Goal: Task Accomplishment & Management: Complete application form

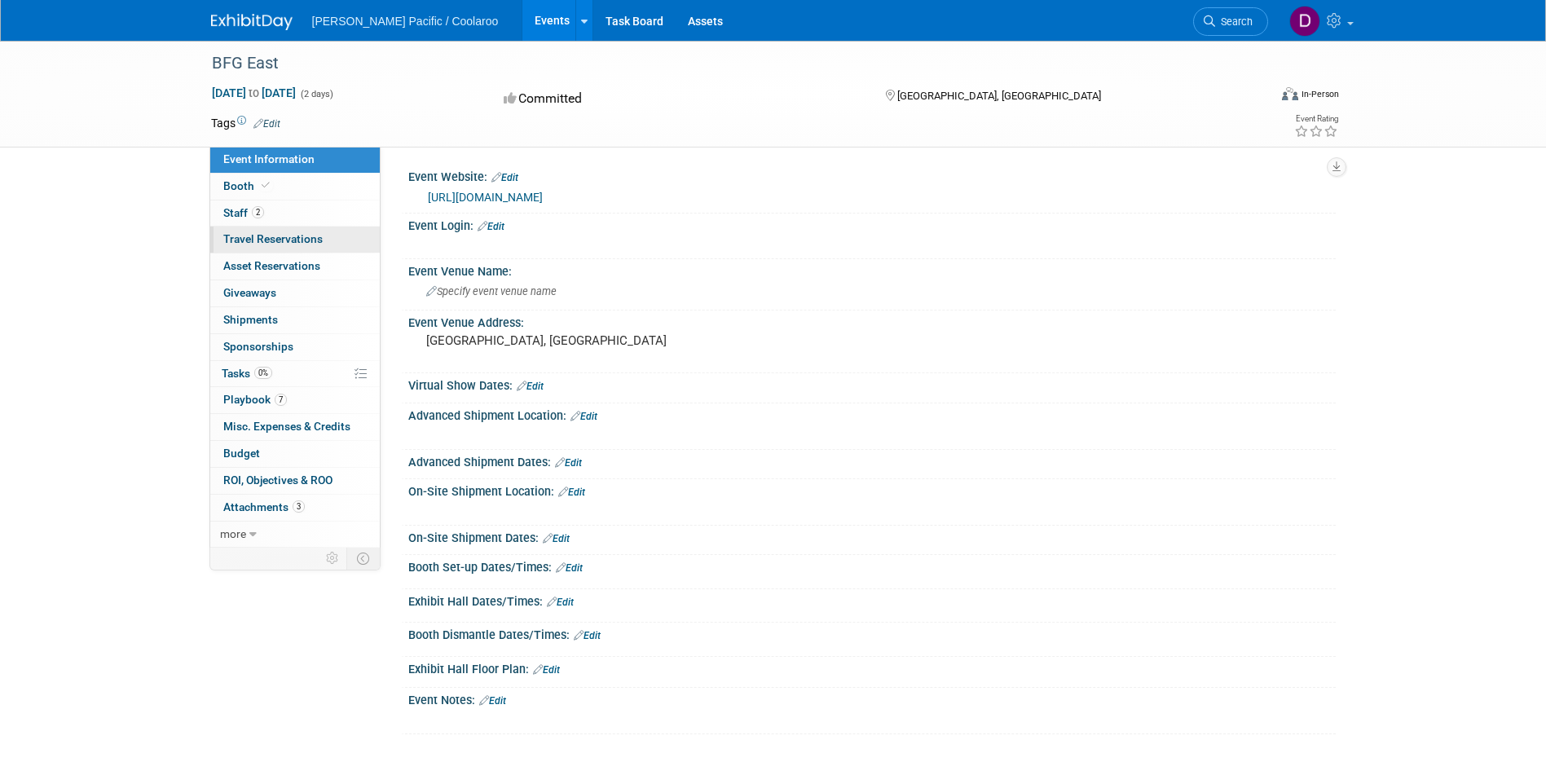
click at [266, 244] on span "Travel Reservations 0" at bounding box center [273, 239] width 99 height 13
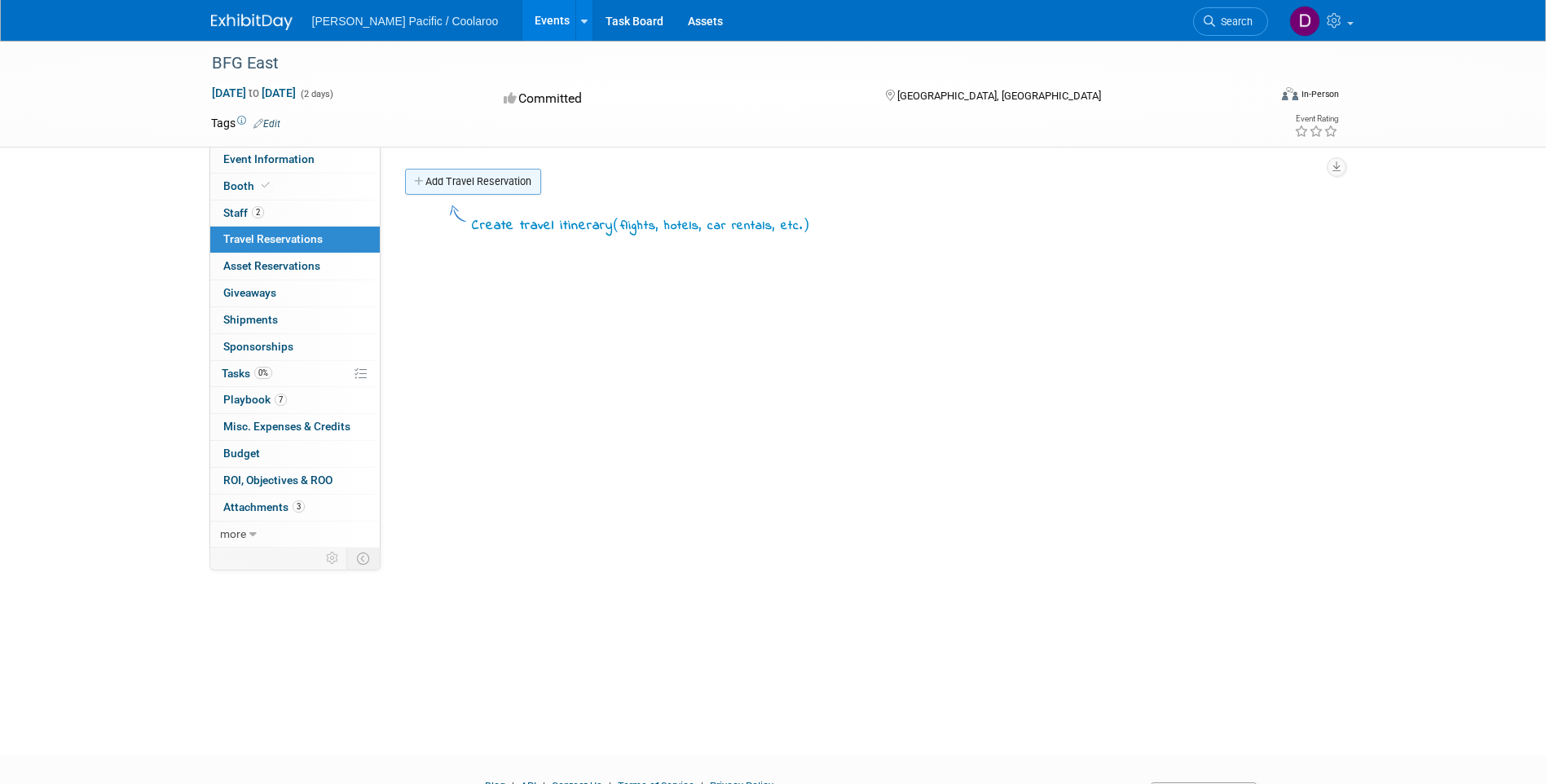
click at [463, 192] on link "Add Travel Reservation" at bounding box center [473, 181] width 136 height 26
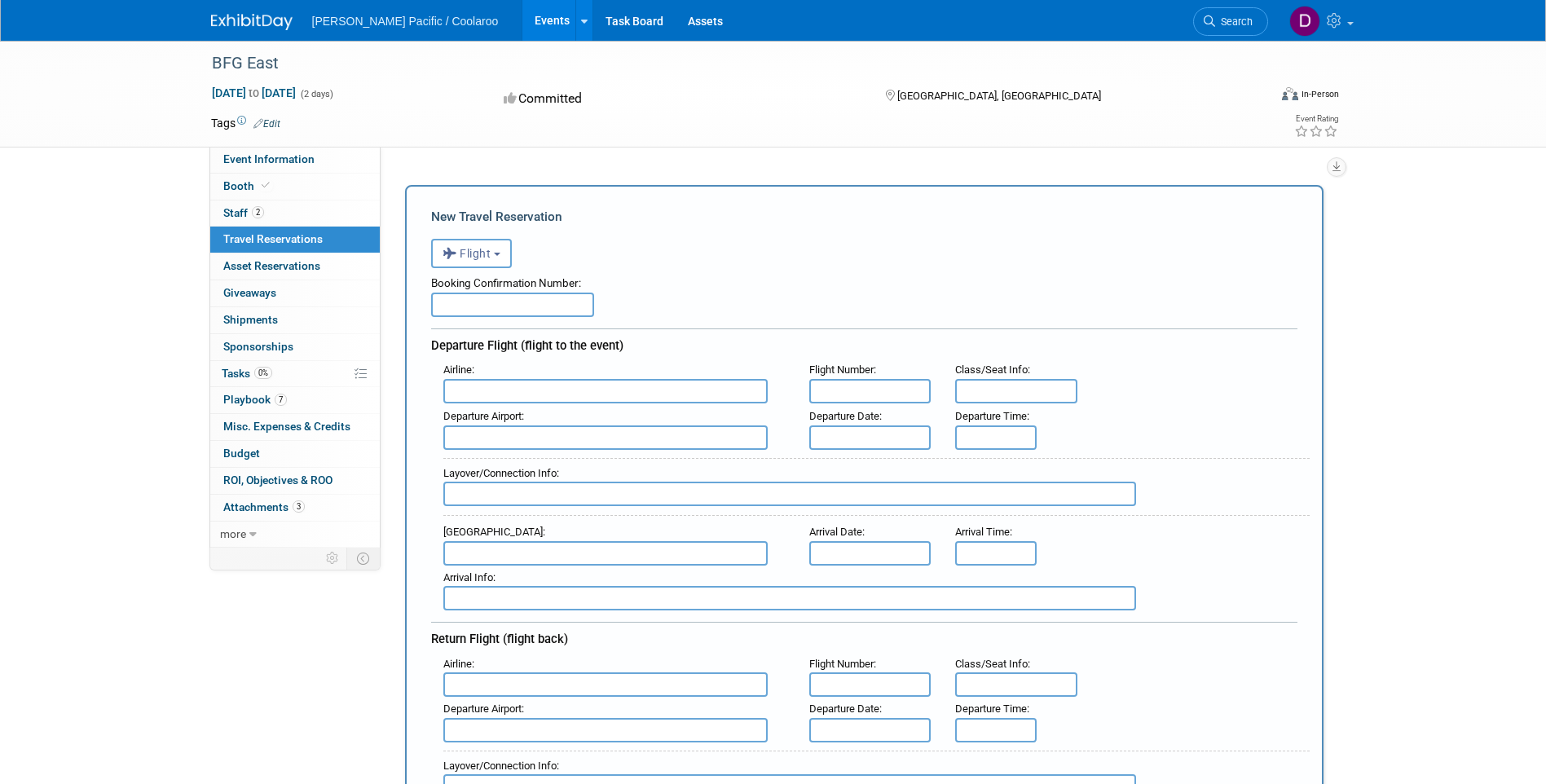
click at [533, 309] on input "text" at bounding box center [513, 304] width 163 height 24
click at [500, 256] on b "button" at bounding box center [498, 254] width 7 height 3
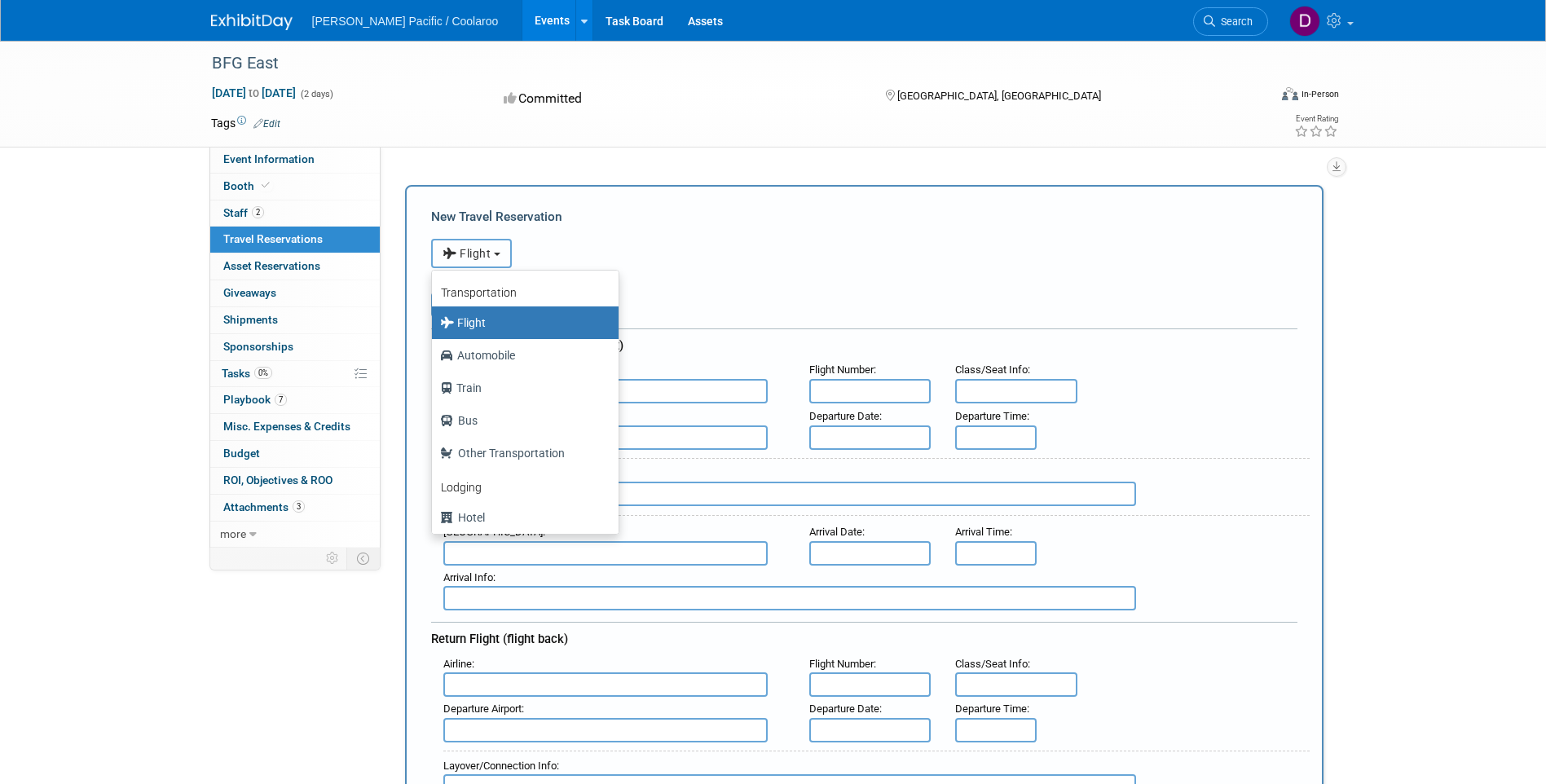
click at [500, 256] on b "button" at bounding box center [498, 254] width 7 height 3
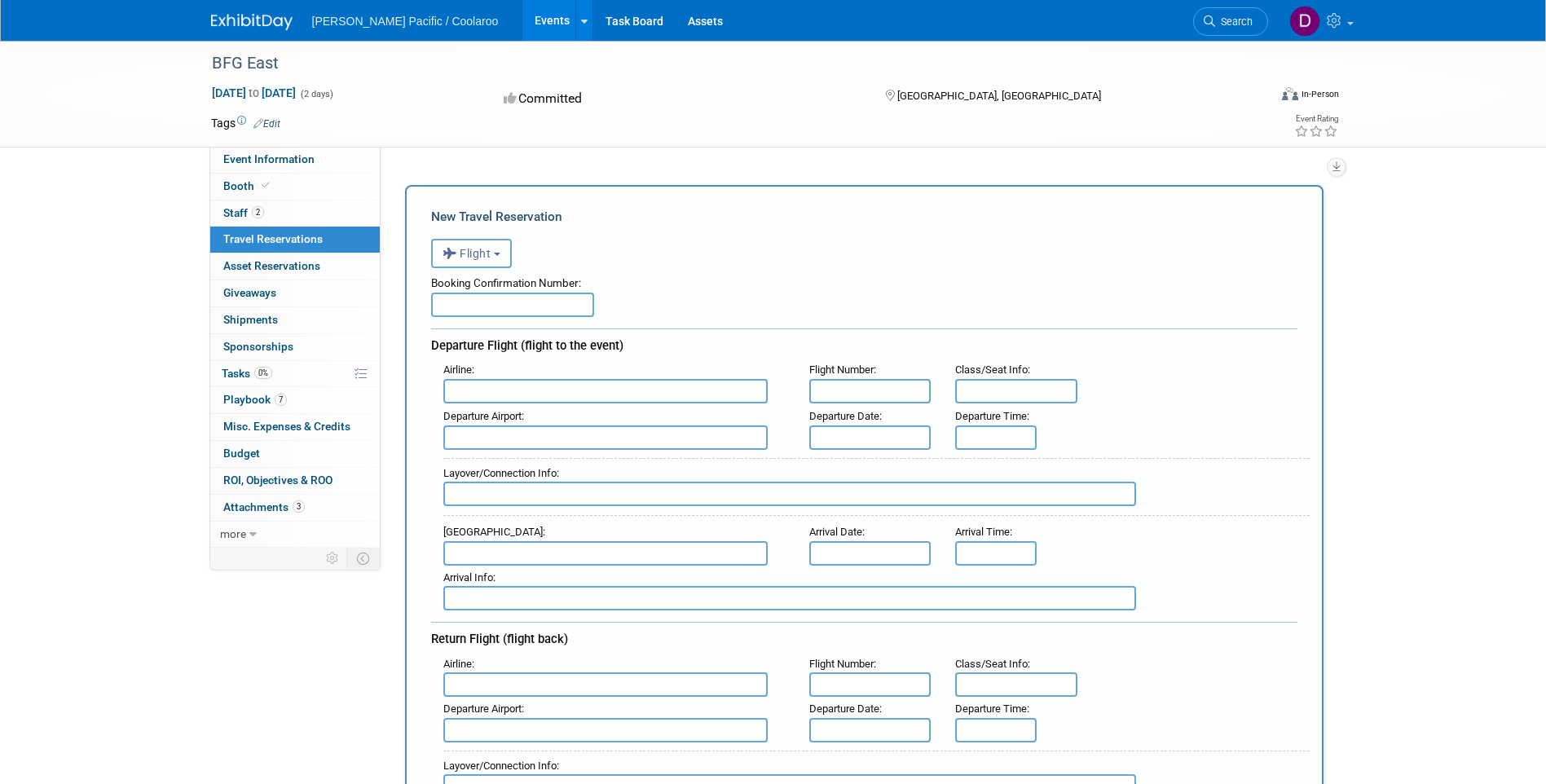
click at [503, 395] on input "text" at bounding box center [605, 391] width 324 height 24
click at [517, 312] on input "text" at bounding box center [513, 304] width 163 height 24
paste input "LCHRUH"
type input "LCHRUH"
click at [498, 397] on input "text" at bounding box center [605, 391] width 324 height 24
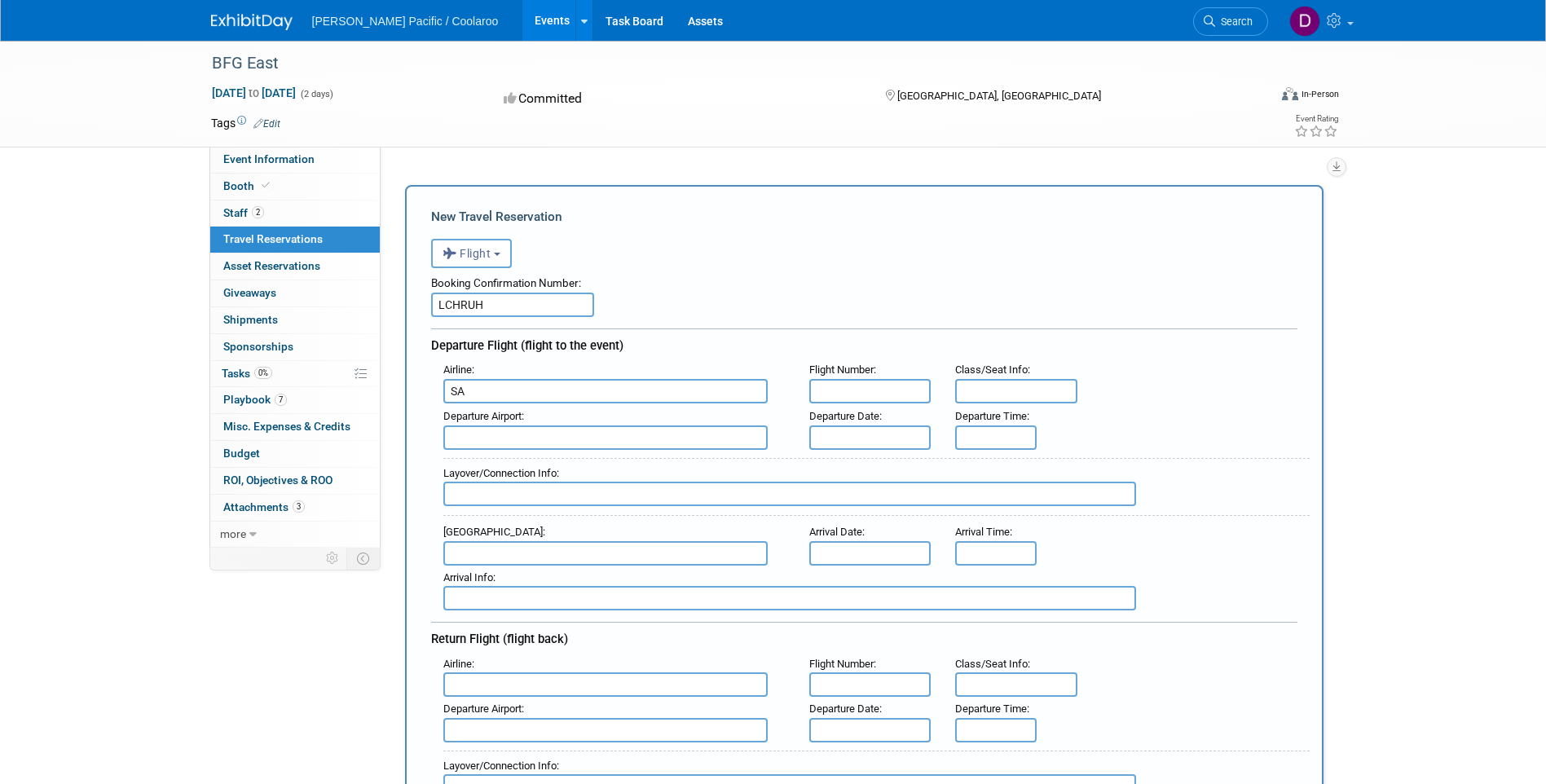
type input "S"
type input "a"
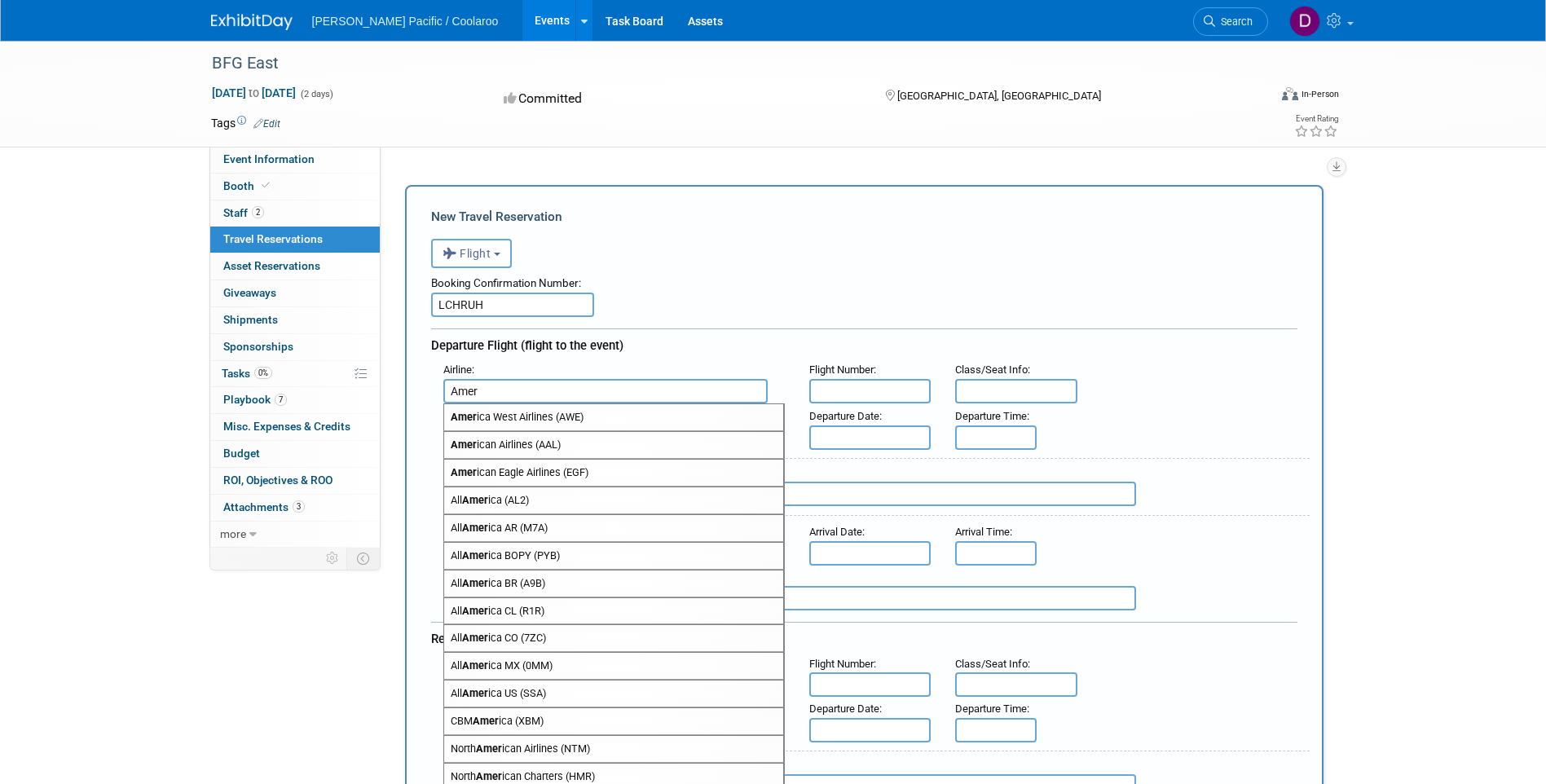
click at [513, 447] on span "Amer ican Airlines (AAL)" at bounding box center [613, 444] width 339 height 26
type input "American Airlines (AAL)"
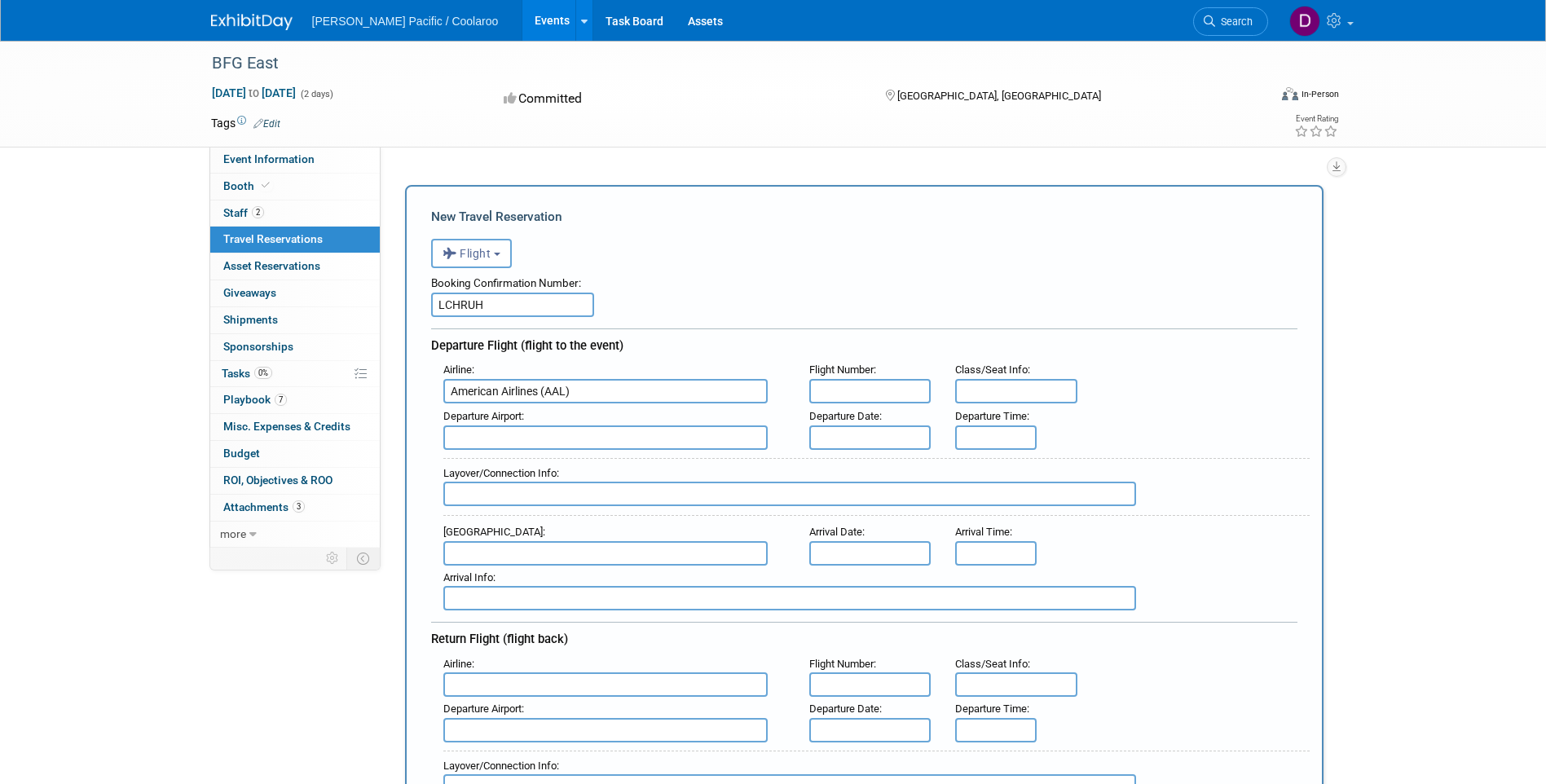
click at [837, 383] on input "text" at bounding box center [870, 391] width 123 height 24
click at [526, 307] on input "LCHRUH" at bounding box center [513, 304] width 163 height 24
type input "L"
paste input "HJTRJF"
type input "HJTRJF"
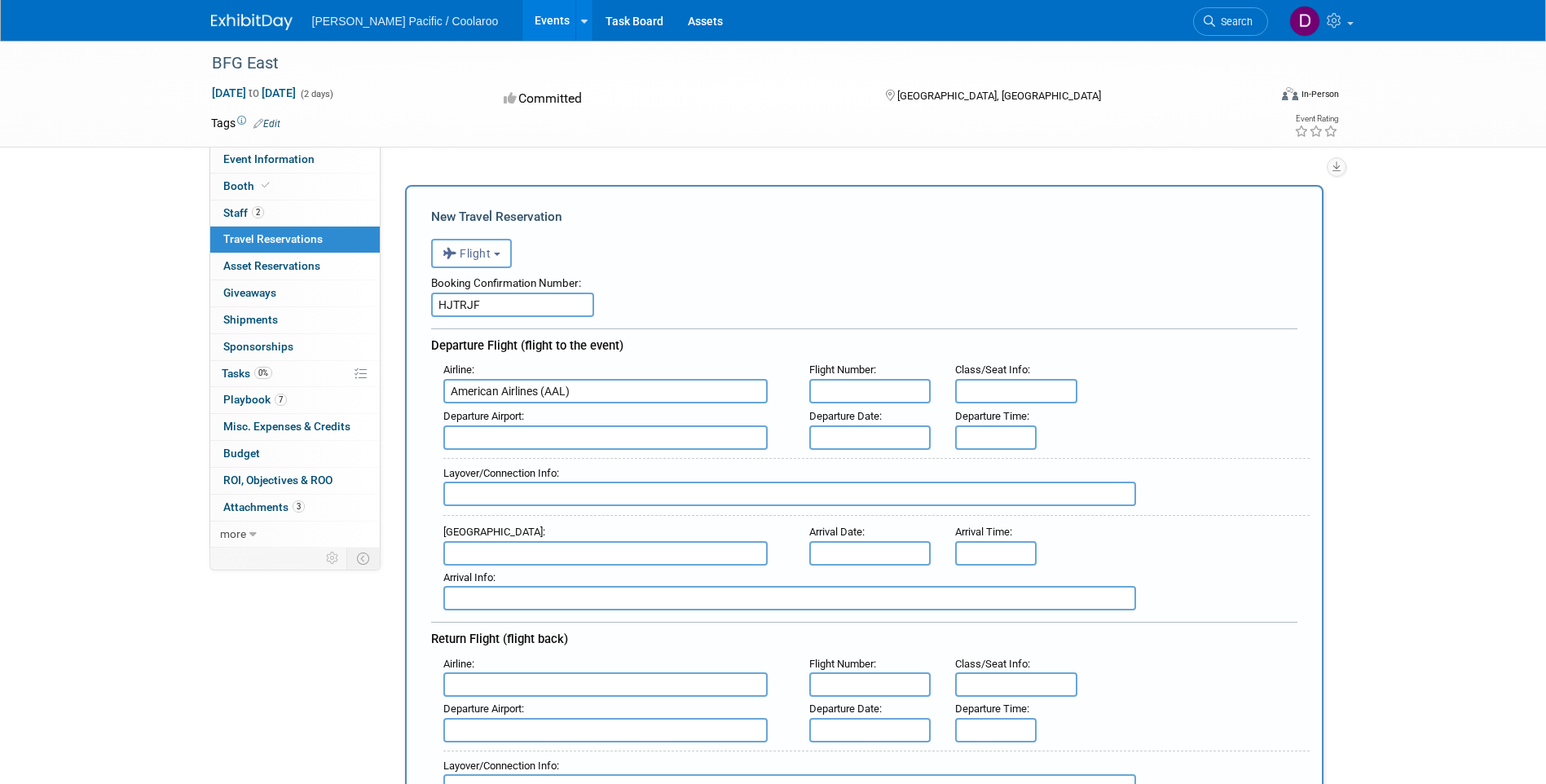
click at [849, 393] on input "text" at bounding box center [870, 391] width 123 height 24
click at [998, 387] on input "text" at bounding box center [1016, 391] width 123 height 24
type input "24C"
click at [865, 435] on input "text" at bounding box center [870, 437] width 123 height 24
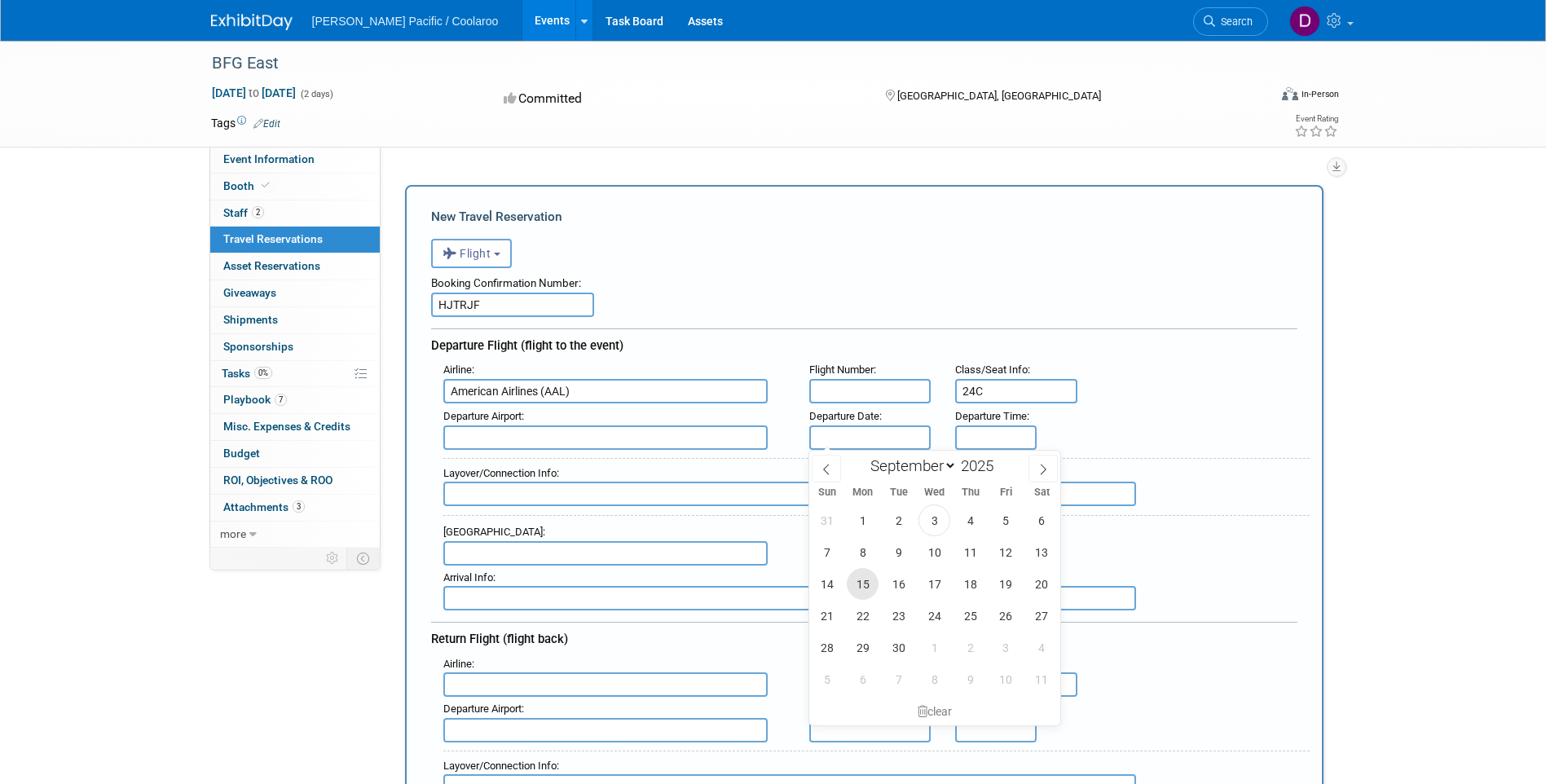
click at [869, 596] on span "15" at bounding box center [863, 584] width 32 height 32
type input "[DATE]"
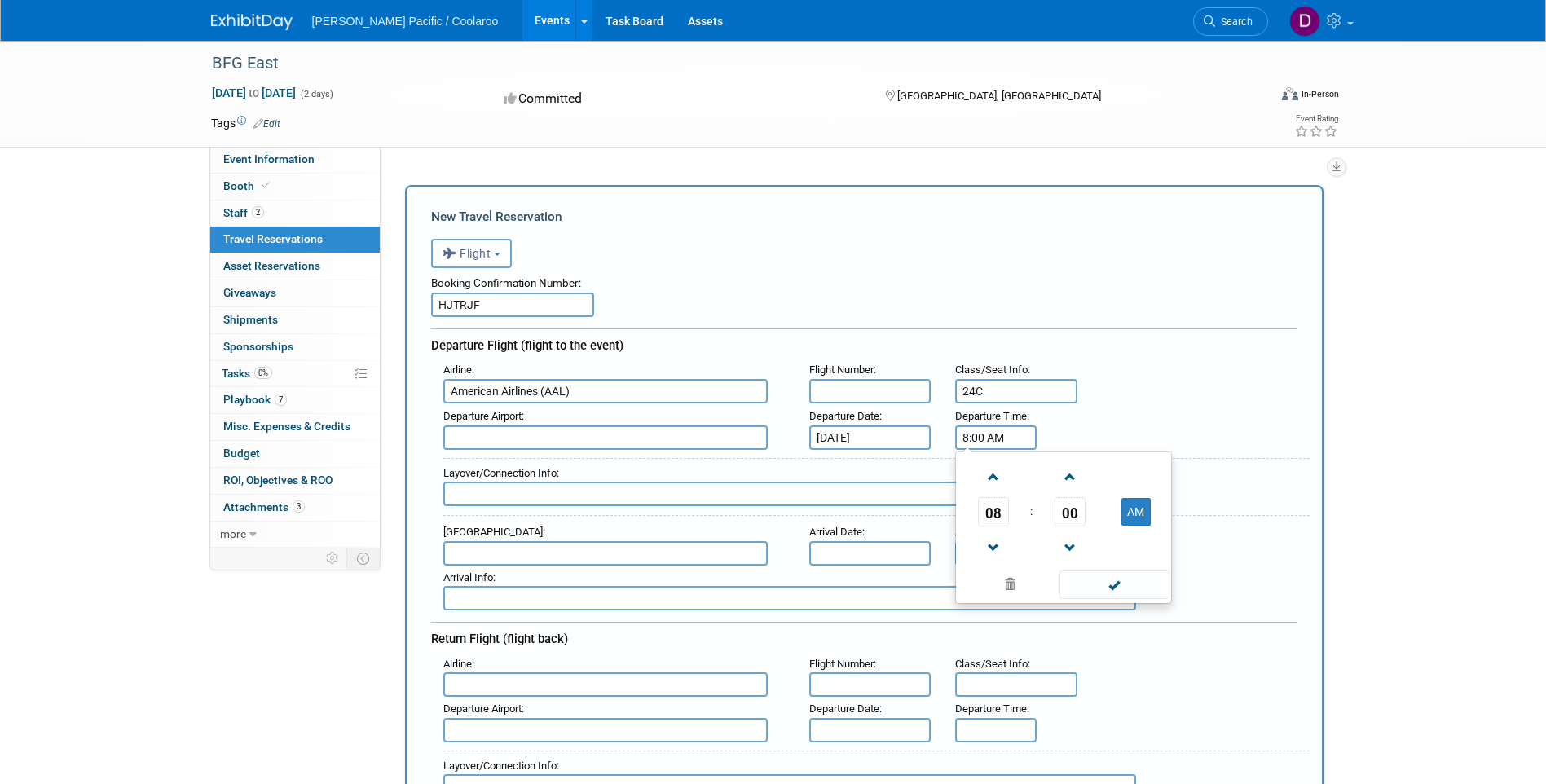
click at [991, 440] on input "8:00 AM" at bounding box center [996, 437] width 82 height 24
click at [997, 550] on span at bounding box center [993, 547] width 28 height 28
click at [1063, 482] on span at bounding box center [1069, 477] width 28 height 28
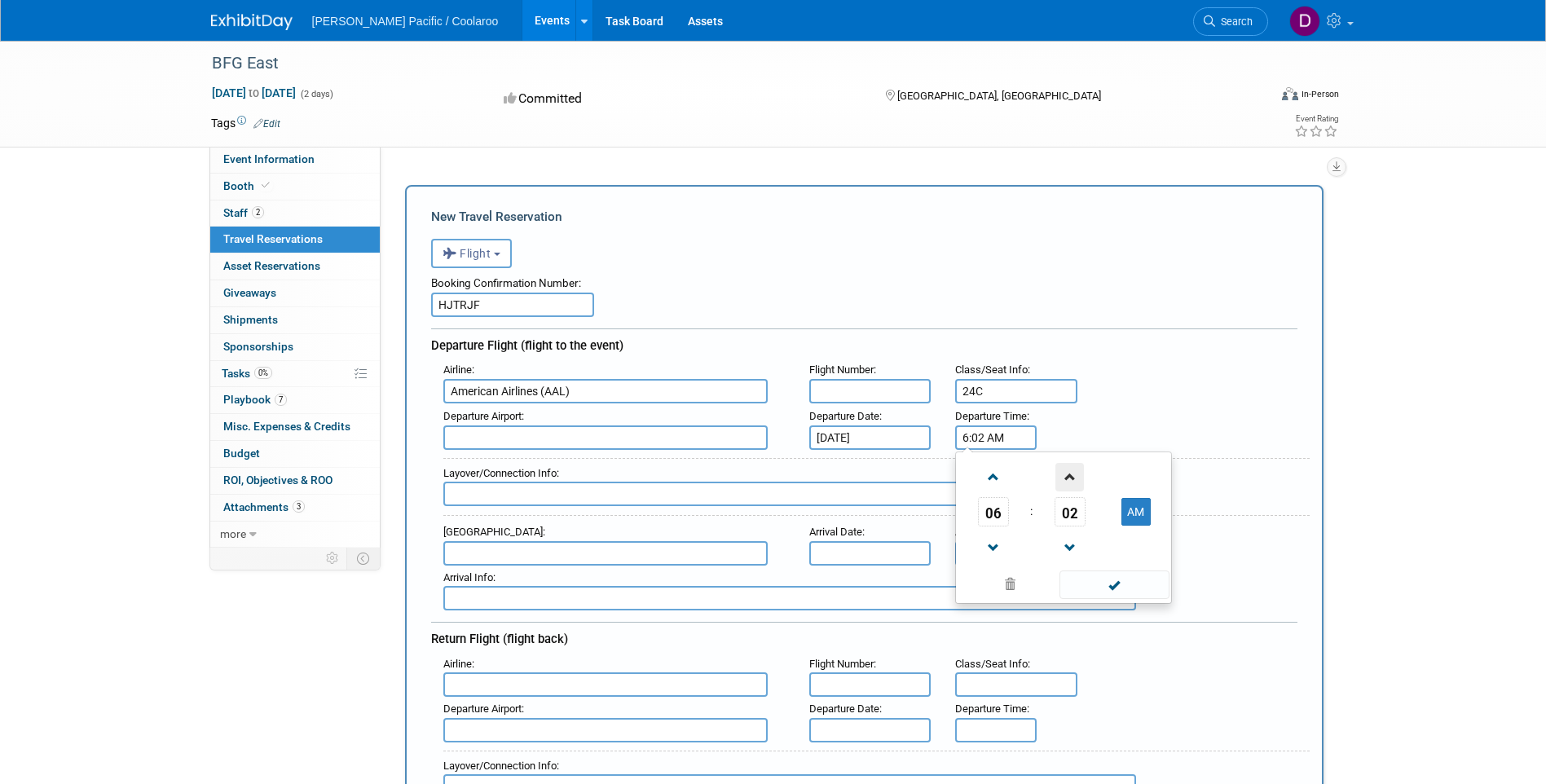
click at [1063, 482] on span at bounding box center [1069, 477] width 28 height 28
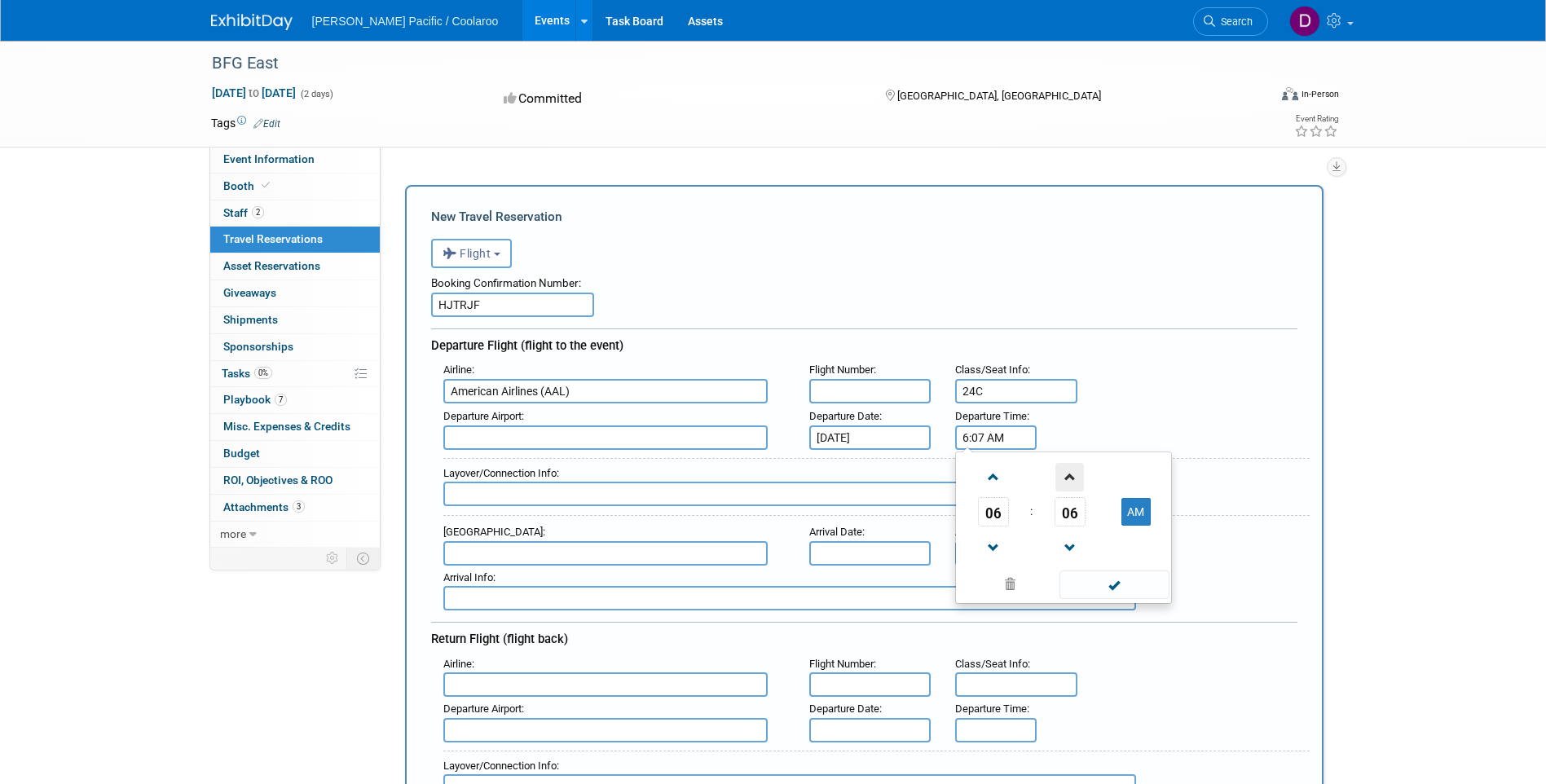
click at [1063, 482] on span at bounding box center [1069, 477] width 28 height 28
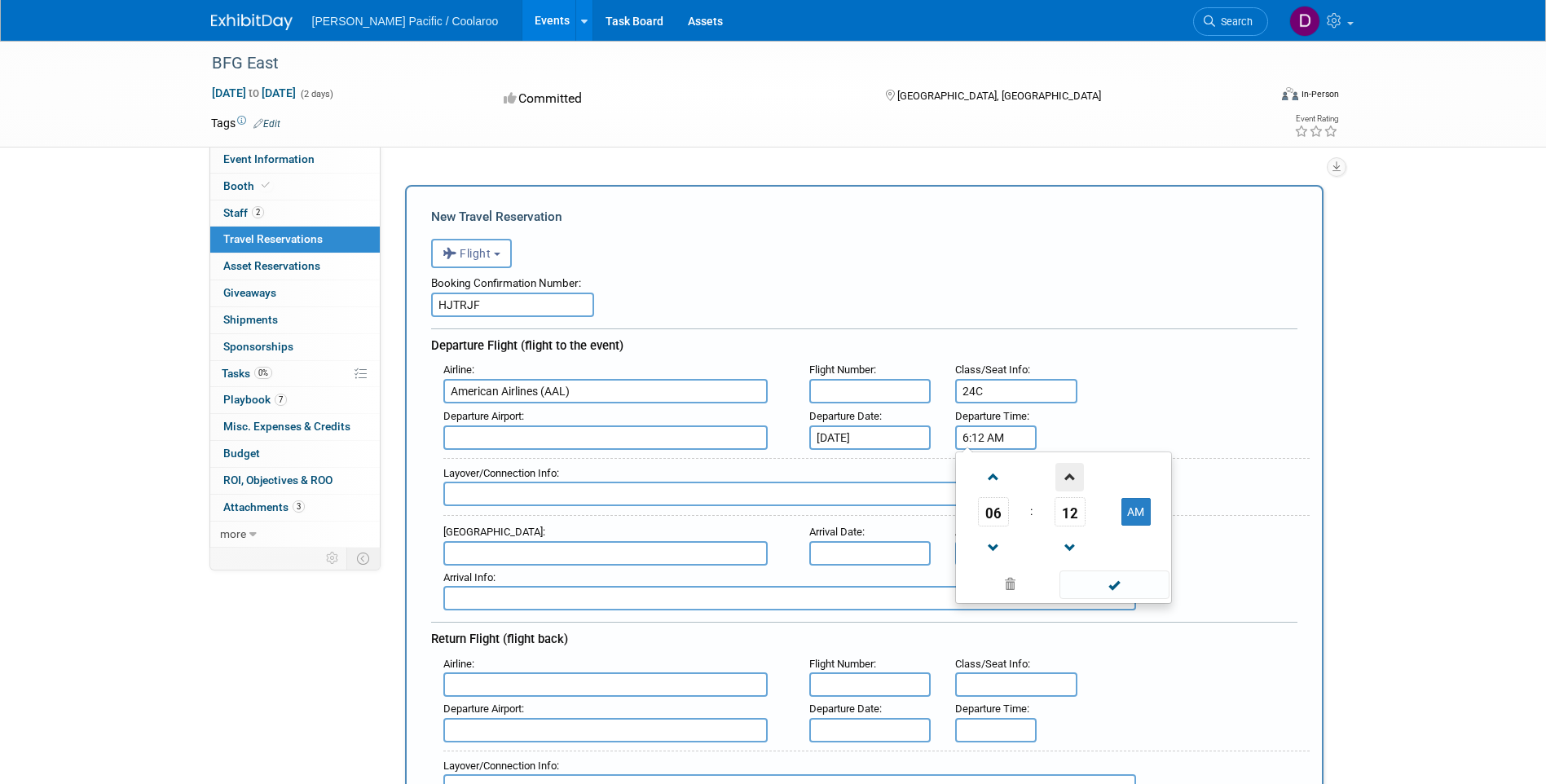
click at [1063, 482] on span at bounding box center [1069, 477] width 28 height 28
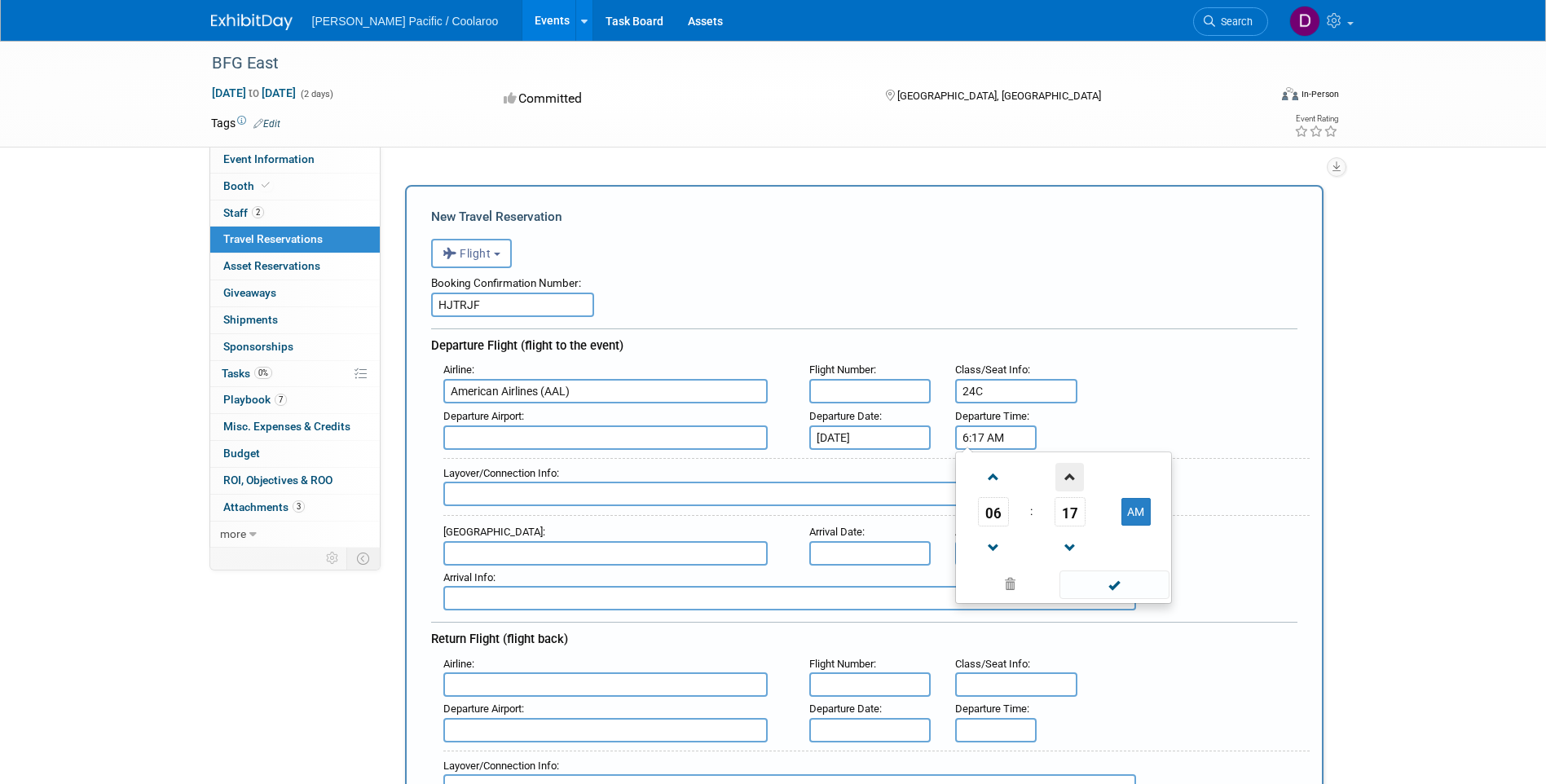
click at [1063, 482] on span at bounding box center [1069, 477] width 28 height 28
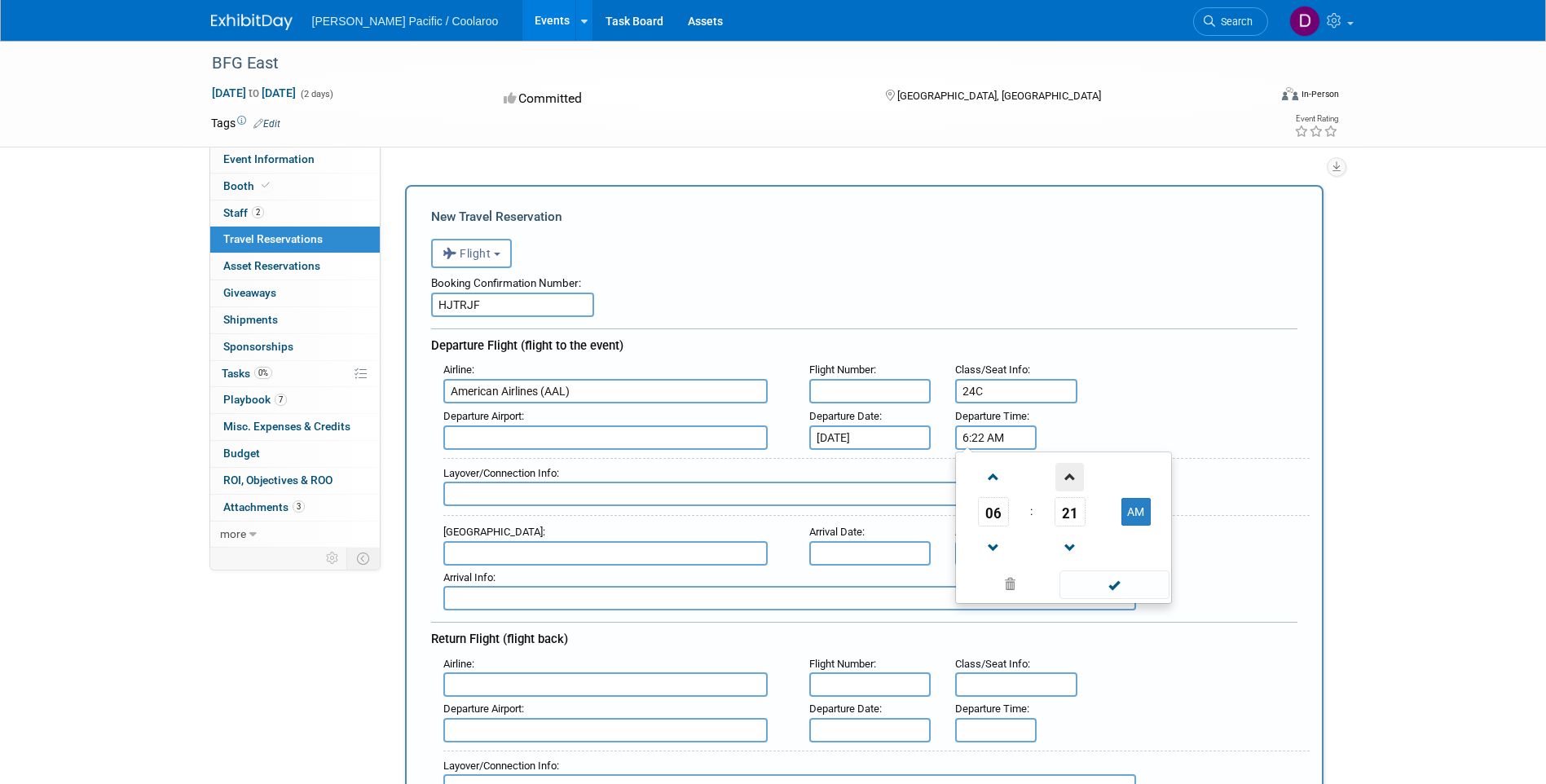
click at [1063, 482] on span at bounding box center [1069, 477] width 28 height 28
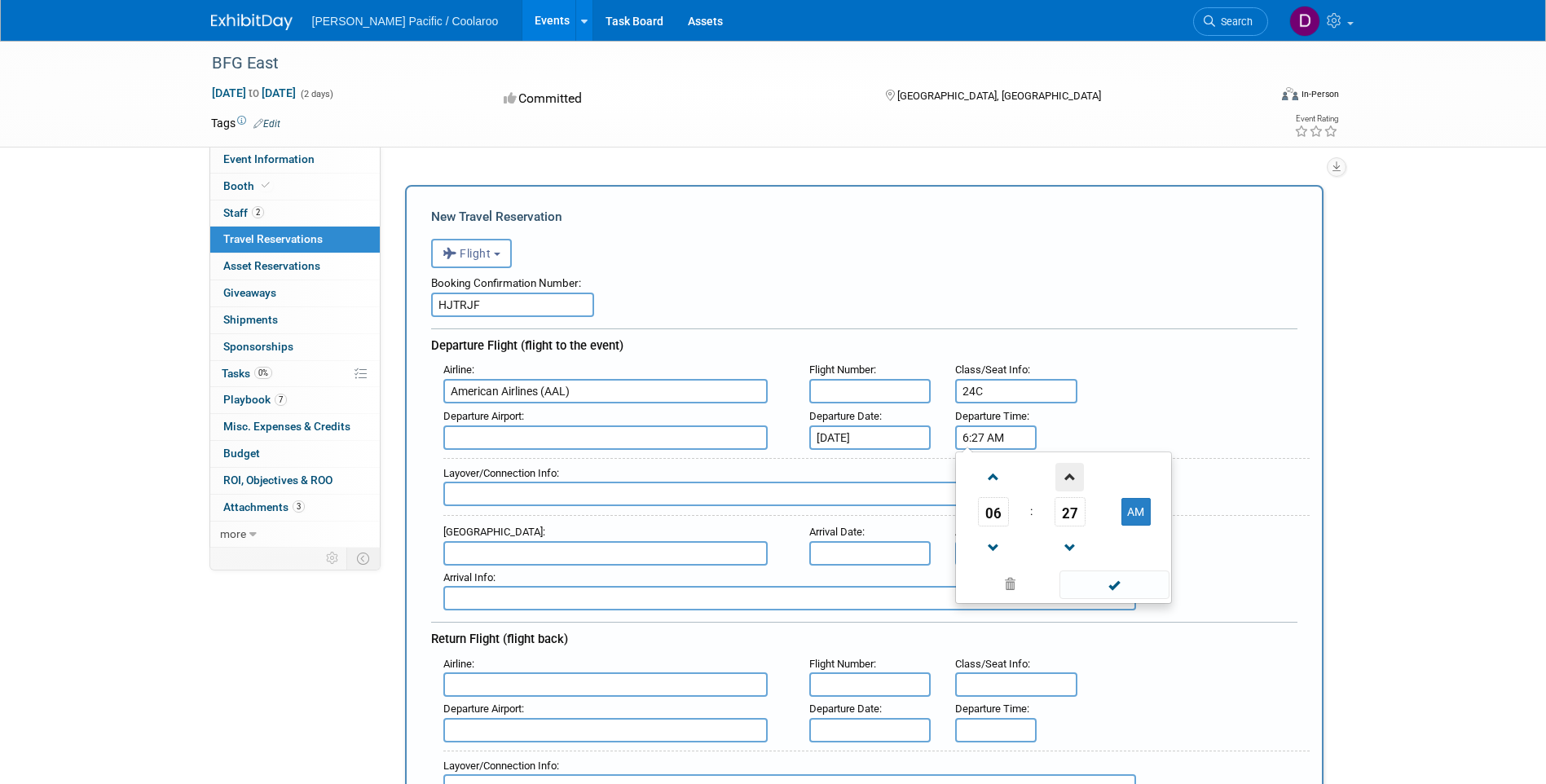
click at [1063, 482] on span at bounding box center [1069, 477] width 28 height 28
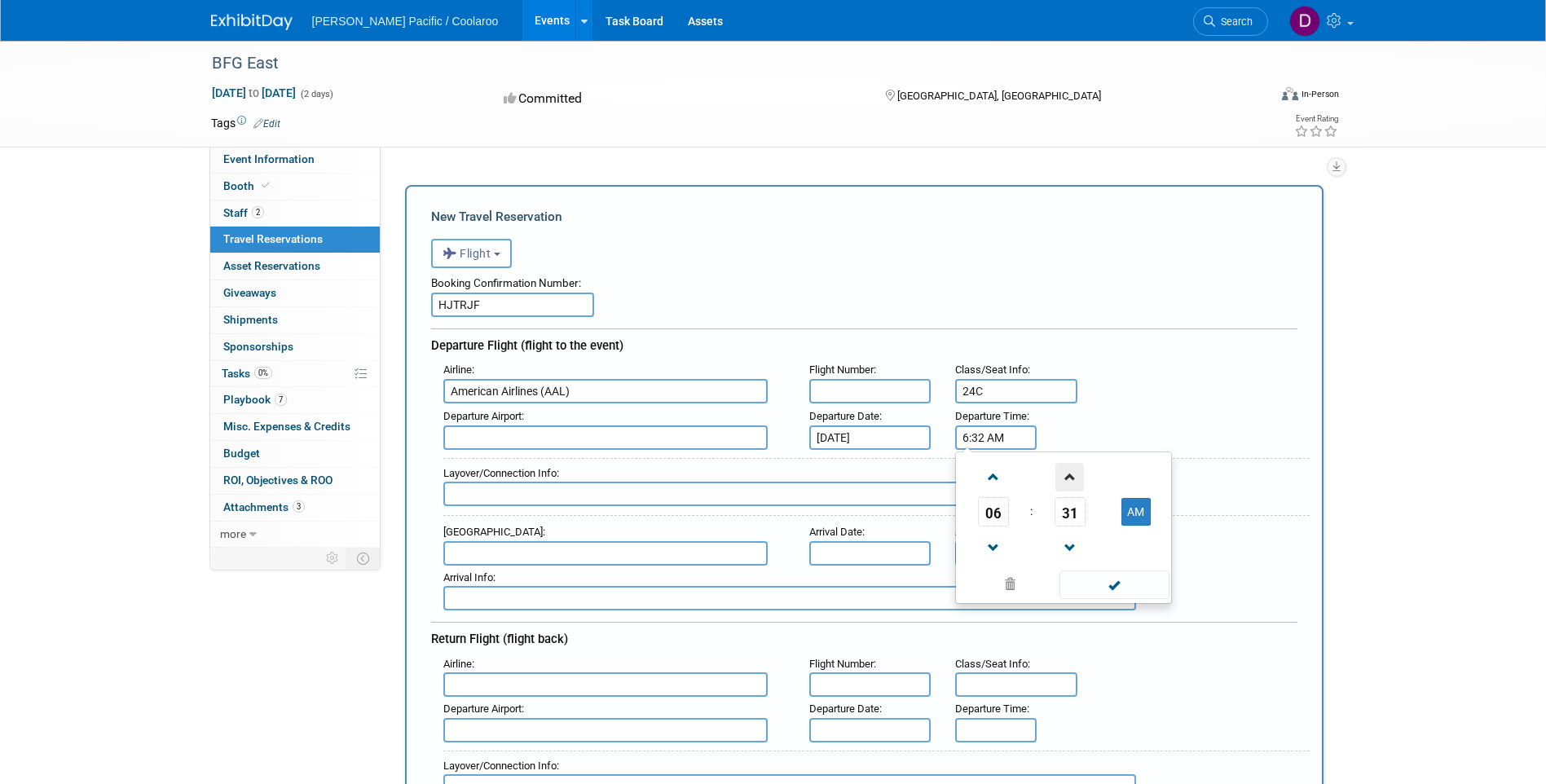
click at [1063, 482] on span at bounding box center [1069, 477] width 28 height 28
type input "6:35 AM"
click at [1128, 586] on span at bounding box center [1114, 584] width 110 height 28
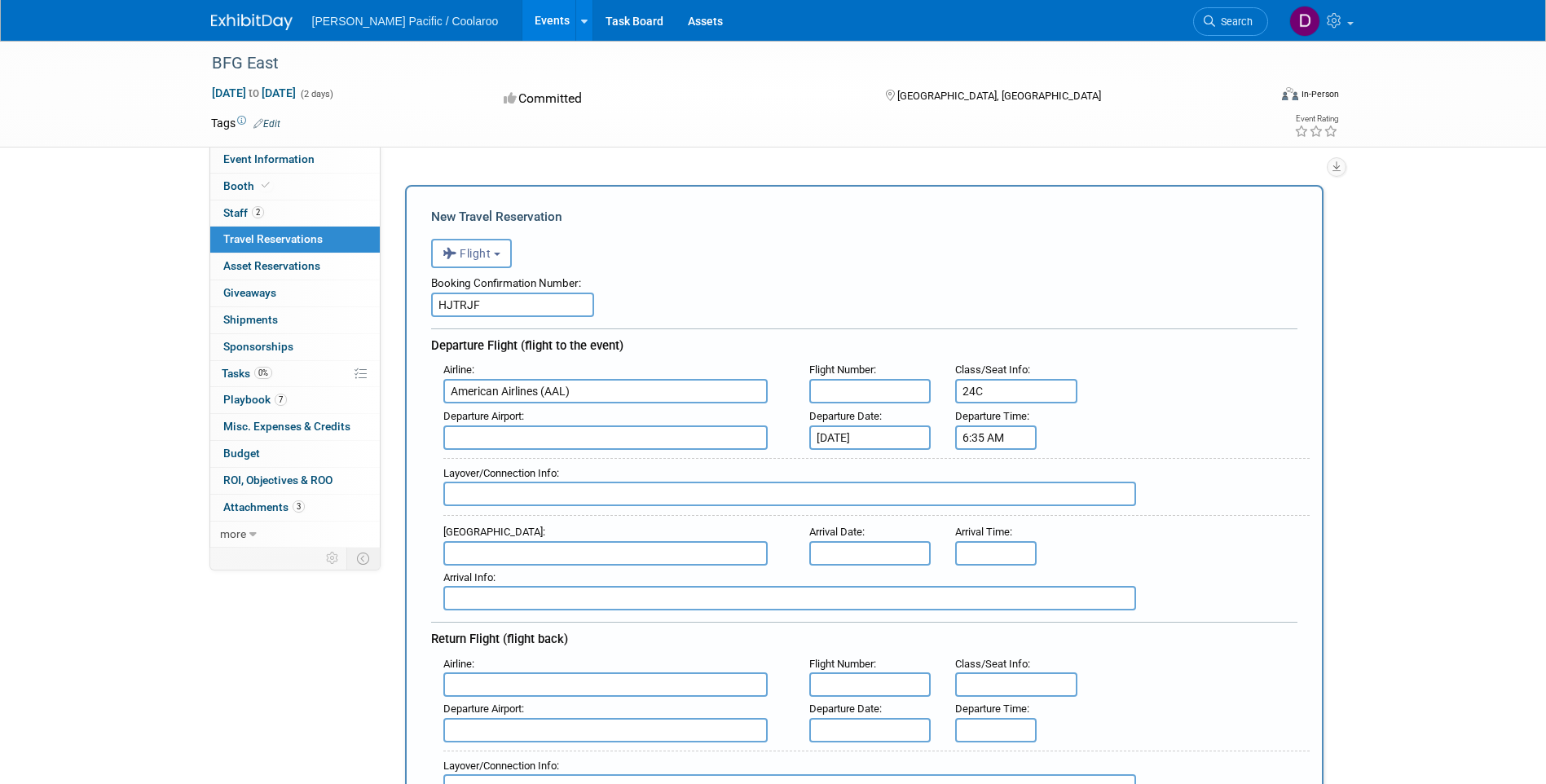
click at [613, 438] on input "text" at bounding box center [605, 437] width 324 height 24
click at [600, 459] on span "CLT - [PERSON_NAME][GEOGRAPHIC_DATA][PERSON_NAME]" at bounding box center [613, 463] width 339 height 26
type input "CLT - [PERSON_NAME][GEOGRAPHIC_DATA][PERSON_NAME]"
click at [572, 498] on input "text" at bounding box center [789, 493] width 693 height 24
type input "n/a"
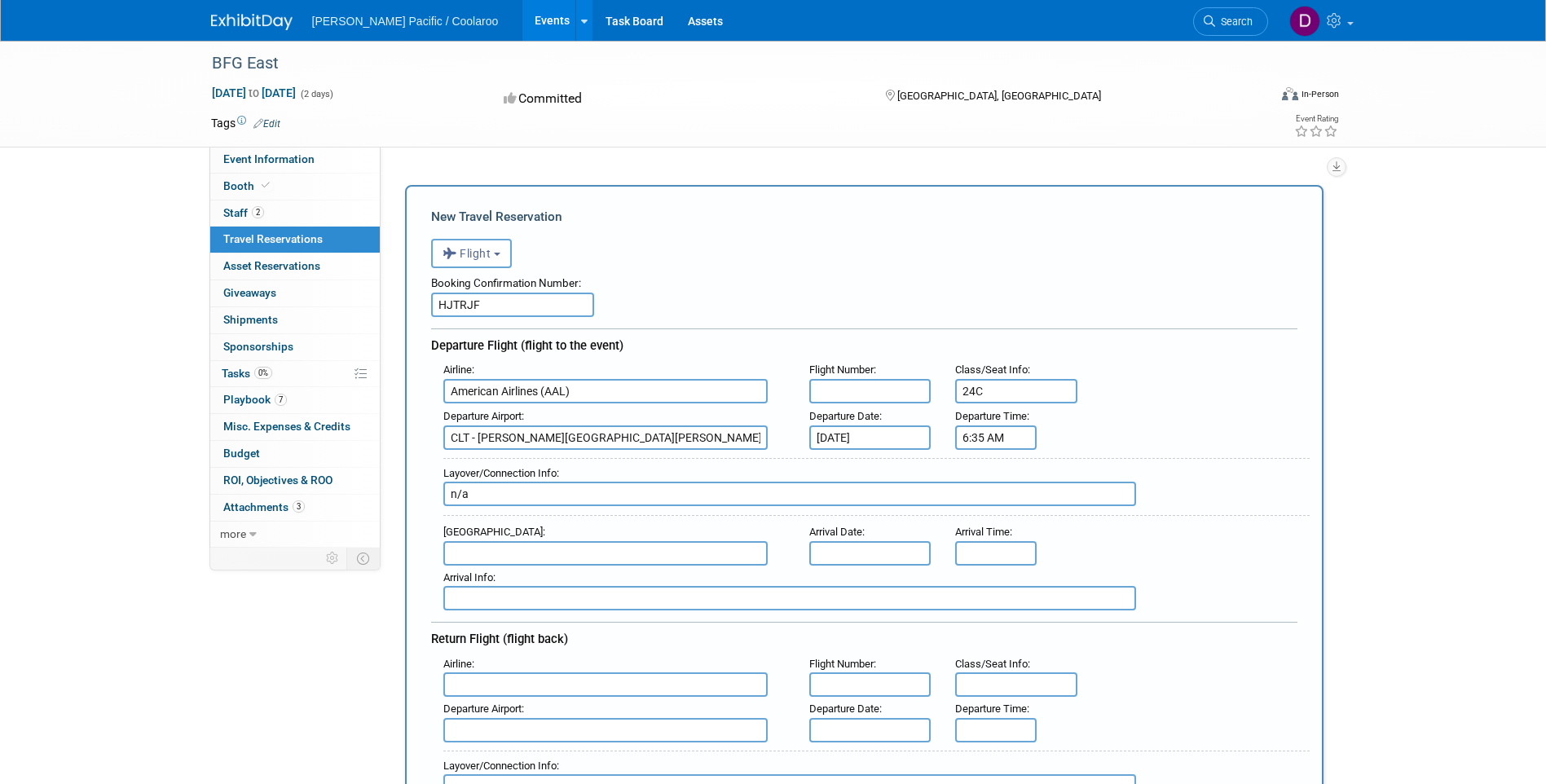
click at [552, 548] on input "text" at bounding box center [605, 552] width 324 height 24
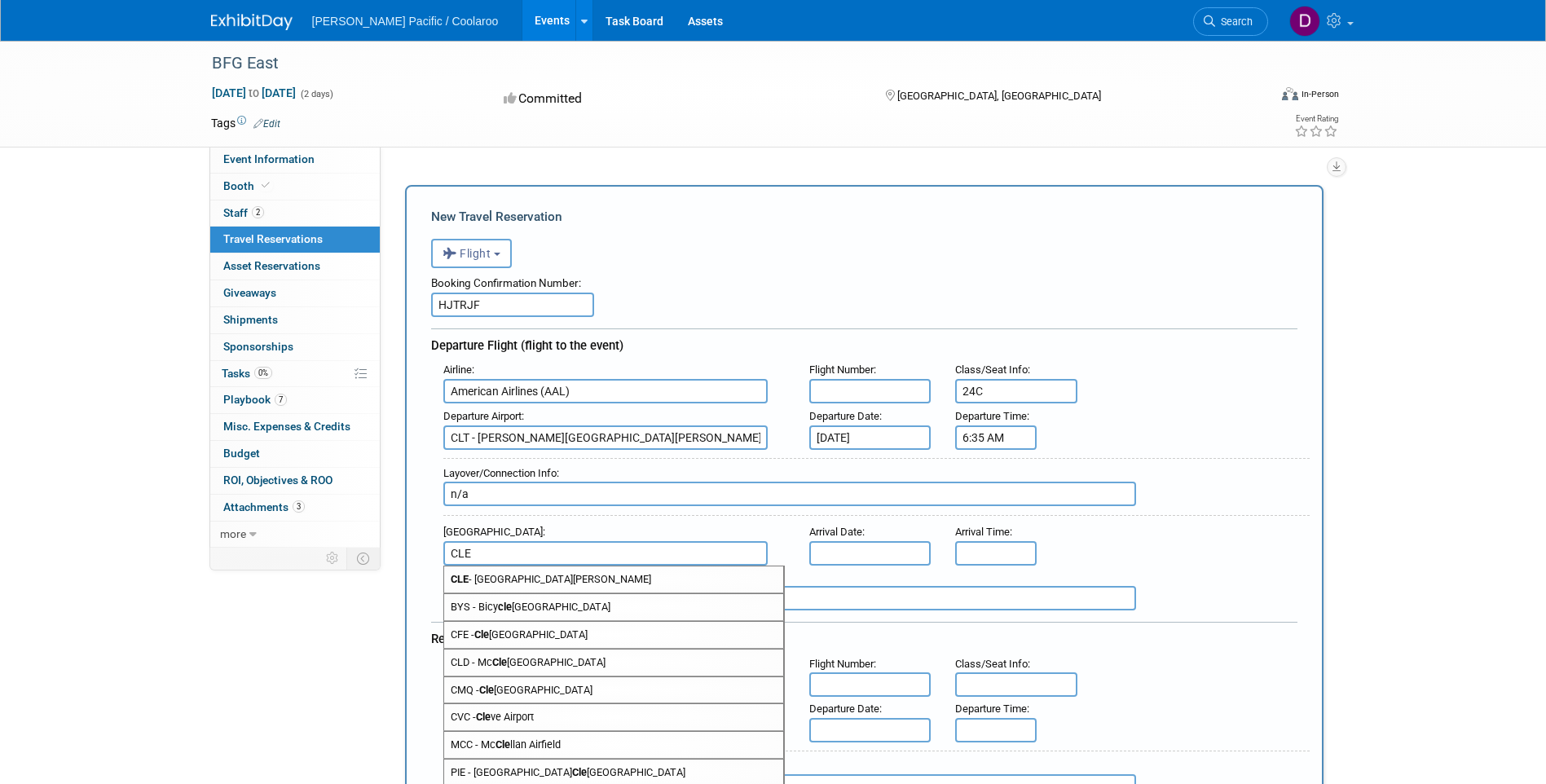
click at [538, 579] on span "CLE - [GEOGRAPHIC_DATA][PERSON_NAME]" at bounding box center [613, 579] width 339 height 26
type input "CLE - [GEOGRAPHIC_DATA][PERSON_NAME]"
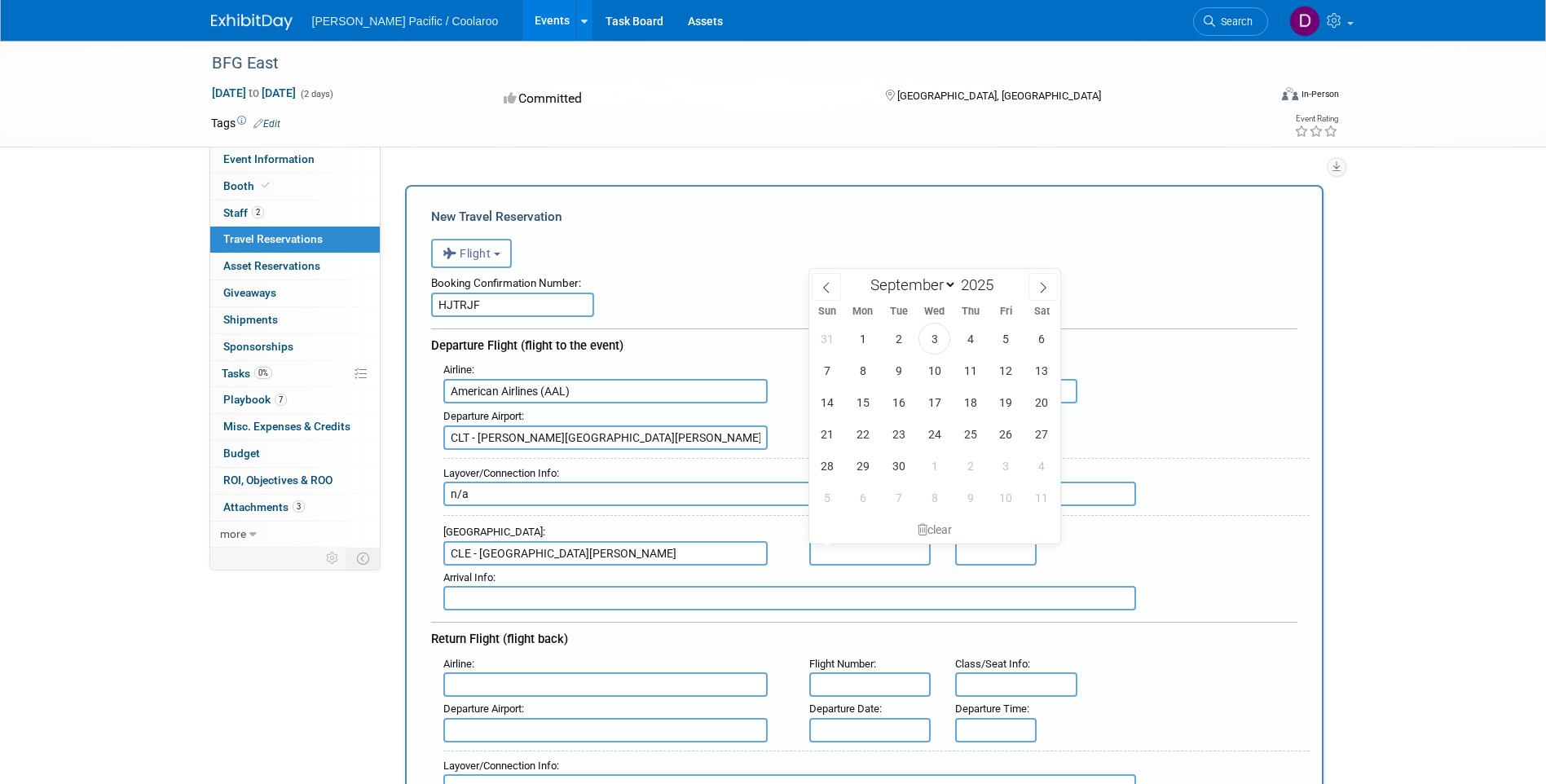
click at [892, 556] on input "text" at bounding box center [870, 552] width 123 height 24
click at [863, 413] on span "15" at bounding box center [863, 402] width 32 height 32
type input "[DATE]"
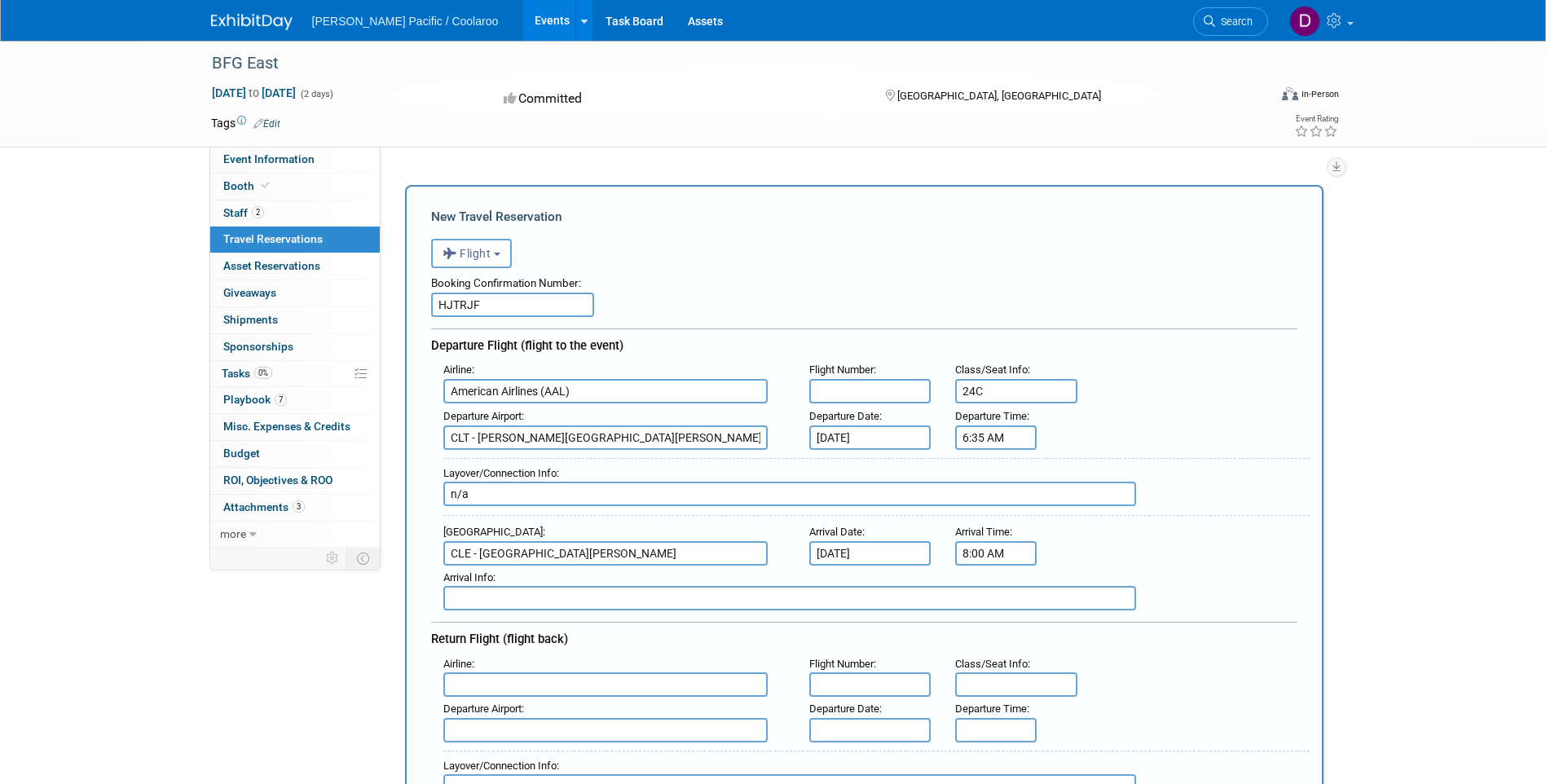
click at [1013, 548] on input "8:00 AM" at bounding box center [996, 552] width 82 height 24
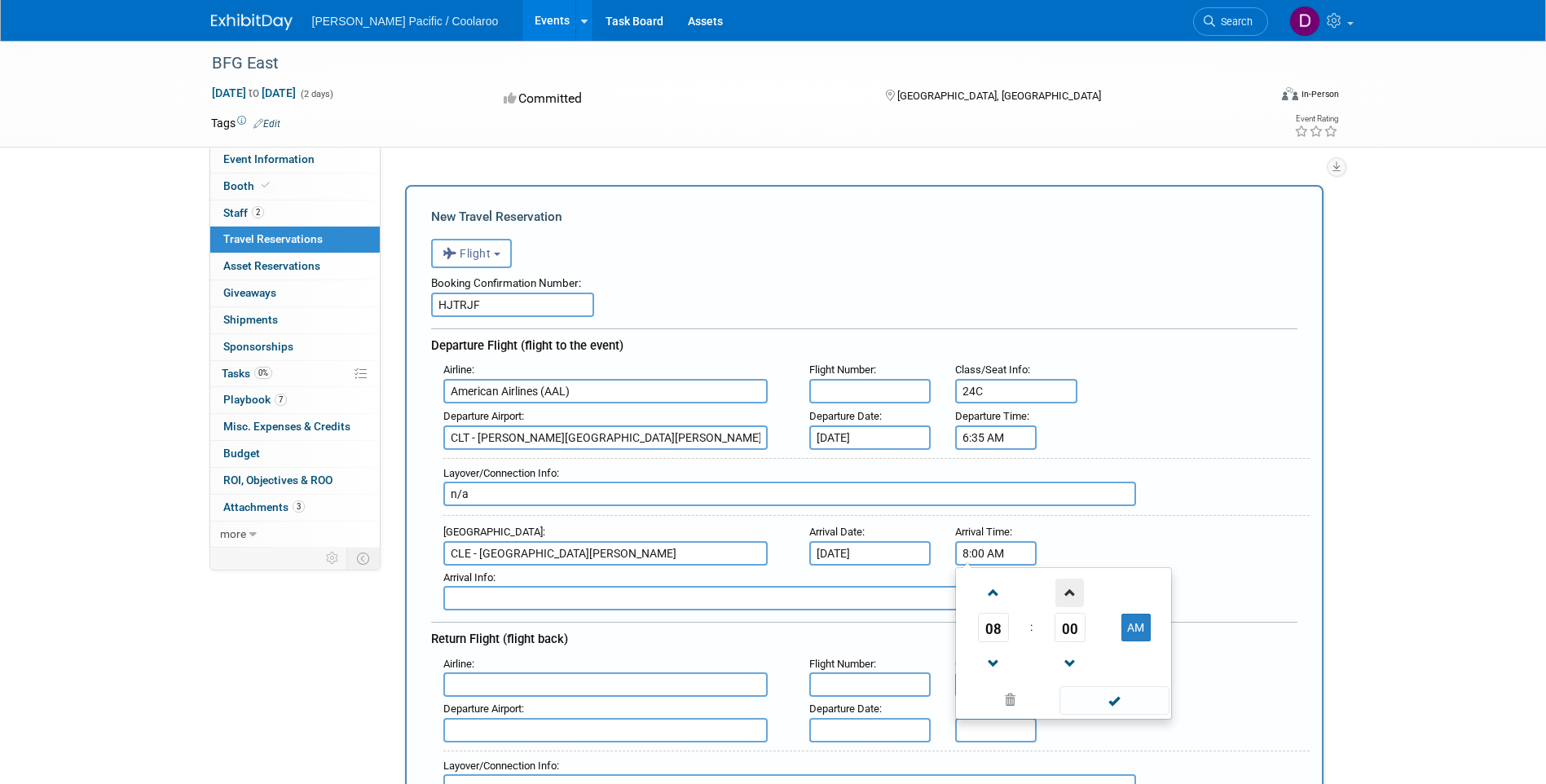
click at [1074, 594] on span at bounding box center [1069, 592] width 28 height 28
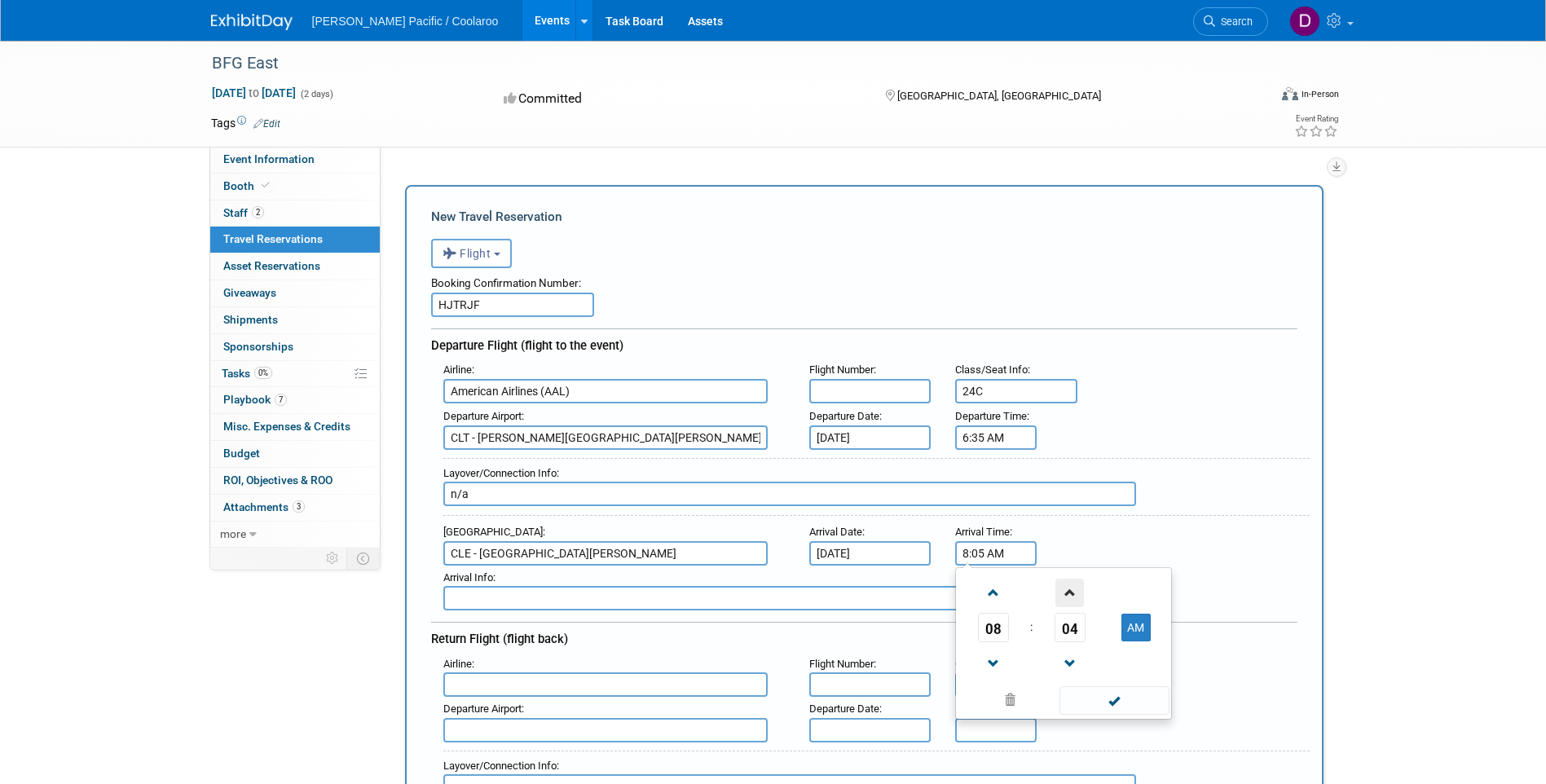
click at [1074, 594] on span at bounding box center [1069, 592] width 28 height 28
click at [1144, 617] on button "AM" at bounding box center [1136, 627] width 29 height 27
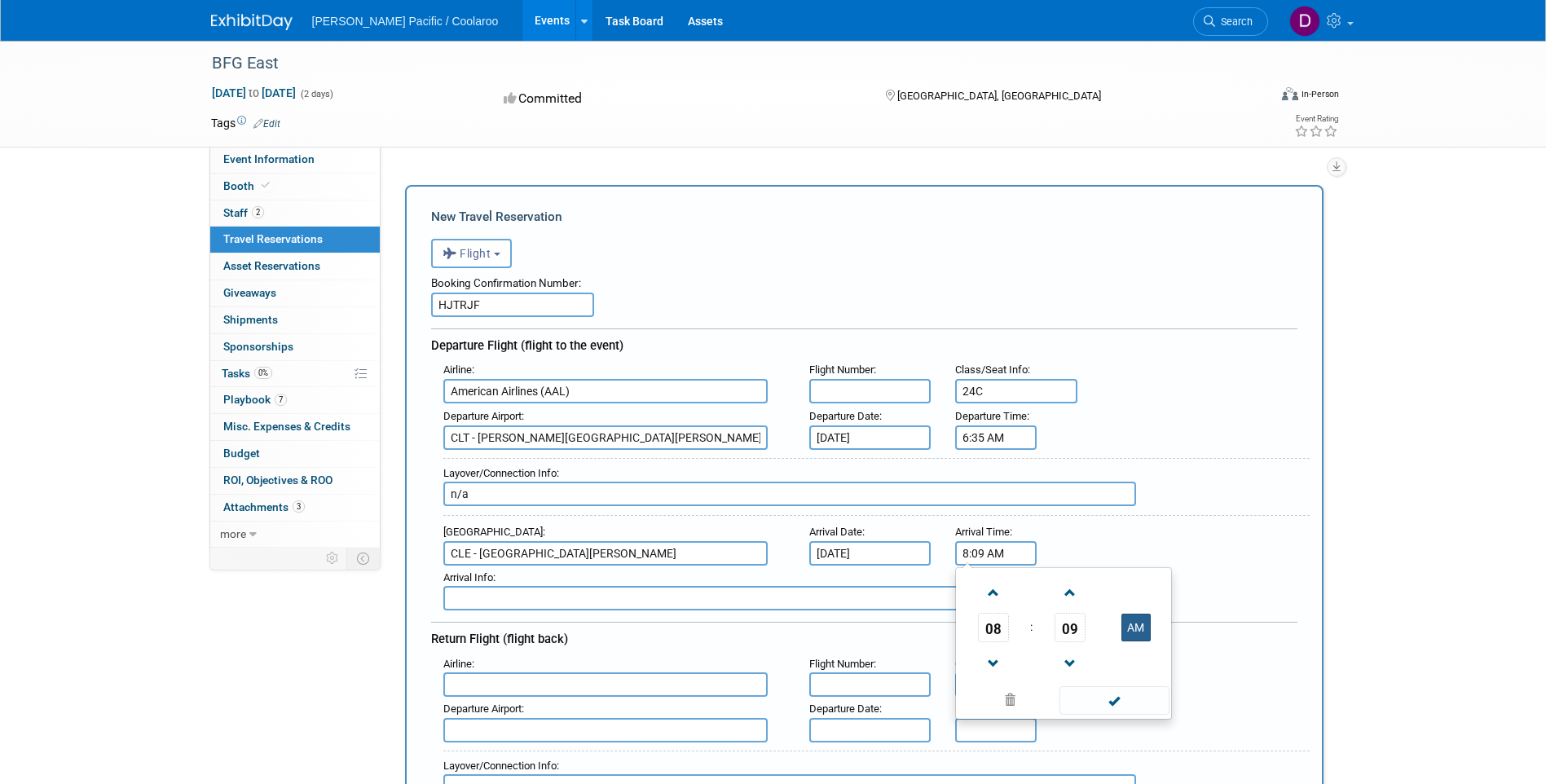
type input "8:09 PM"
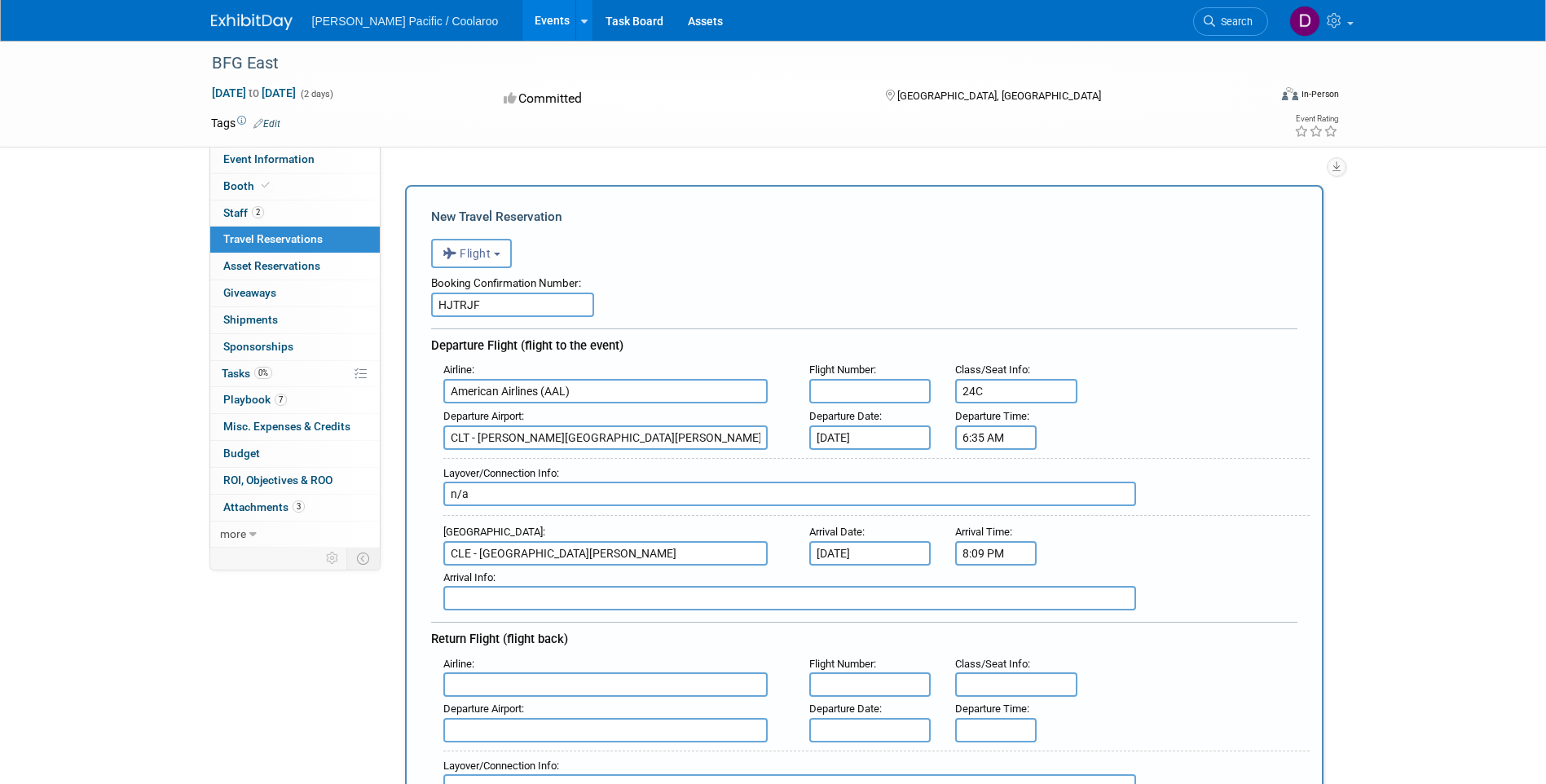
click at [992, 420] on span "Departure Time" at bounding box center [991, 416] width 72 height 12
click at [993, 427] on input "6:35 AM" at bounding box center [996, 437] width 82 height 24
click at [1128, 506] on button "AM" at bounding box center [1136, 511] width 29 height 27
type input "6:35 PM"
click at [870, 393] on input "text" at bounding box center [870, 391] width 123 height 24
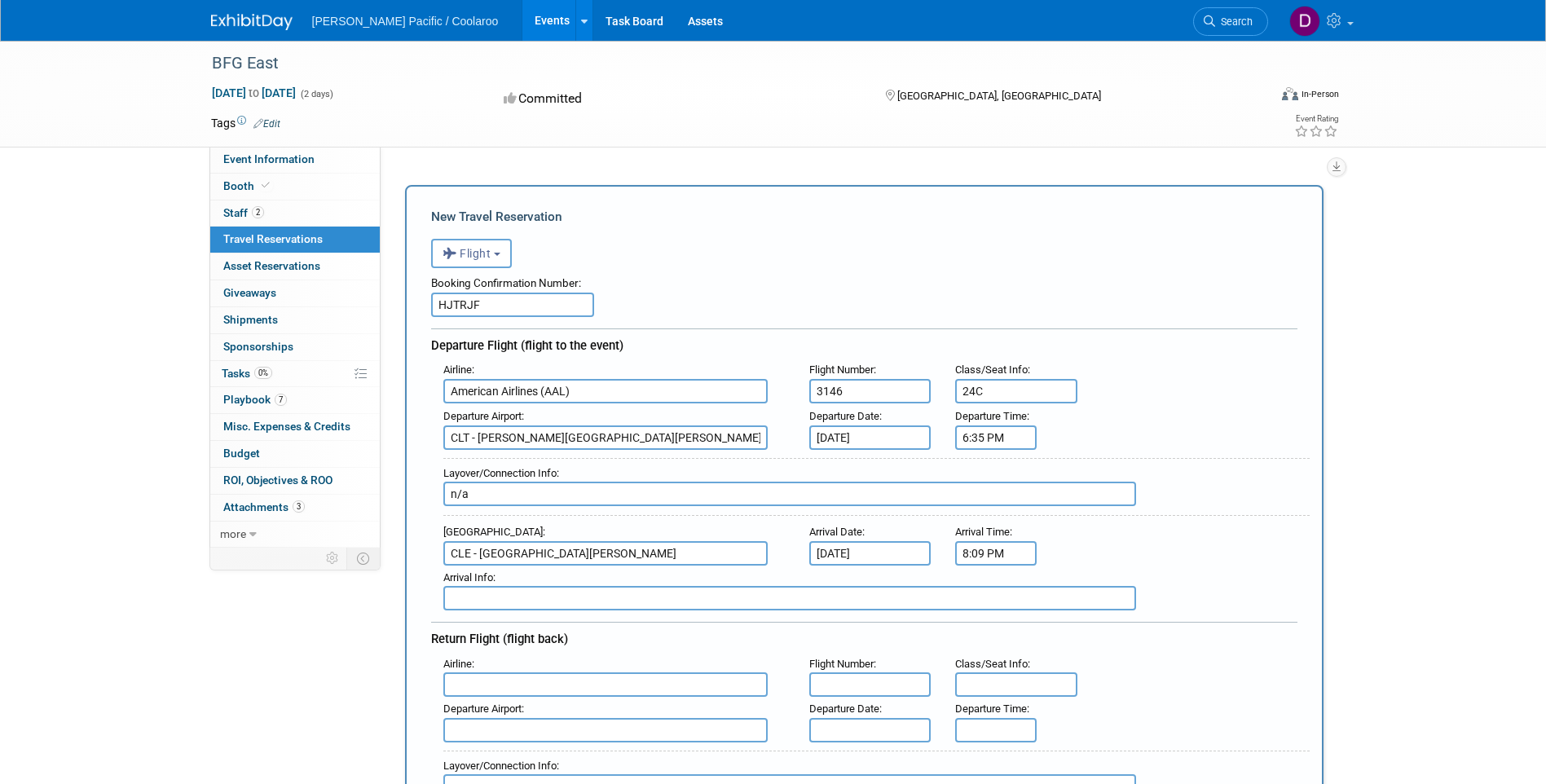
type input "3146"
click at [1192, 446] on div "Departure Airport : CLT - [PERSON_NAME][GEOGRAPHIC_DATA][PERSON_NAME] Departure…" at bounding box center [870, 427] width 878 height 46
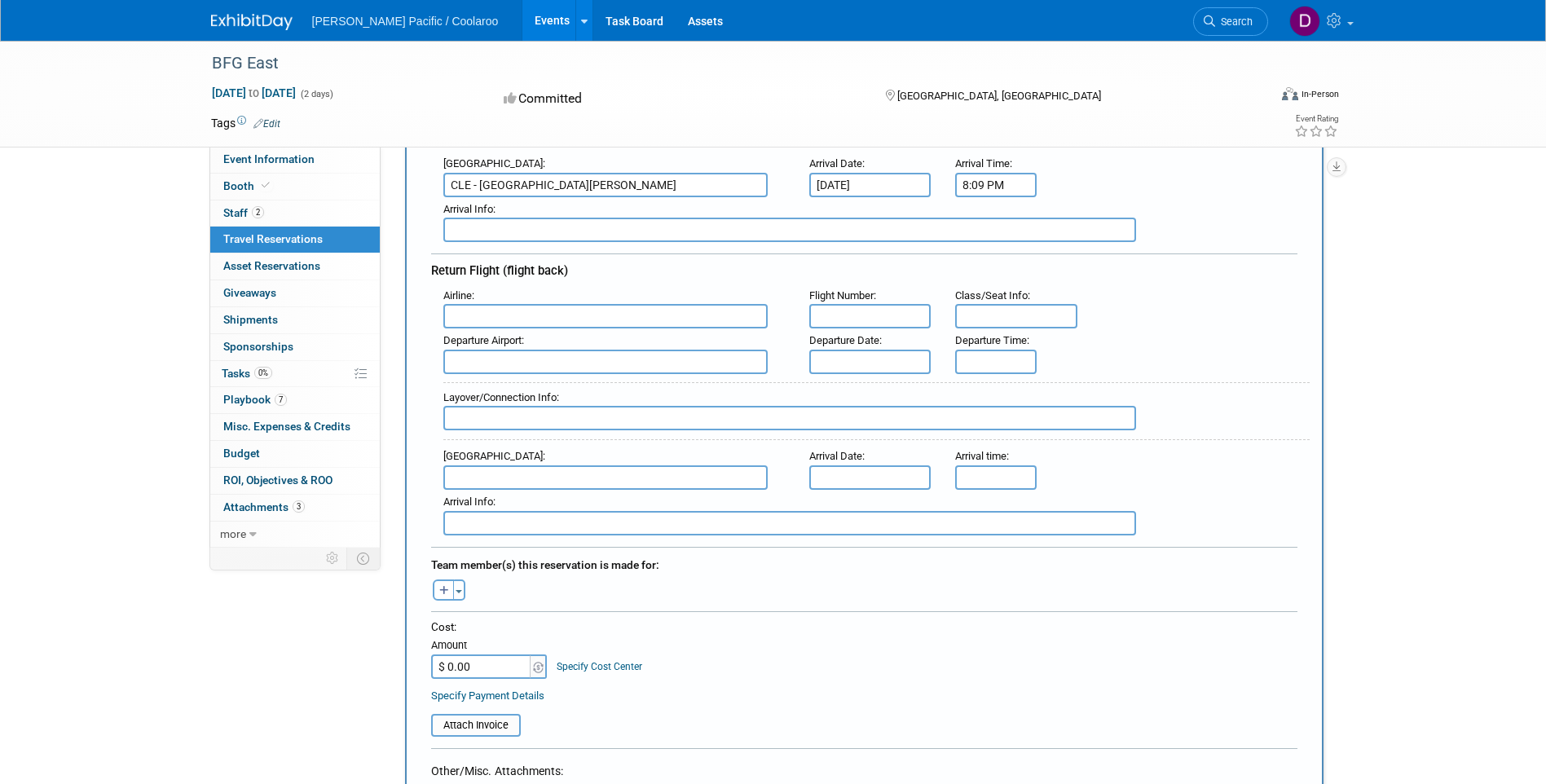
scroll to position [383, 0]
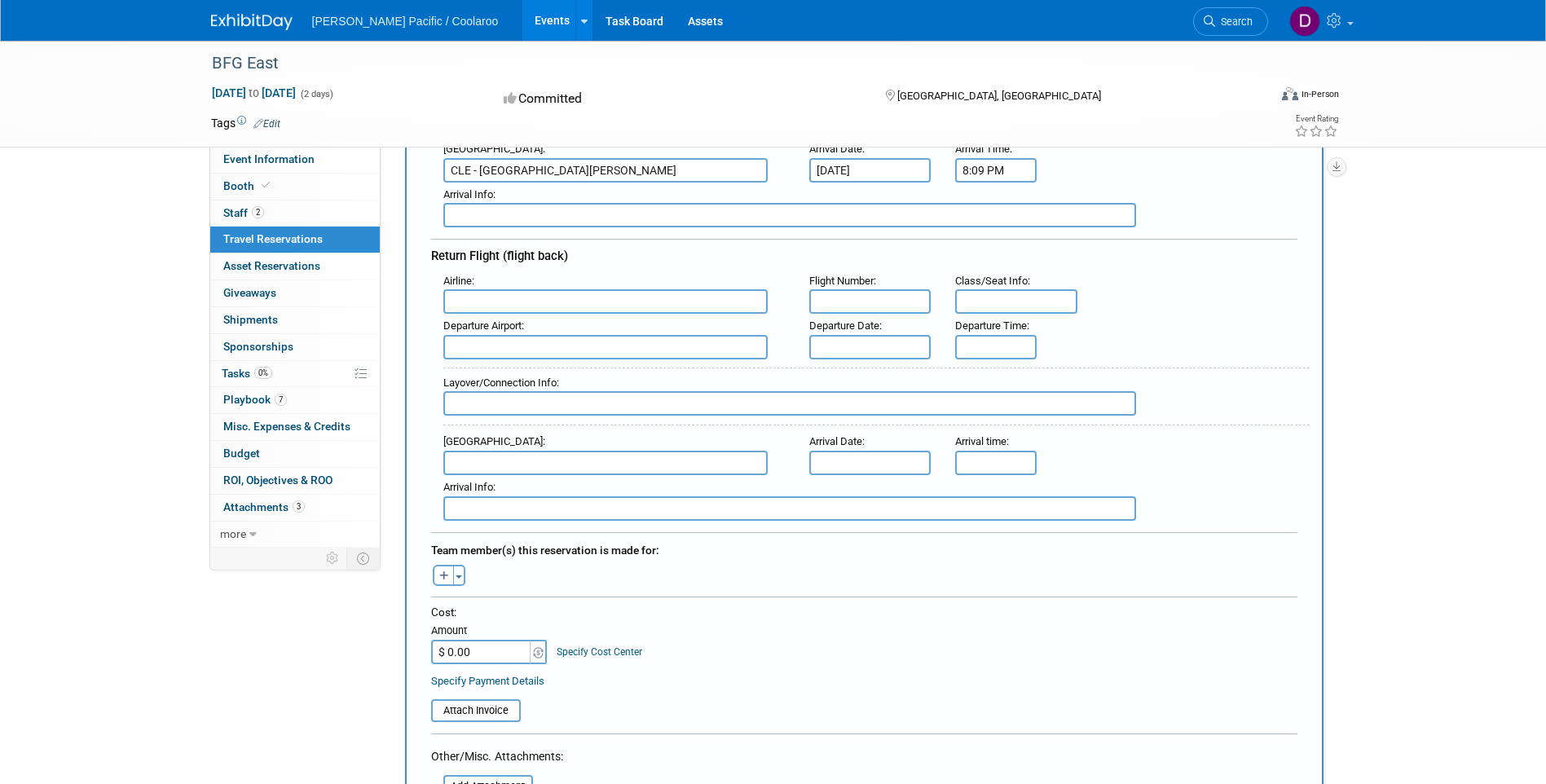
click at [599, 311] on input "text" at bounding box center [605, 301] width 324 height 24
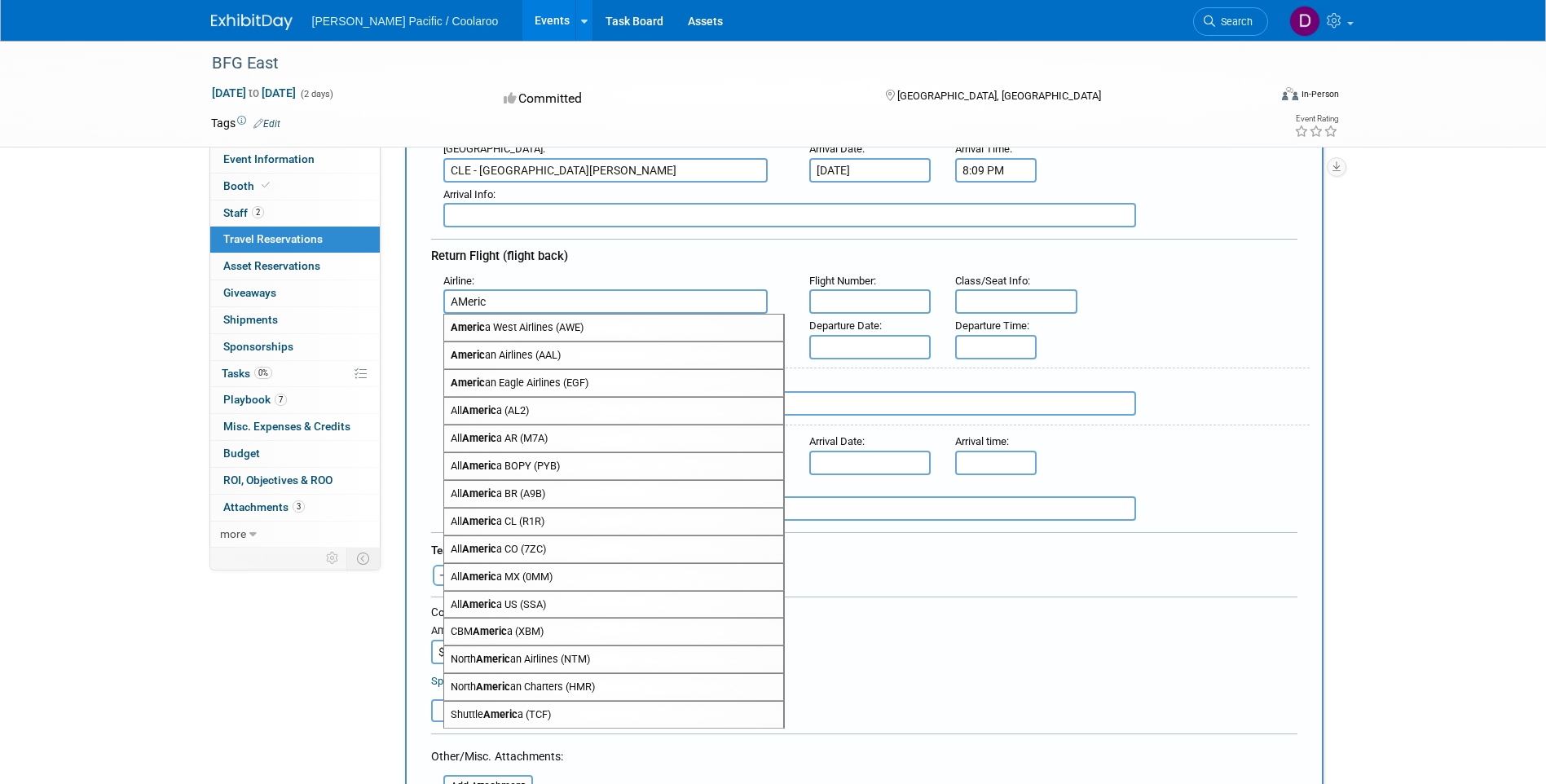
click at [538, 352] on span "Americ an Airlines (AAL)" at bounding box center [613, 355] width 339 height 26
type input "American Airlines (AAL)"
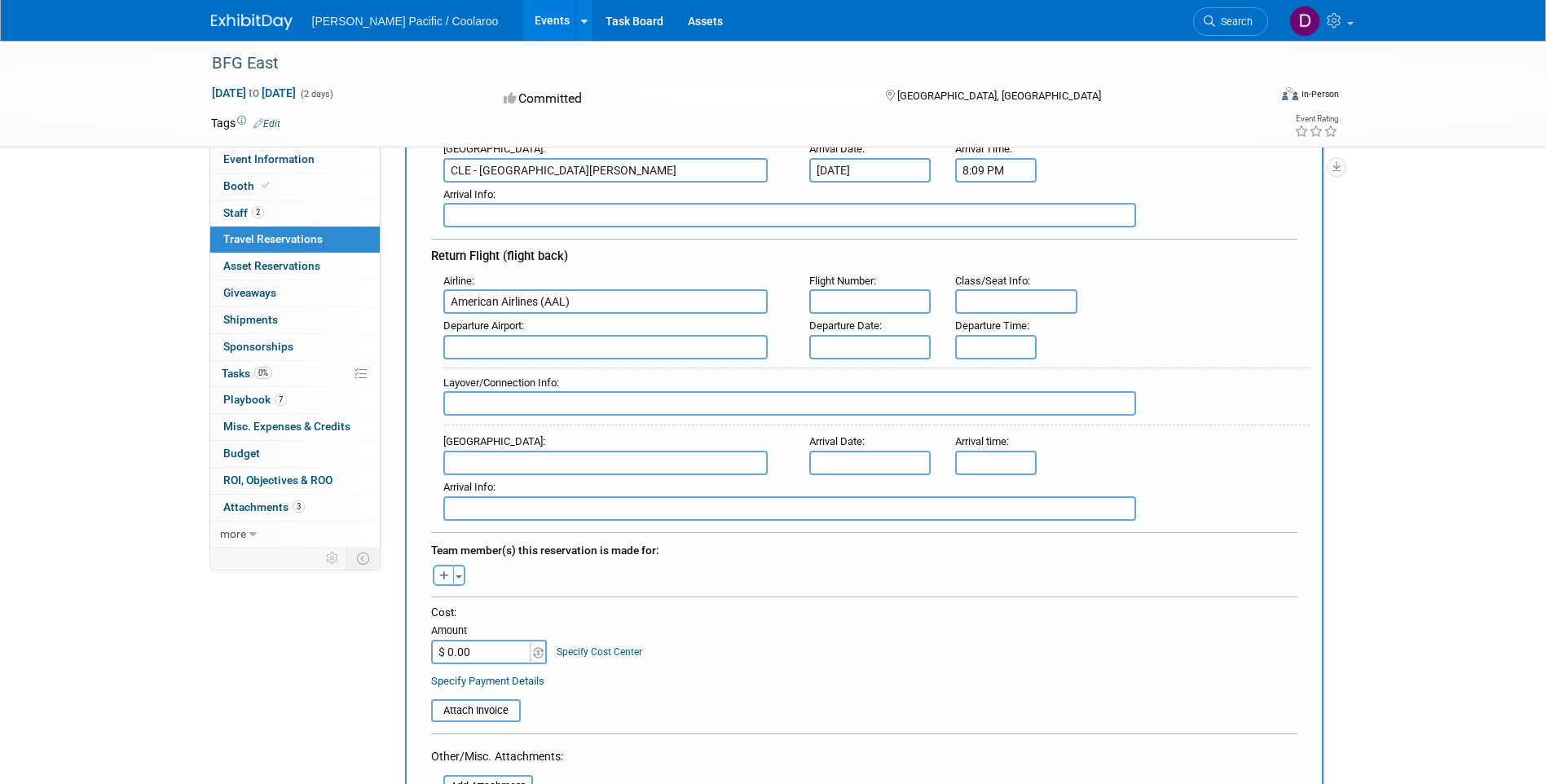
click at [921, 304] on input "text" at bounding box center [870, 301] width 123 height 24
type input "2672"
click at [987, 289] on input "text" at bounding box center [1016, 301] width 123 height 24
type input "28C"
click at [597, 345] on input "text" at bounding box center [605, 347] width 324 height 24
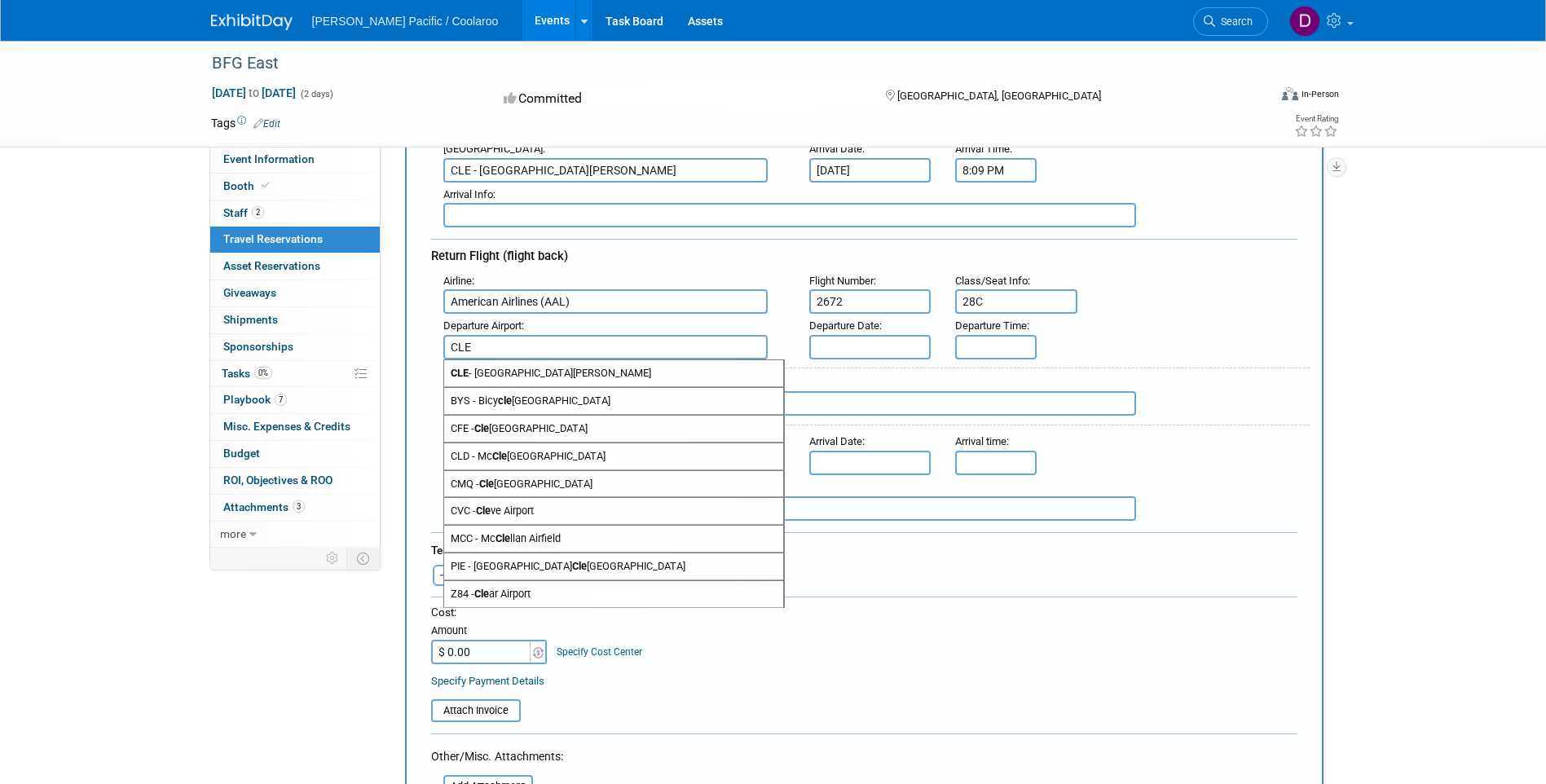
click at [549, 378] on span "CLE - [GEOGRAPHIC_DATA][PERSON_NAME]" at bounding box center [613, 372] width 339 height 26
type input "CLE - [GEOGRAPHIC_DATA][PERSON_NAME]"
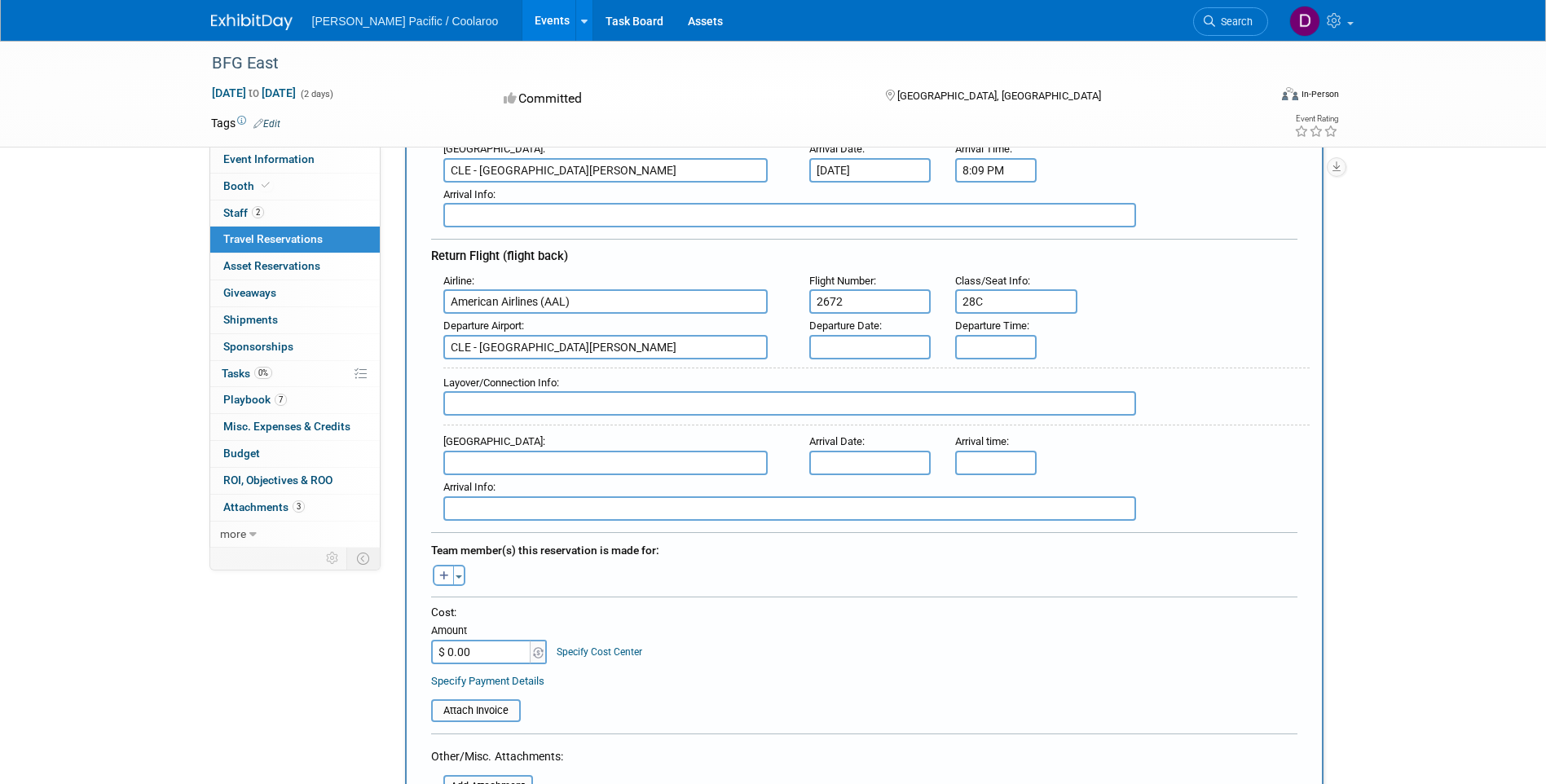
click at [861, 349] on input "text" at bounding box center [870, 347] width 123 height 24
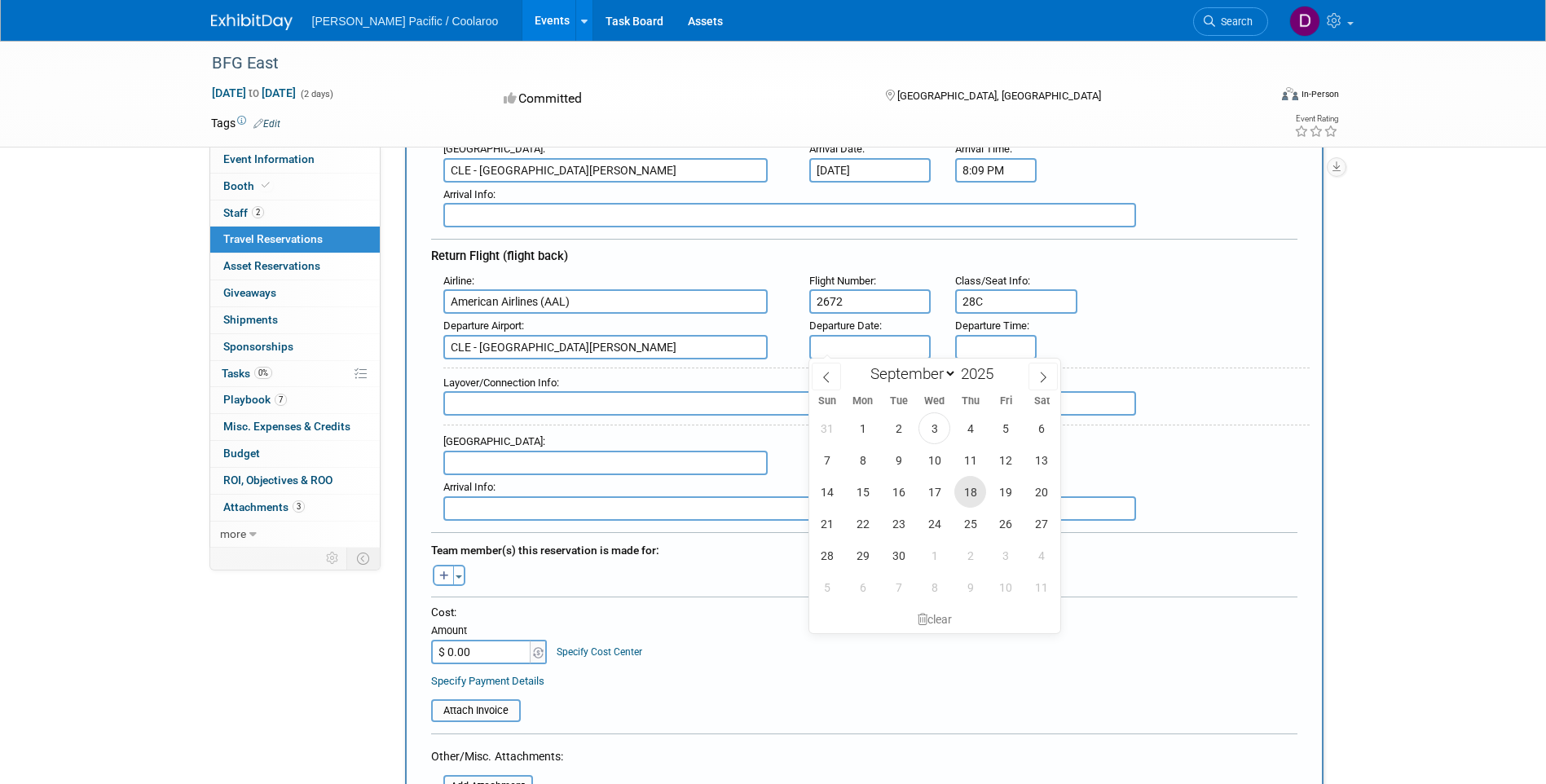
click at [974, 487] on span "18" at bounding box center [970, 492] width 32 height 32
type input "[DATE]"
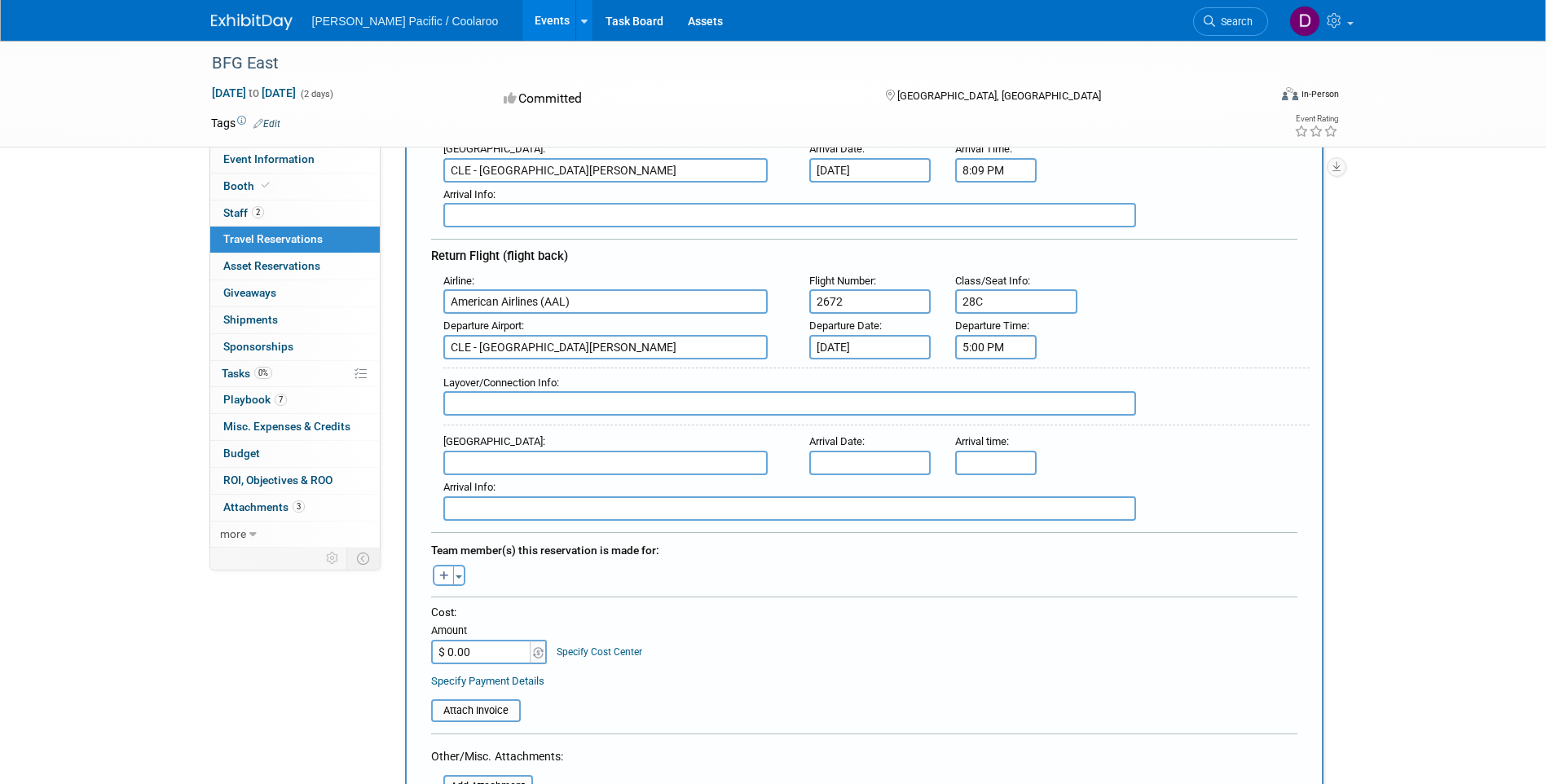
click at [976, 344] on input "5:00 PM" at bounding box center [996, 347] width 82 height 24
click at [983, 386] on span at bounding box center [993, 387] width 28 height 28
click at [1068, 444] on span at bounding box center [1069, 457] width 28 height 28
click at [989, 382] on span at bounding box center [993, 387] width 28 height 28
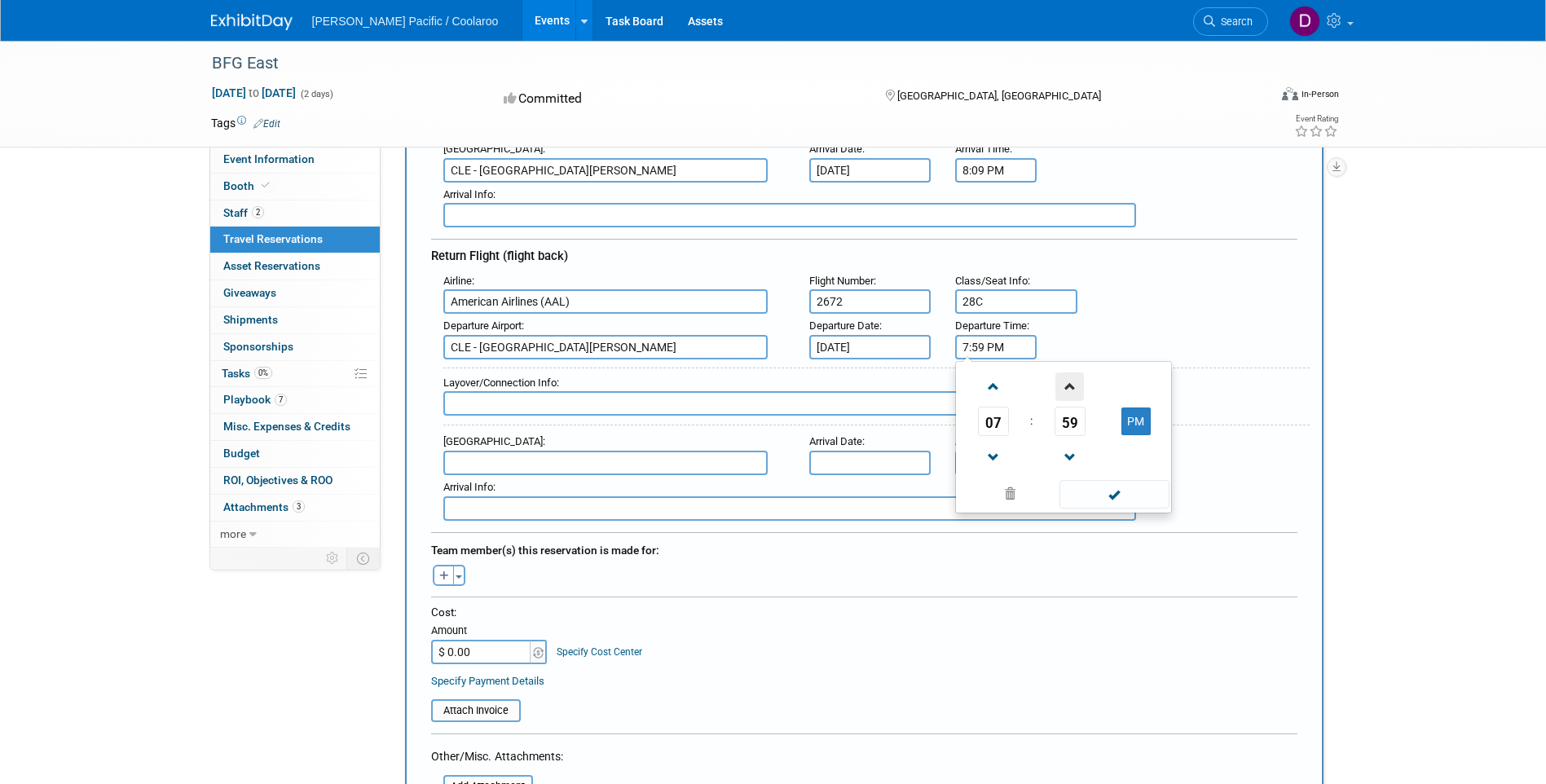
click at [1079, 393] on span at bounding box center [1069, 387] width 28 height 28
click at [992, 457] on span at bounding box center [993, 457] width 28 height 28
click at [1068, 388] on span at bounding box center [1069, 387] width 28 height 28
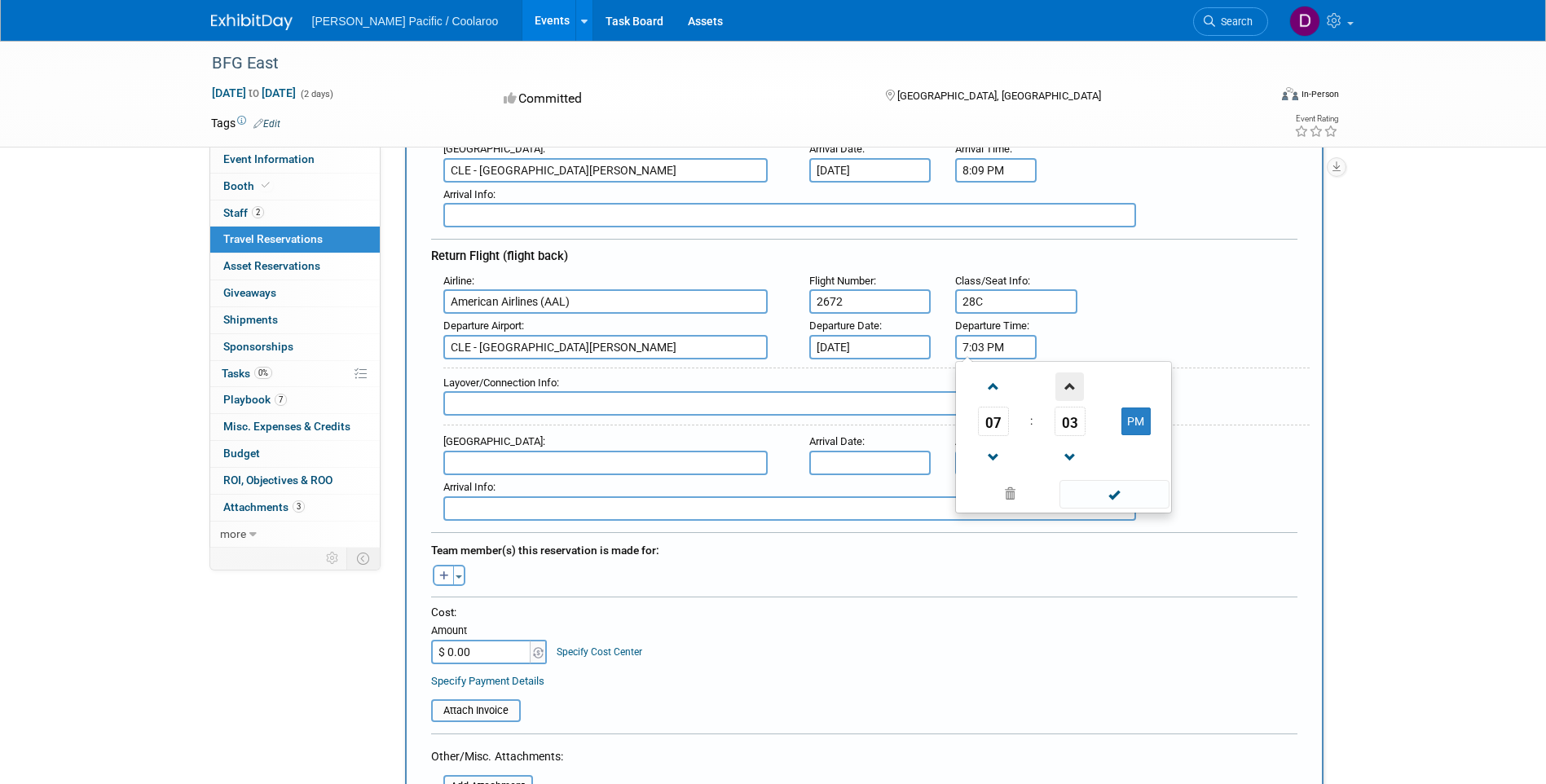
click at [1068, 388] on span at bounding box center [1069, 387] width 28 height 28
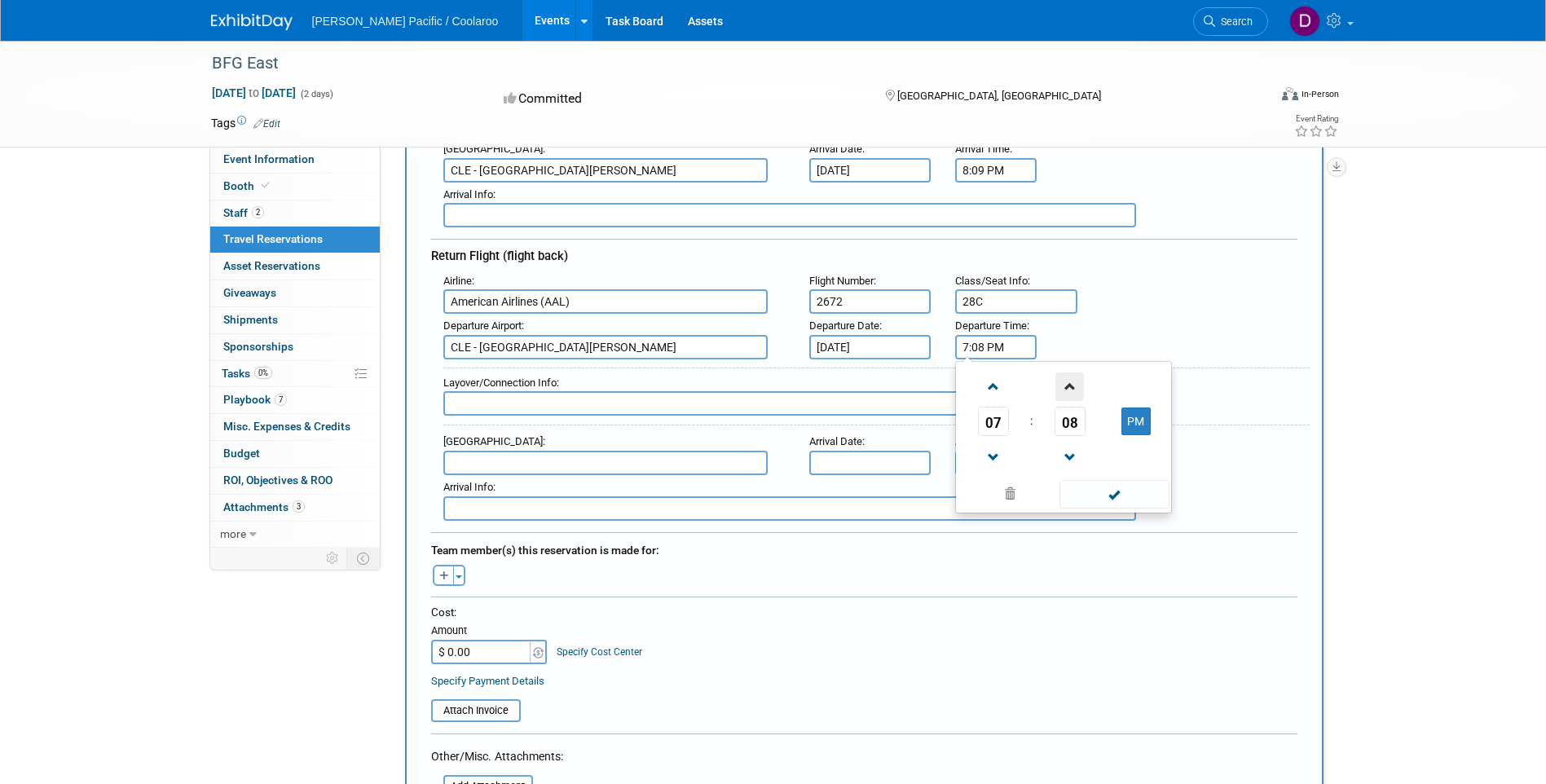
click at [1068, 388] on span at bounding box center [1069, 387] width 28 height 28
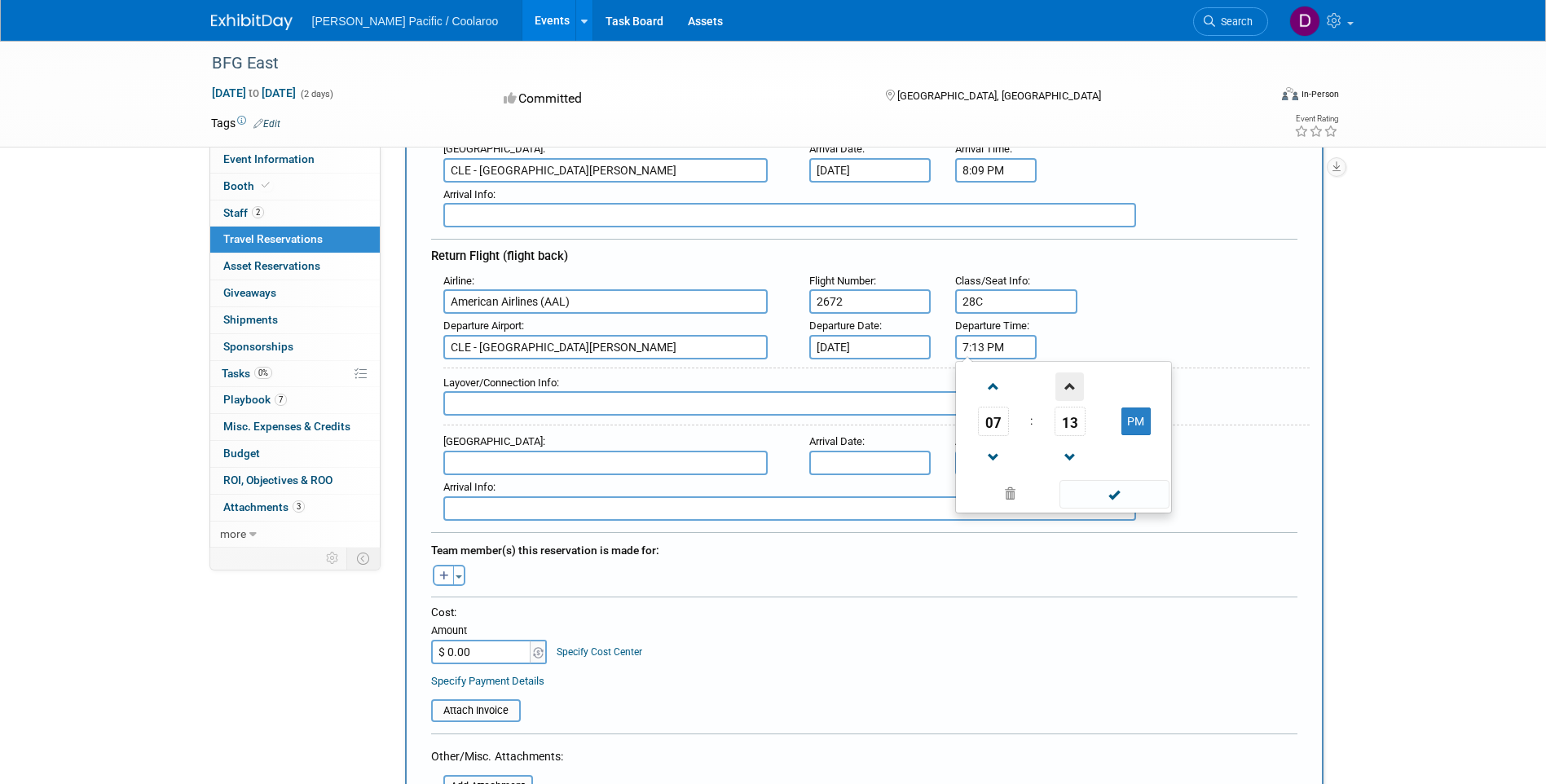
click at [1068, 388] on span at bounding box center [1069, 387] width 28 height 28
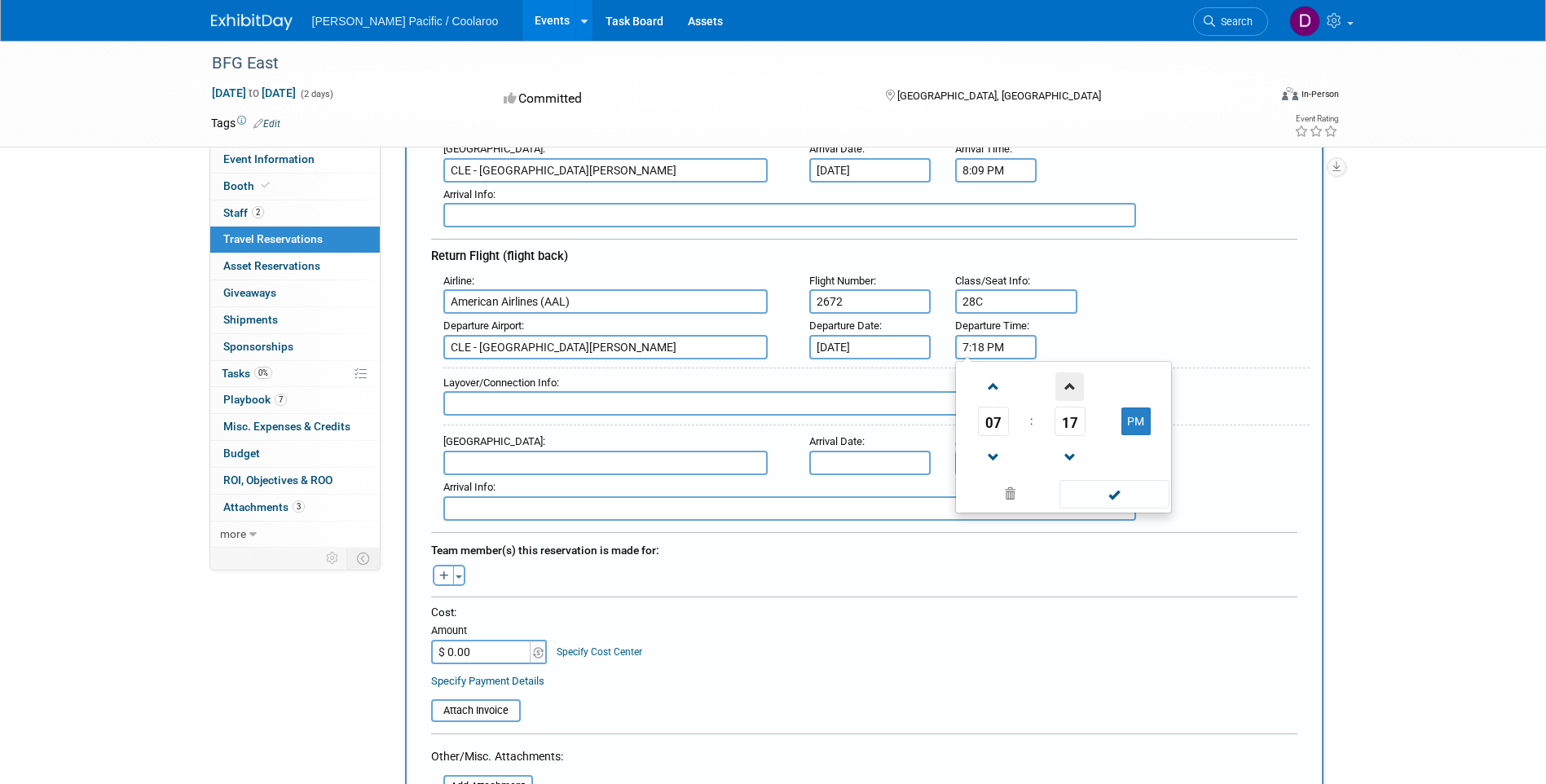
click at [1068, 388] on span at bounding box center [1069, 387] width 28 height 28
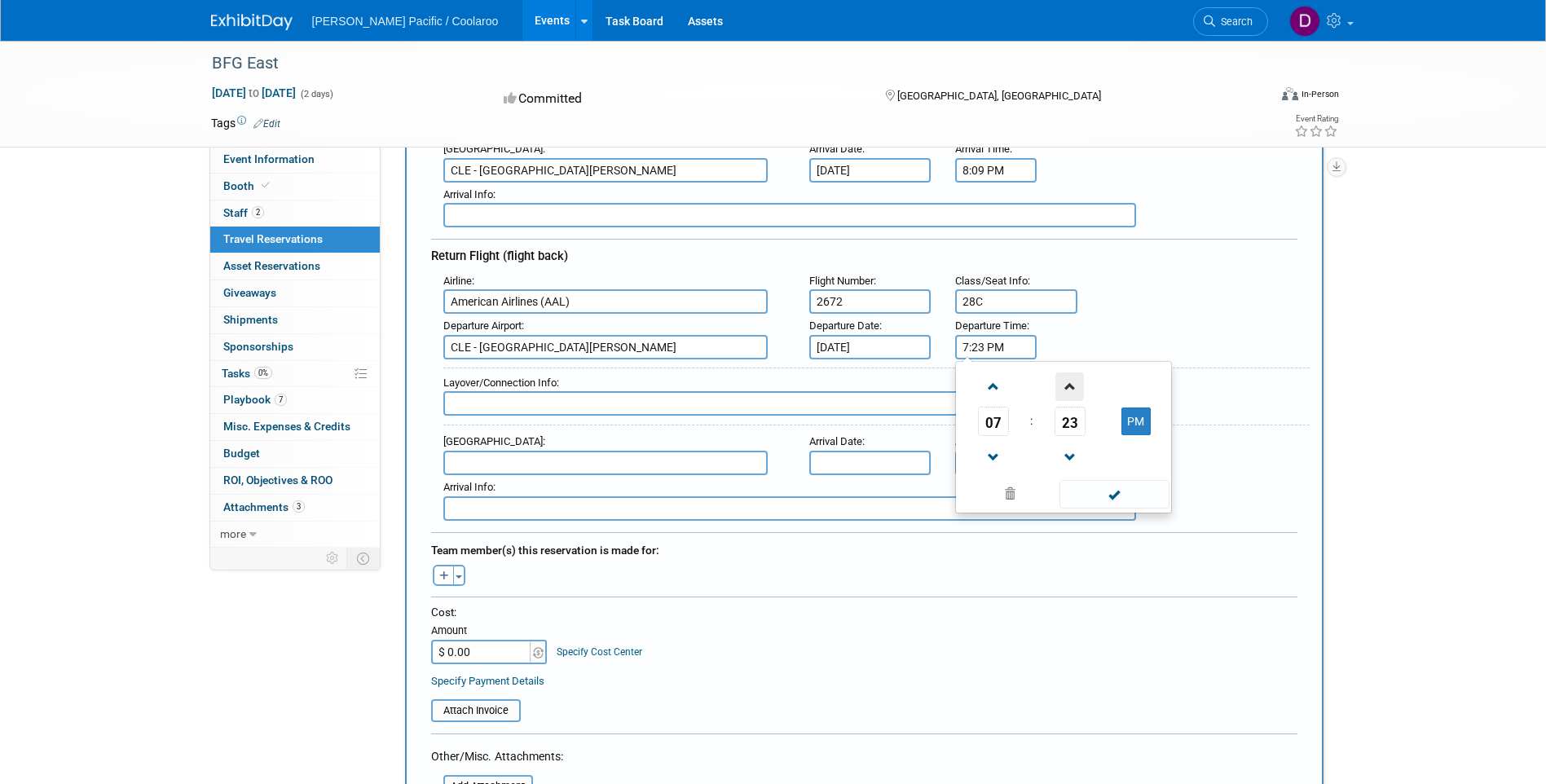
click at [1068, 388] on span at bounding box center [1069, 387] width 28 height 28
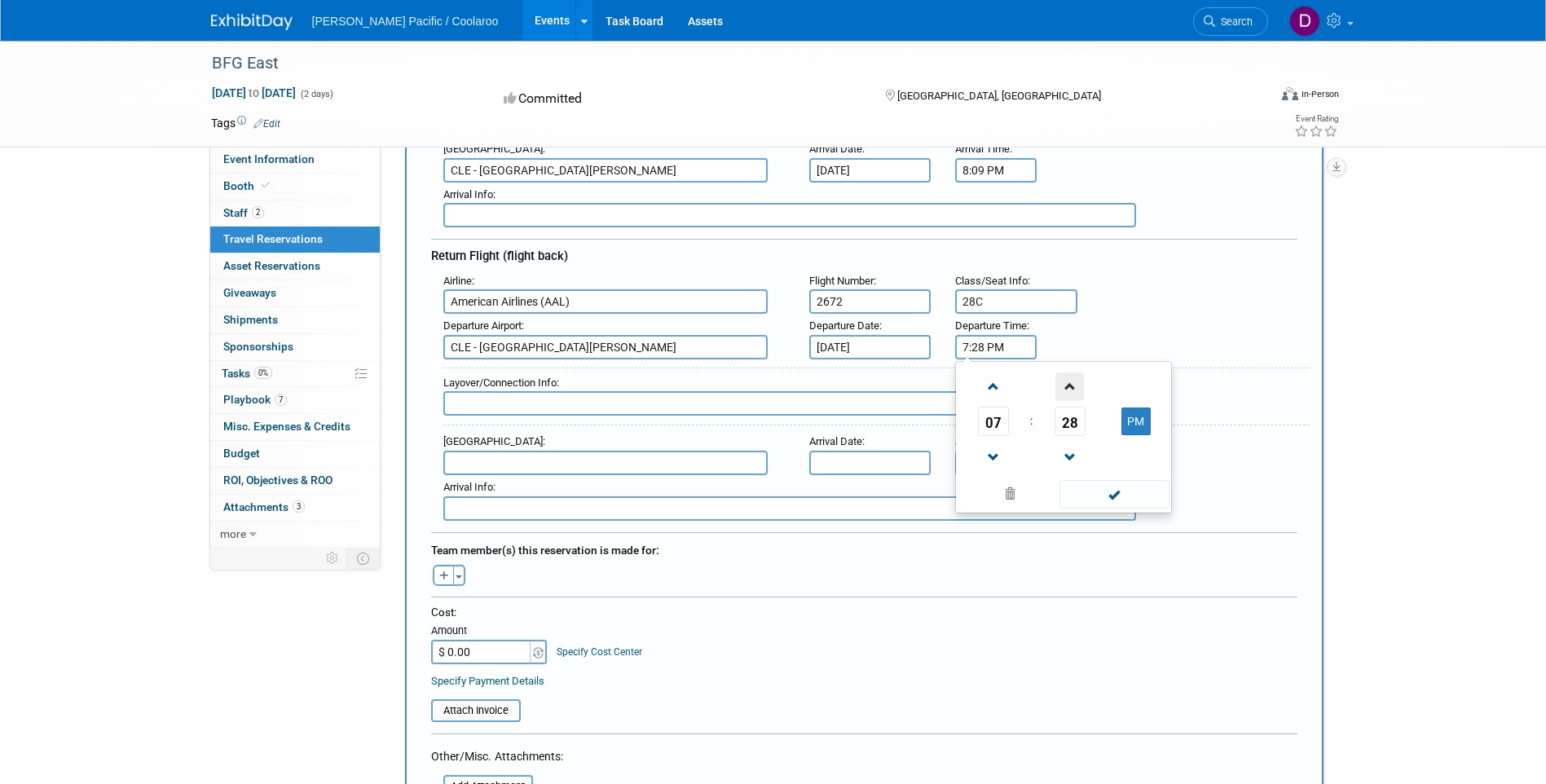
click at [1068, 388] on span at bounding box center [1069, 387] width 28 height 28
type input "7:29 PM"
click at [1137, 501] on span at bounding box center [1114, 494] width 110 height 28
click at [1004, 464] on input "5:00 PM" at bounding box center [996, 462] width 82 height 24
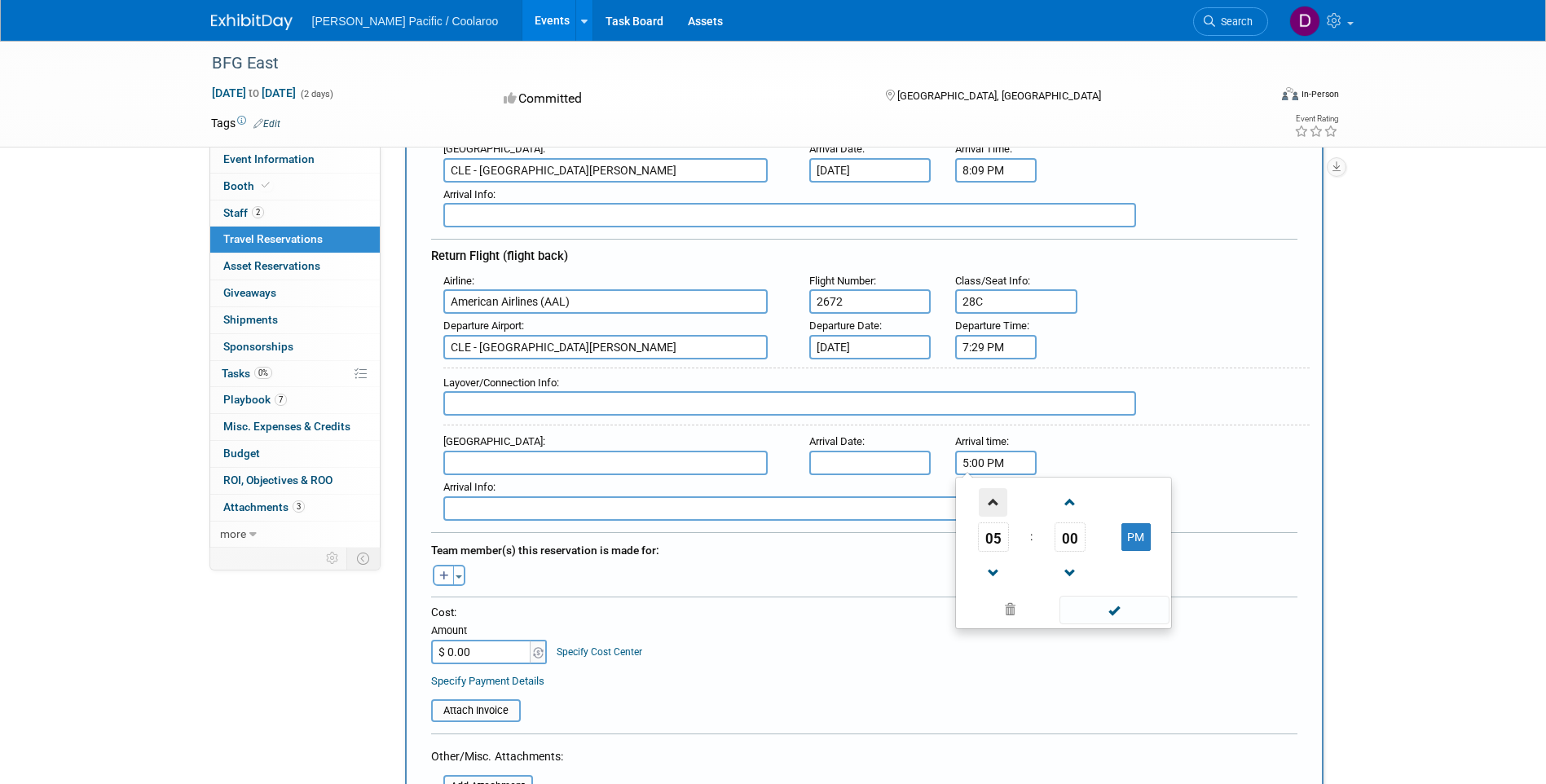
click at [998, 502] on span at bounding box center [993, 502] width 28 height 28
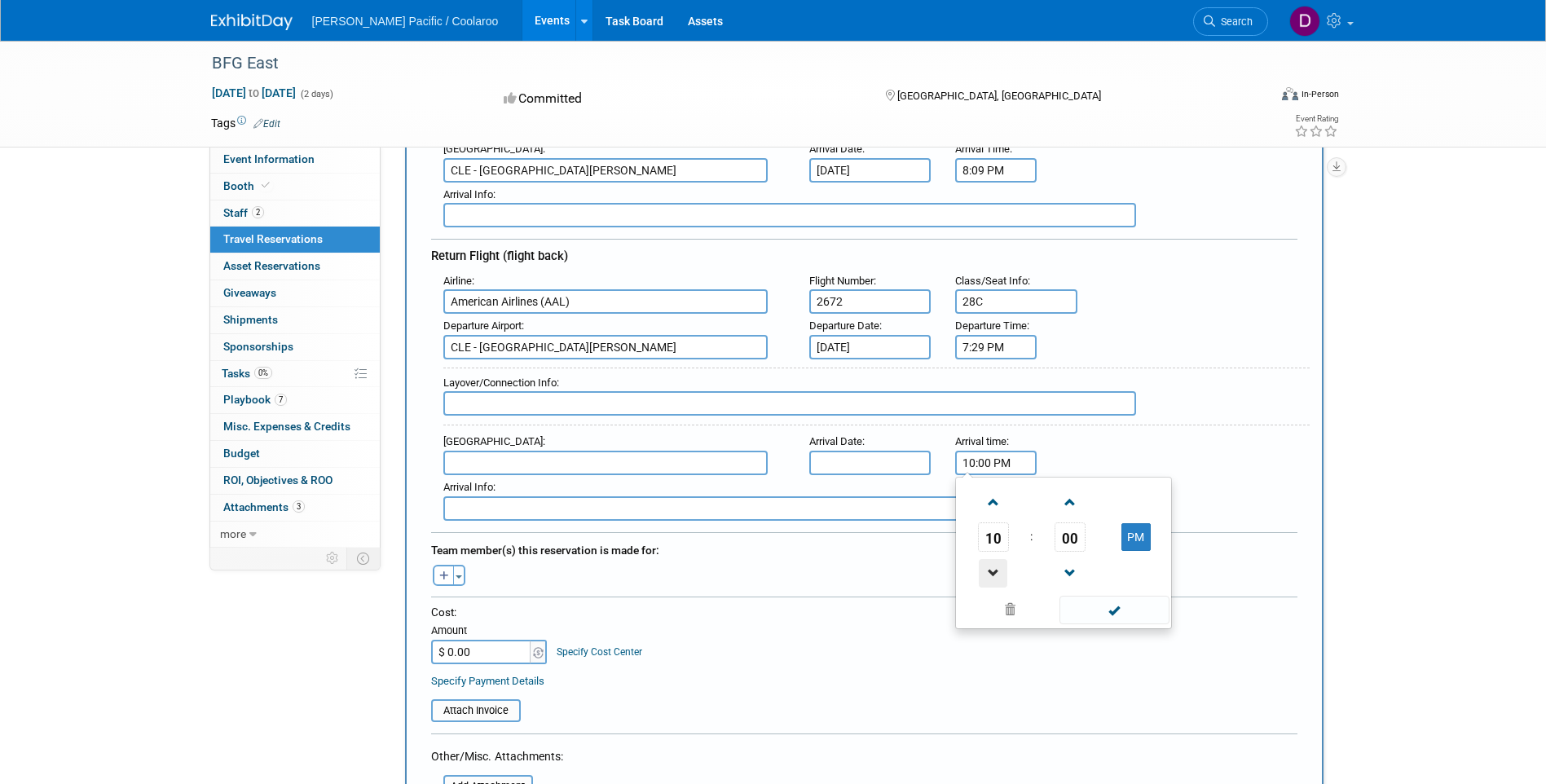
click at [998, 560] on span at bounding box center [993, 573] width 28 height 28
click at [1072, 498] on span at bounding box center [1069, 502] width 28 height 28
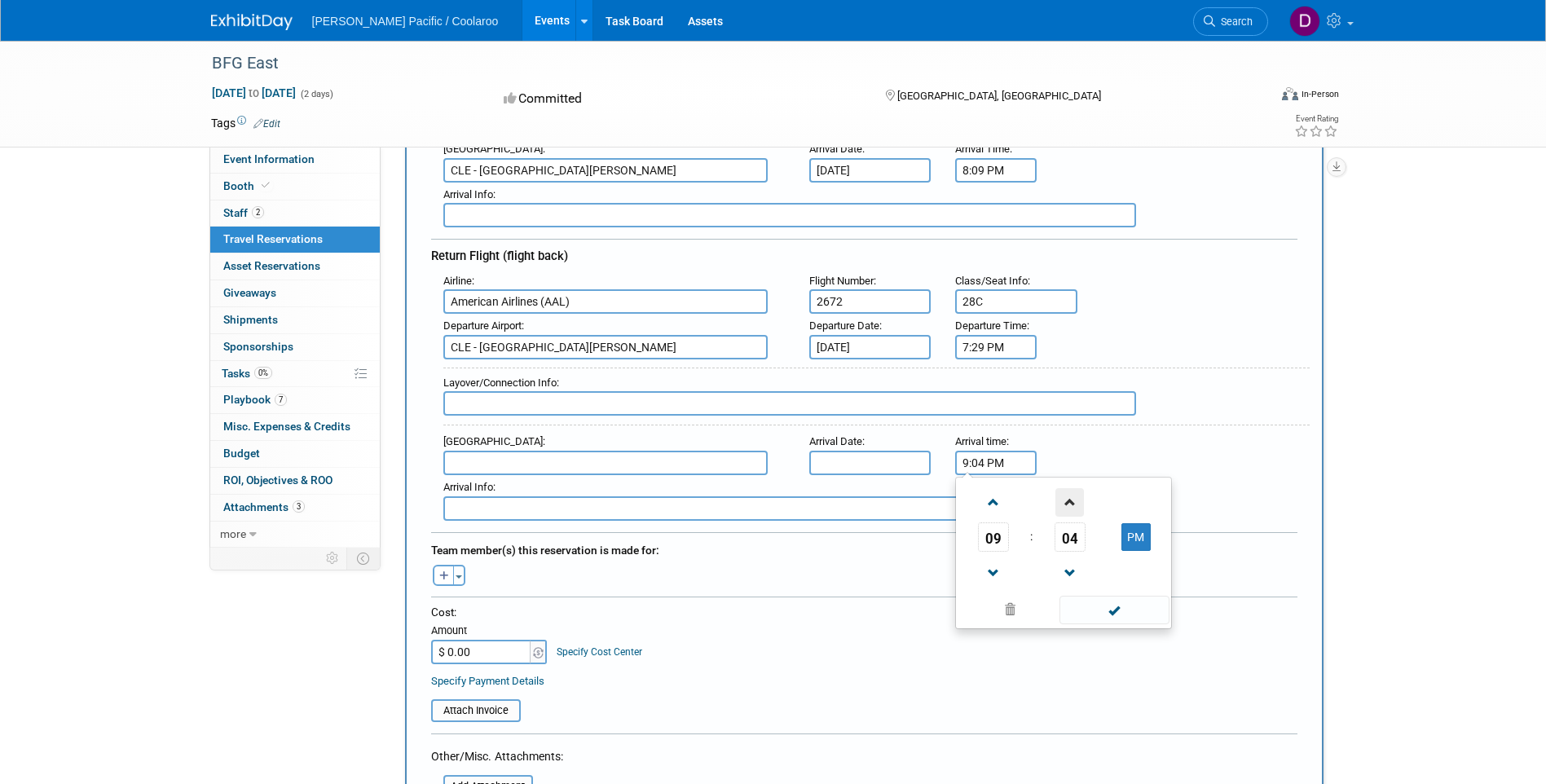
click at [1072, 498] on span at bounding box center [1069, 502] width 28 height 28
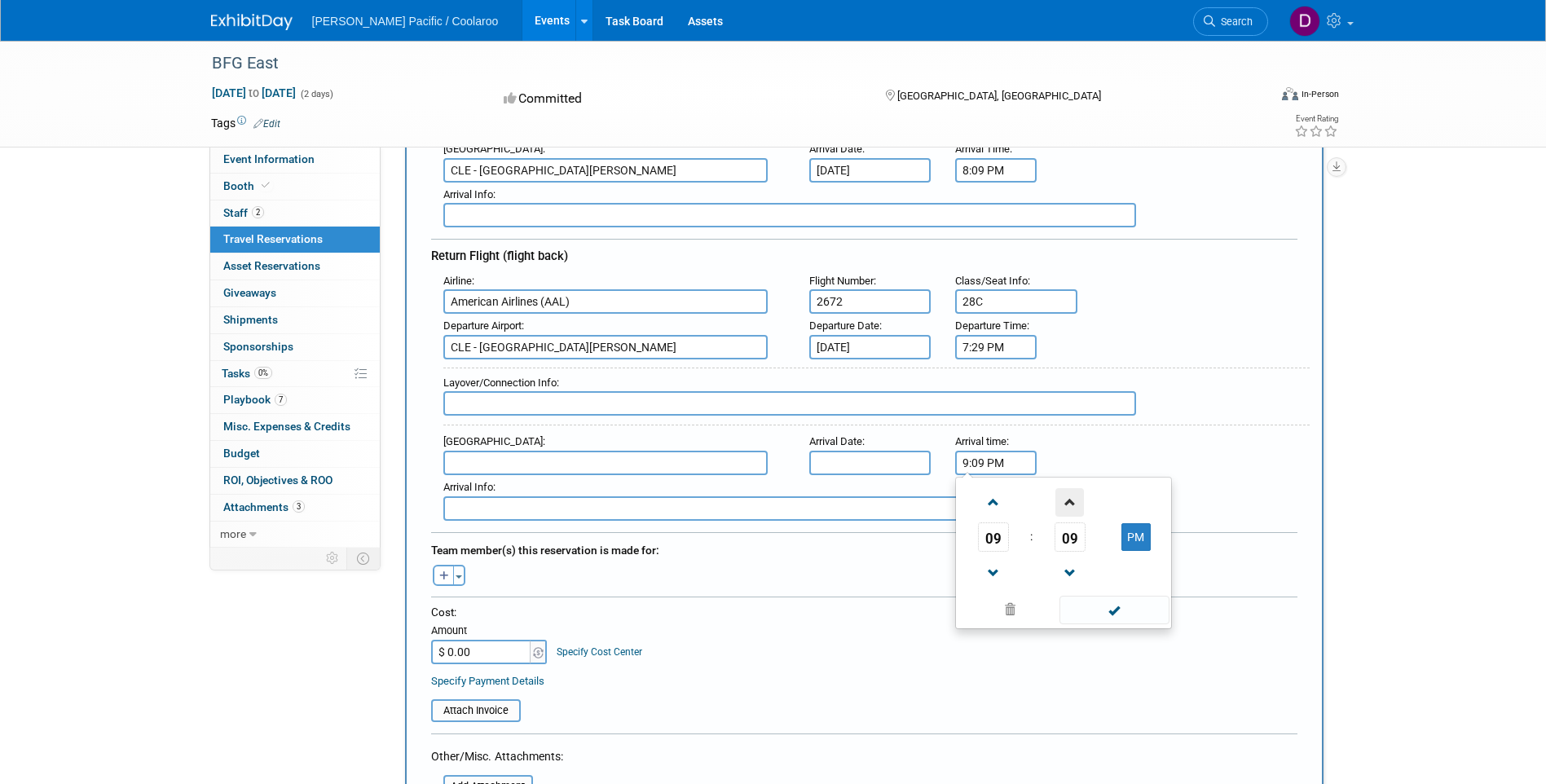
click at [1072, 498] on span at bounding box center [1069, 502] width 28 height 28
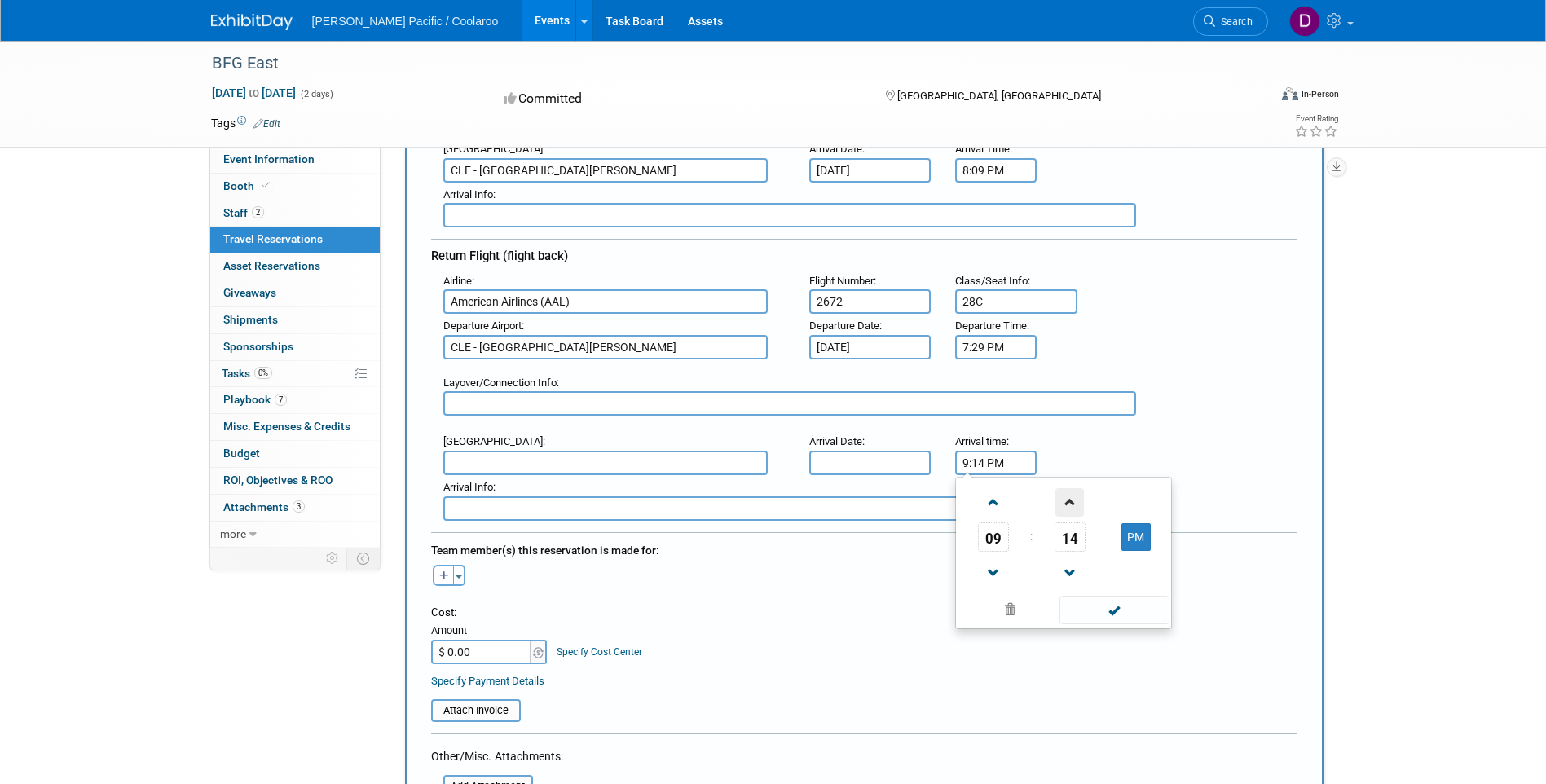
click at [1072, 498] on span at bounding box center [1069, 502] width 28 height 28
type input "9:16 PM"
click at [847, 460] on input "text" at bounding box center [870, 462] width 123 height 24
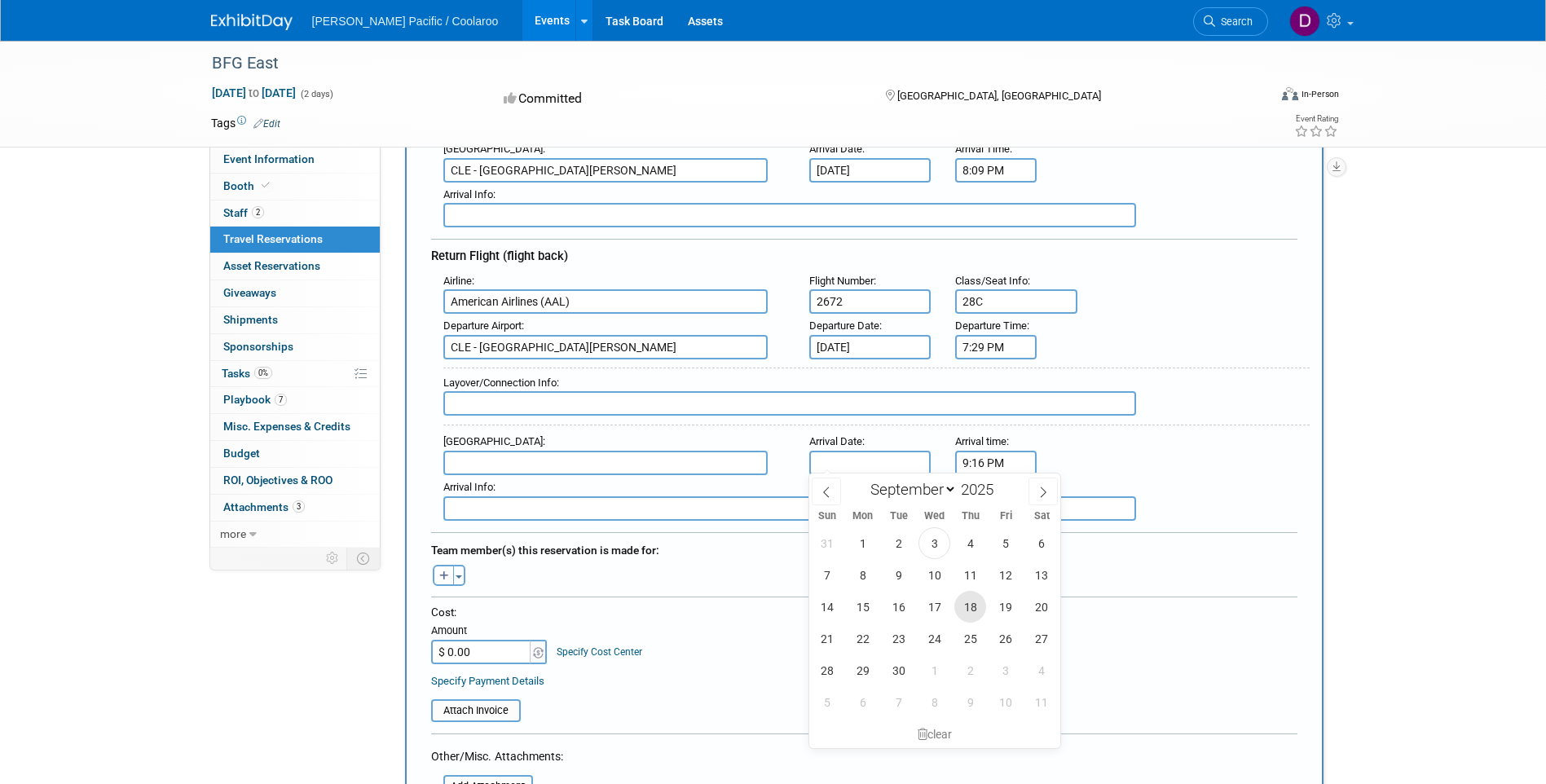
click at [969, 601] on span "18" at bounding box center [970, 607] width 32 height 32
type input "[DATE]"
click at [631, 459] on input "text" at bounding box center [605, 462] width 324 height 24
click at [604, 404] on input "text" at bounding box center [789, 402] width 693 height 24
type input "n/a"
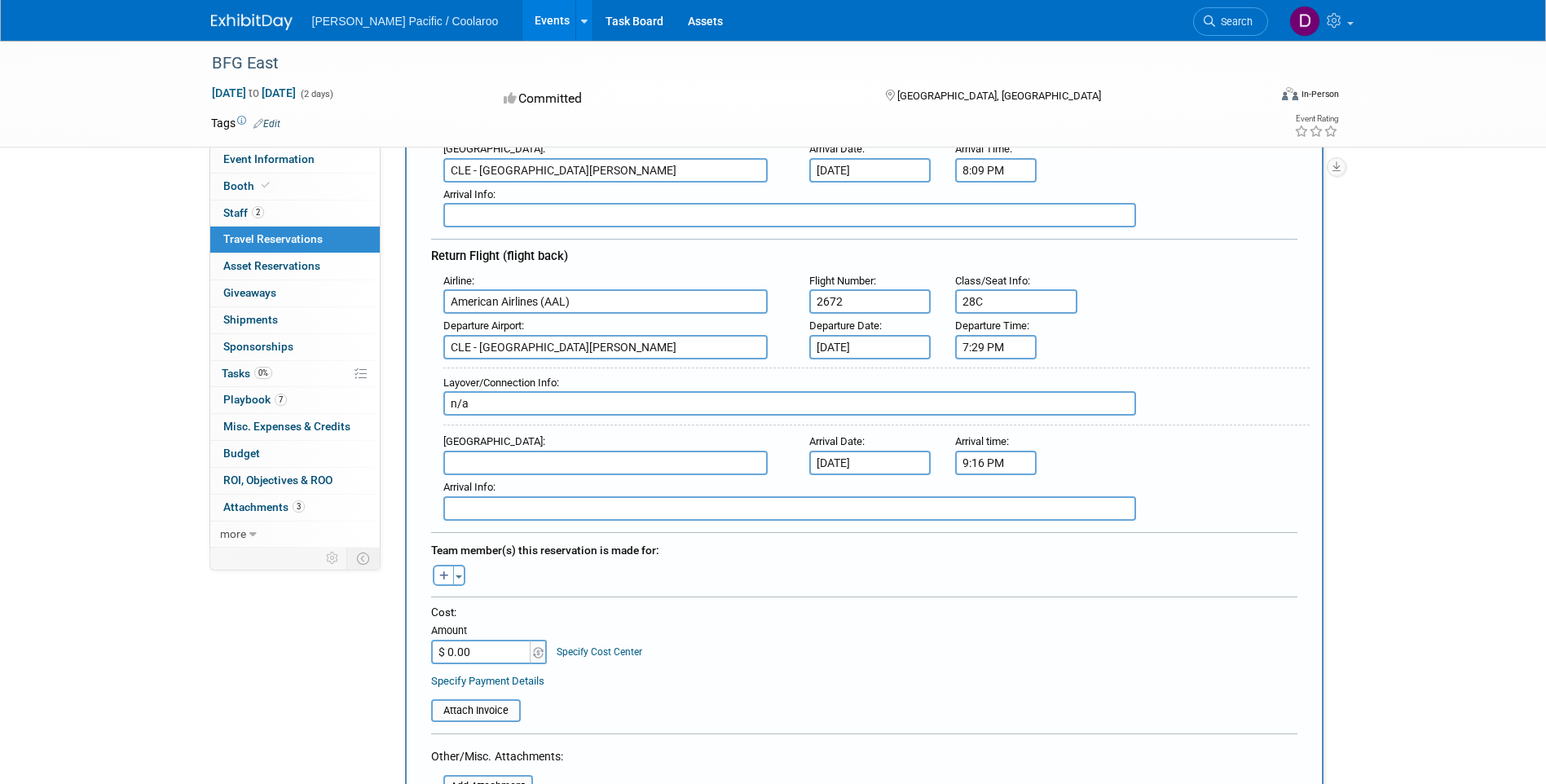
click at [575, 457] on input "text" at bounding box center [605, 462] width 324 height 24
click at [565, 485] on span "CLT - [PERSON_NAME][GEOGRAPHIC_DATA][PERSON_NAME]" at bounding box center [613, 488] width 339 height 26
type input "CLT - [PERSON_NAME][GEOGRAPHIC_DATA][PERSON_NAME]"
click at [535, 505] on input "text" at bounding box center [789, 508] width 693 height 24
click at [433, 573] on button "button" at bounding box center [443, 575] width 21 height 21
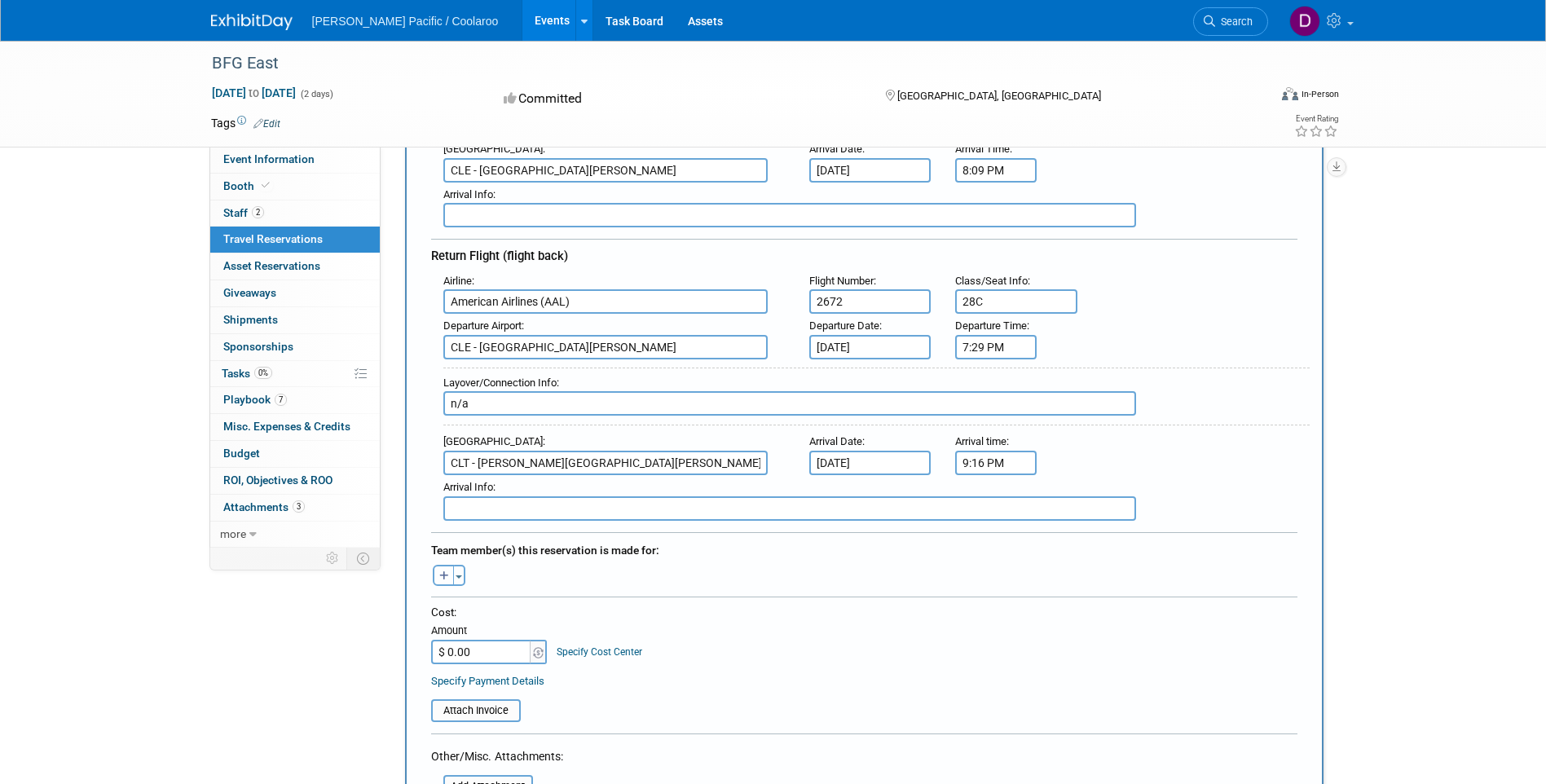
select select
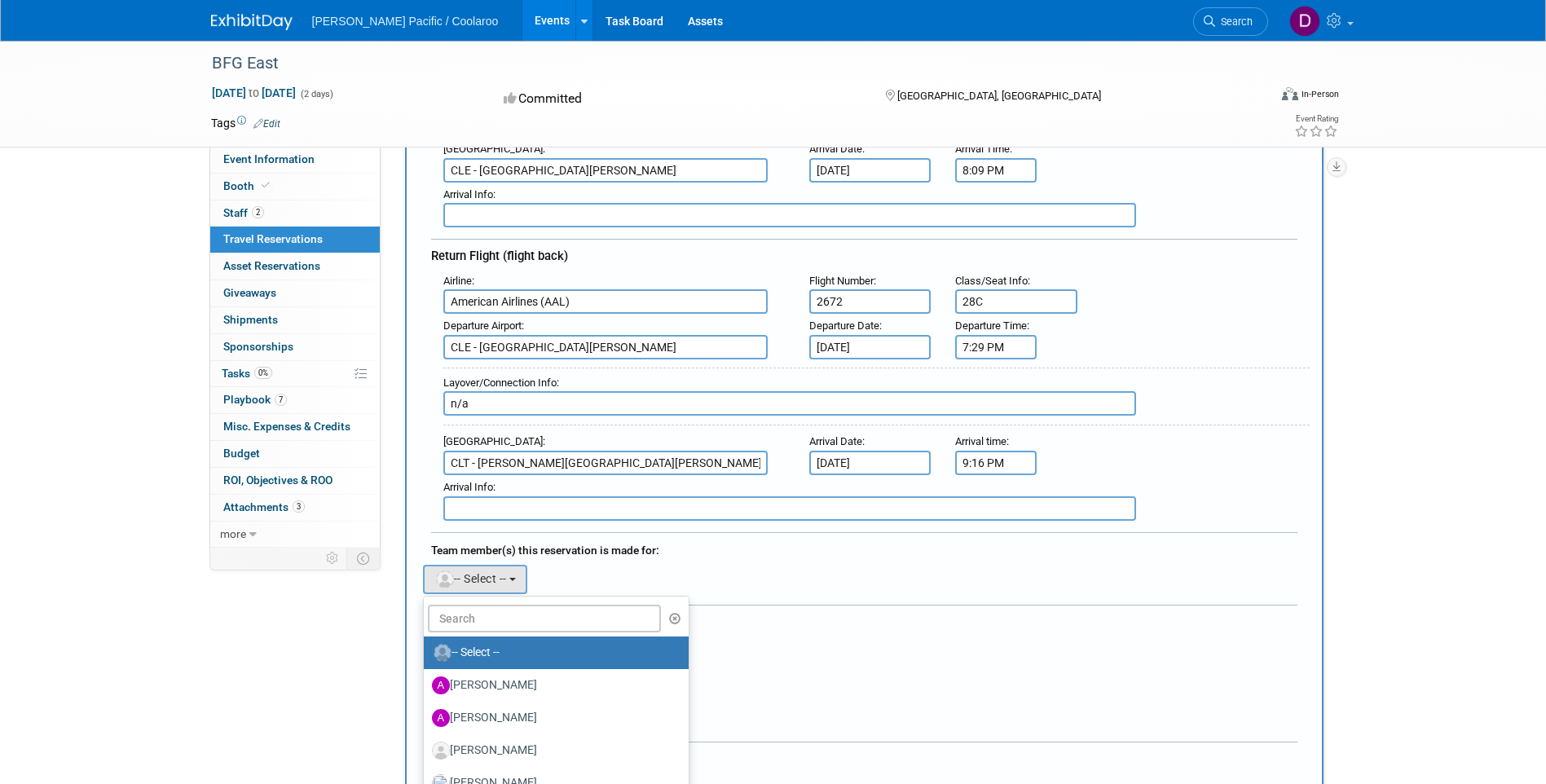
click at [580, 566] on div "[PERSON_NAME] remove [PERSON_NAME] remove [PERSON_NAME] remove" at bounding box center [864, 577] width 891 height 33
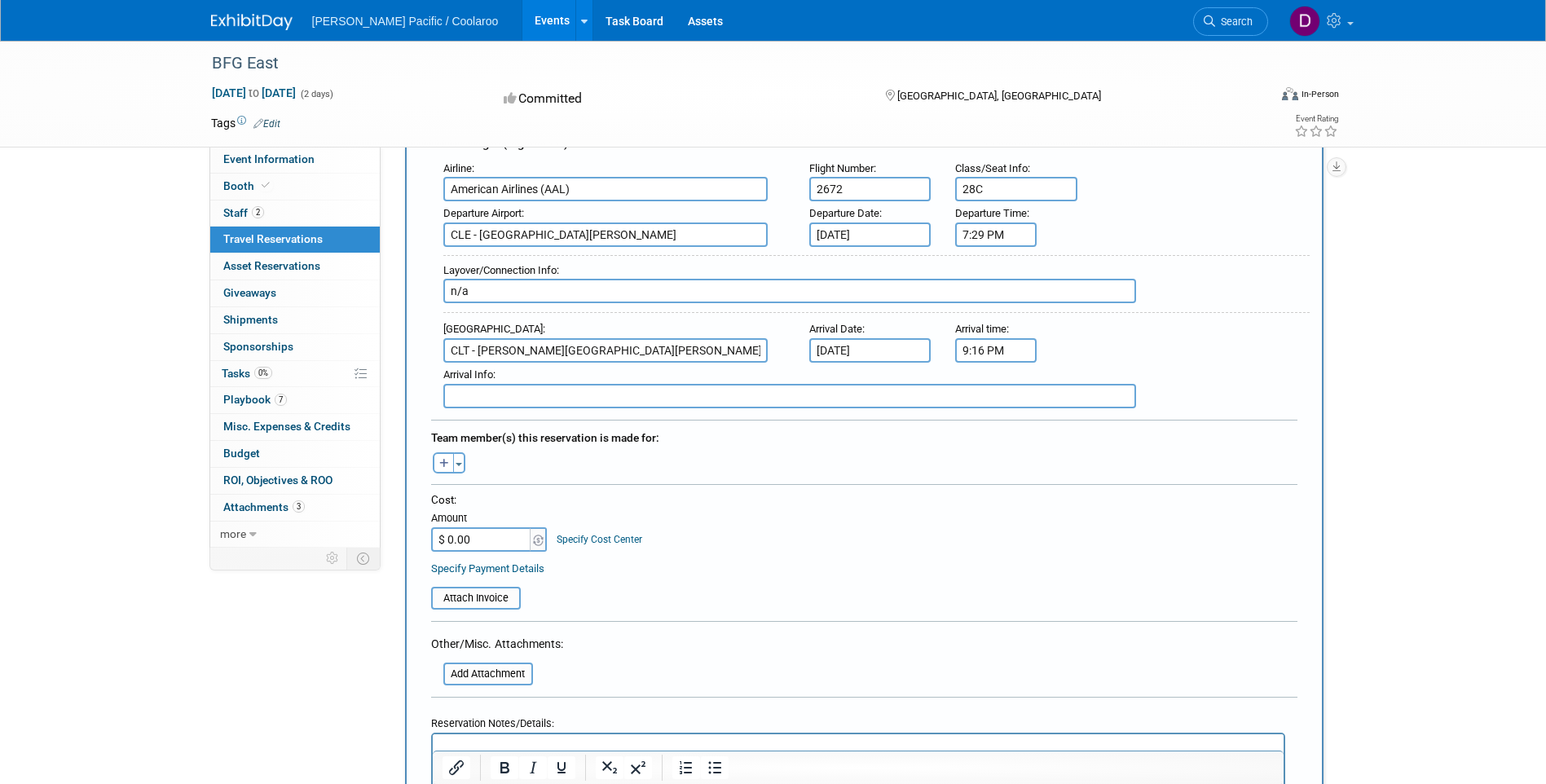
scroll to position [497, 0]
click at [492, 541] on input "$ 0.00" at bounding box center [482, 537] width 102 height 24
type input "$ 922.96"
click at [903, 570] on table "Attach Invoice" at bounding box center [863, 588] width 866 height 37
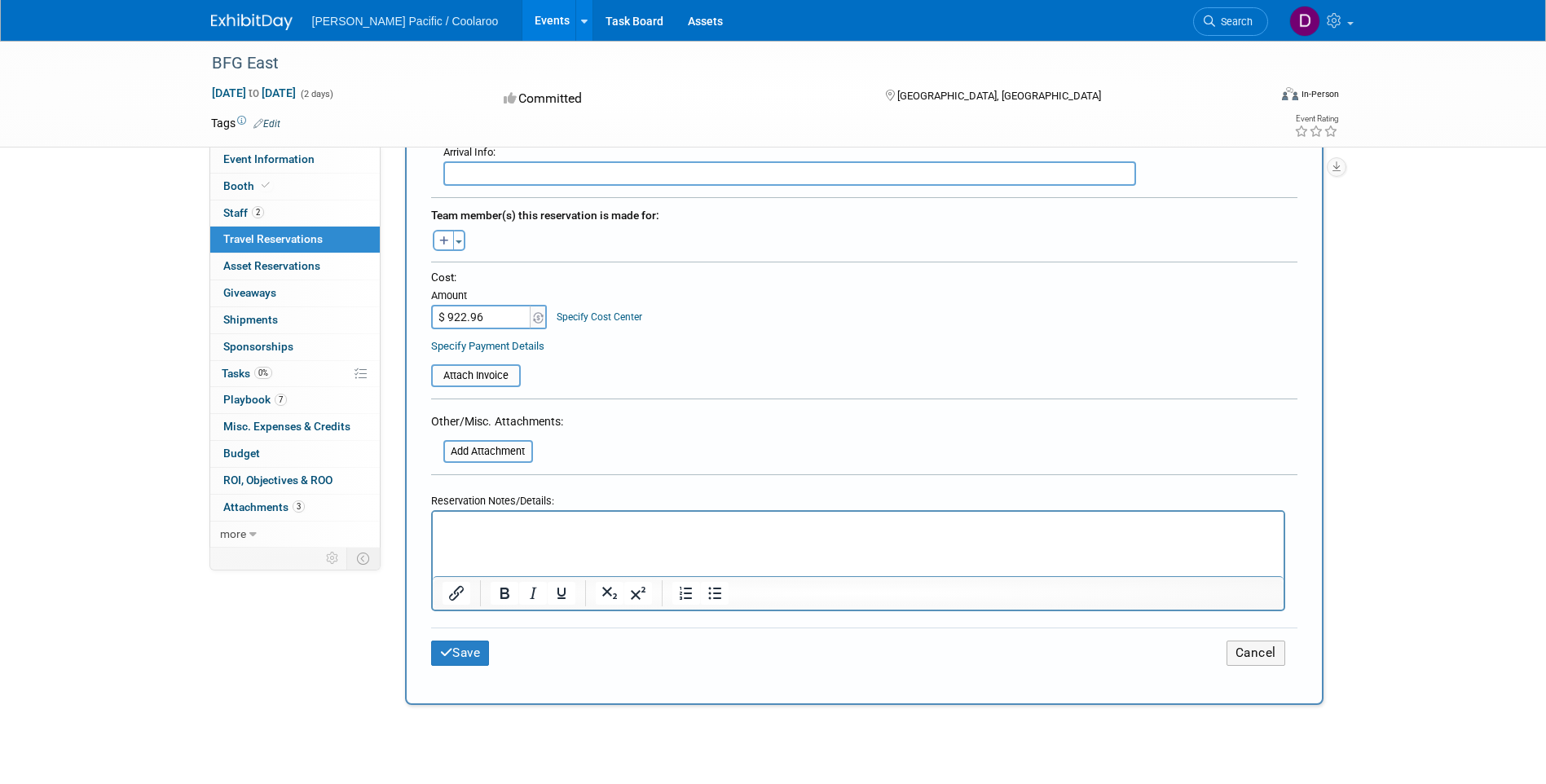
scroll to position [723, 0]
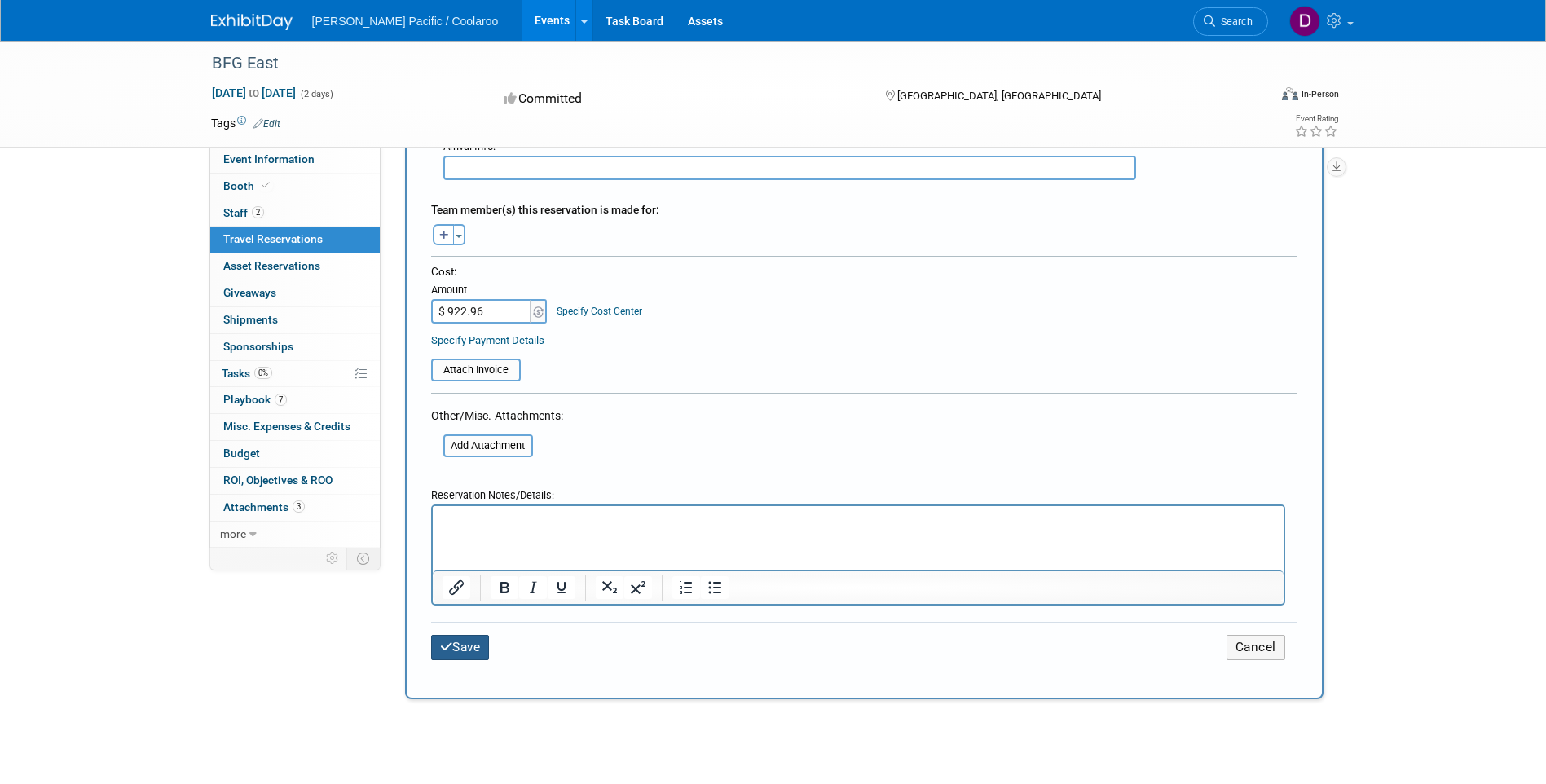
click at [463, 653] on button "Save" at bounding box center [460, 647] width 58 height 25
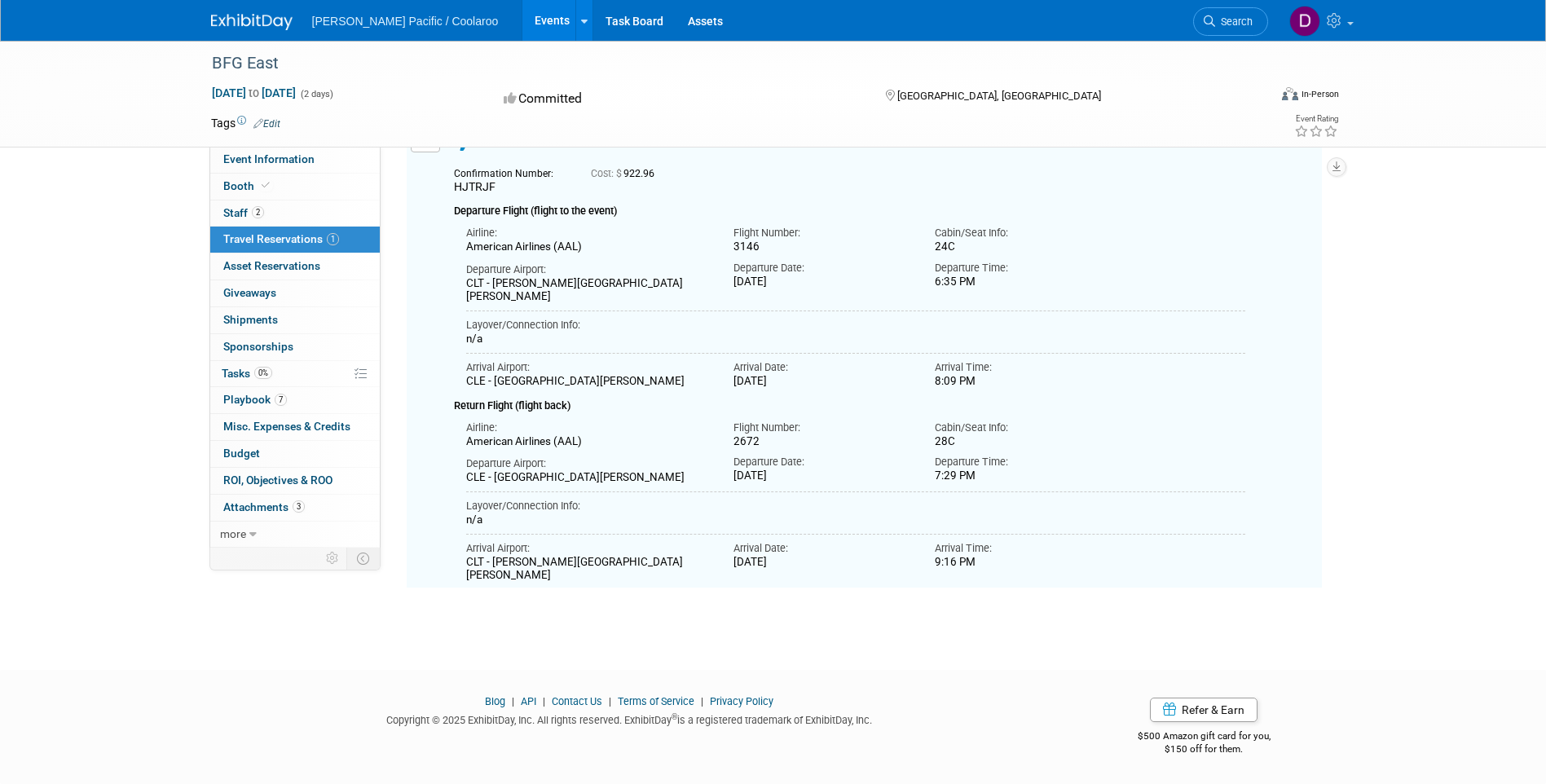
scroll to position [0, 0]
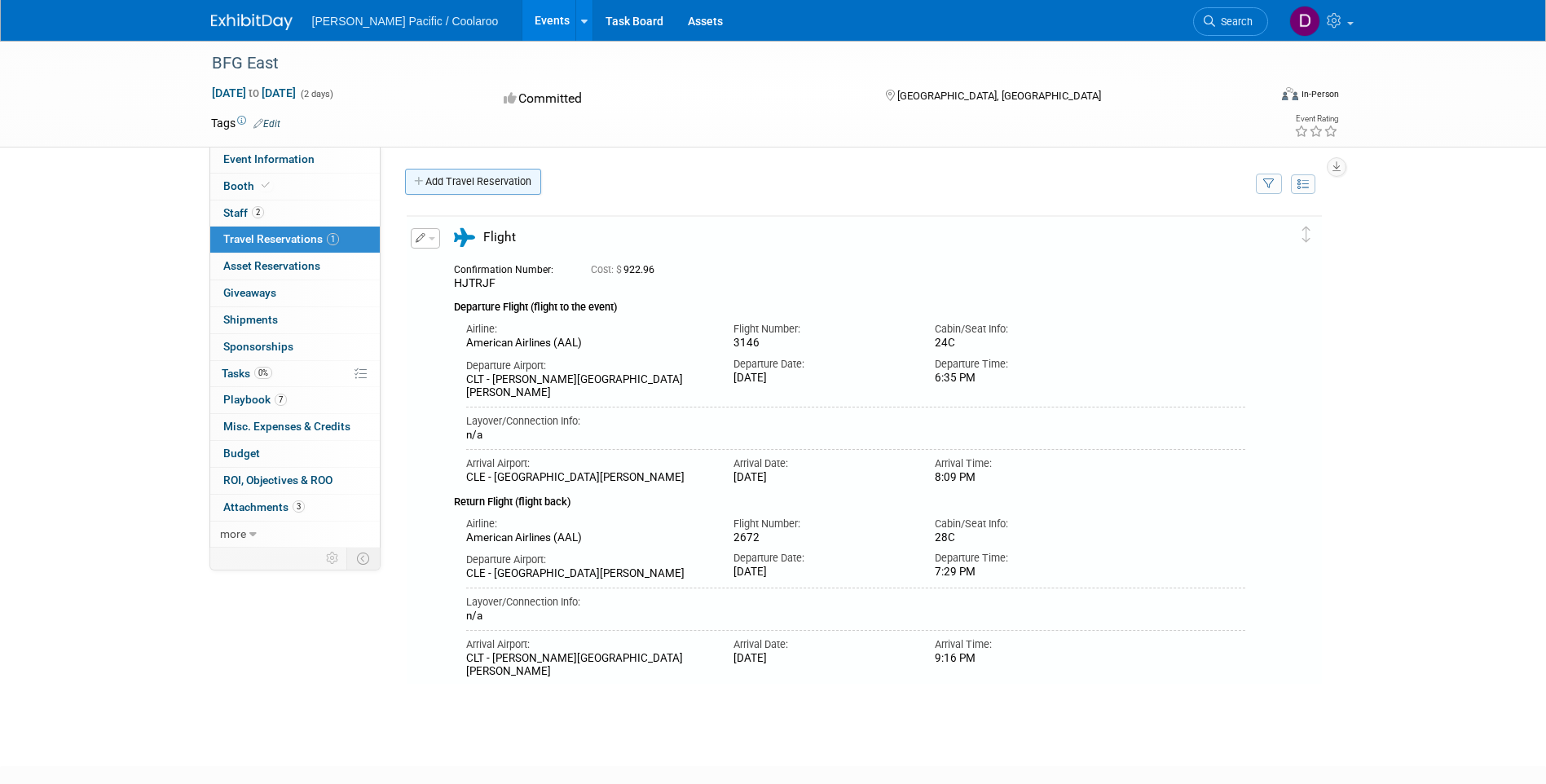
click at [514, 193] on link "Add Travel Reservation" at bounding box center [473, 181] width 136 height 26
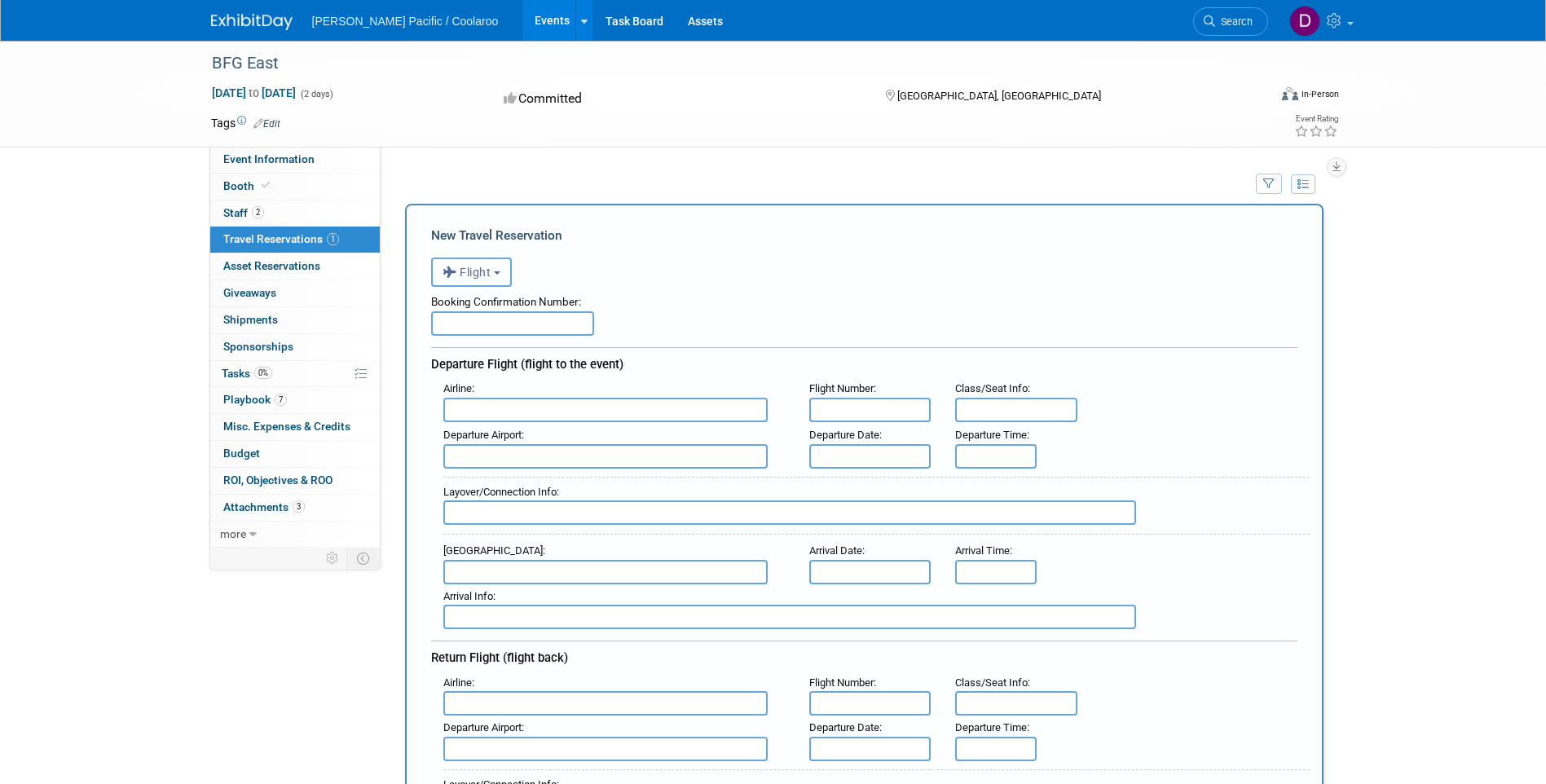
click at [507, 279] on button "Flight" at bounding box center [471, 272] width 81 height 29
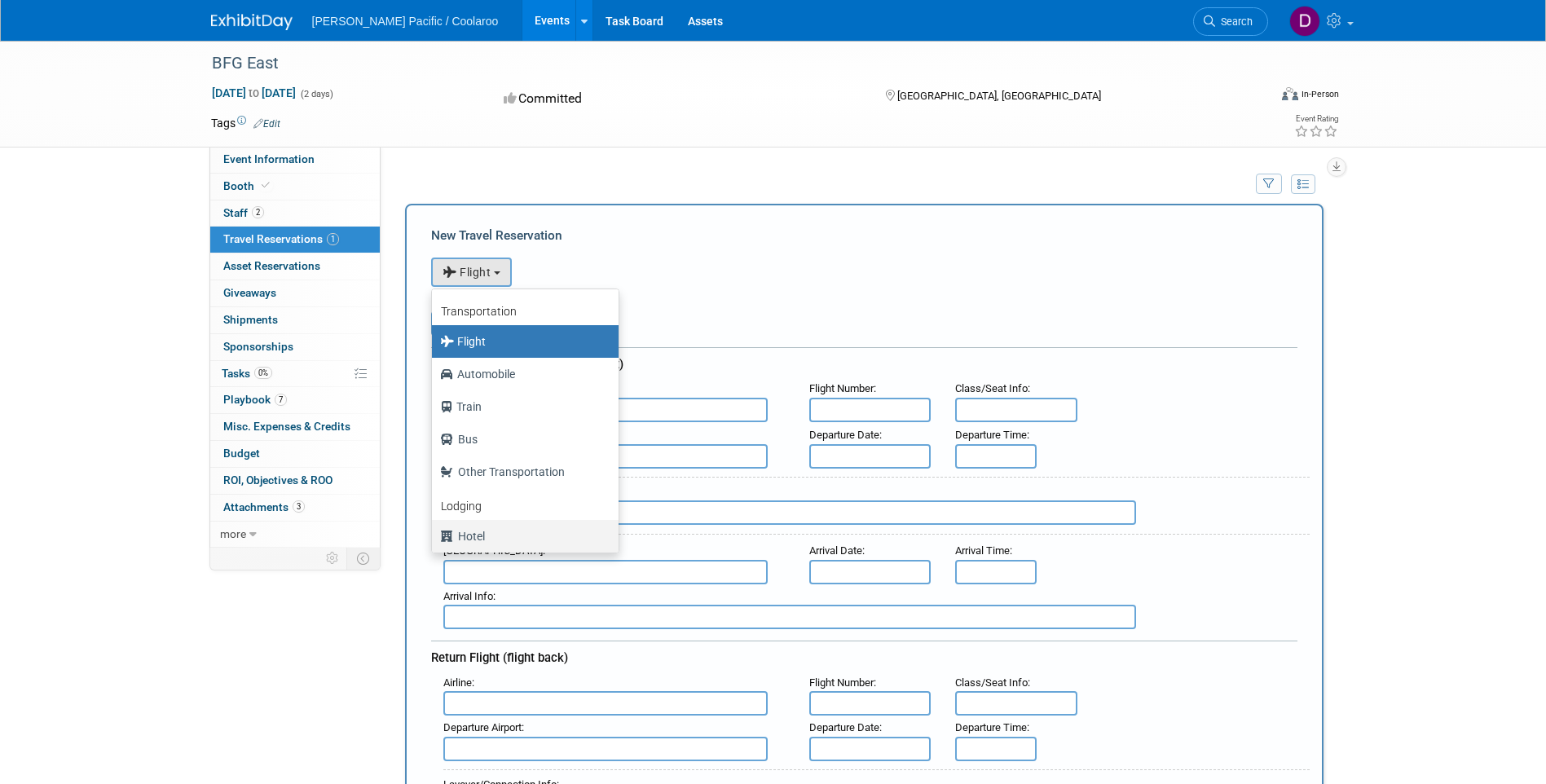
click at [511, 536] on label "Hotel" at bounding box center [521, 536] width 163 height 26
click at [434, 536] on input "Hotel" at bounding box center [428, 534] width 11 height 11
select select "6"
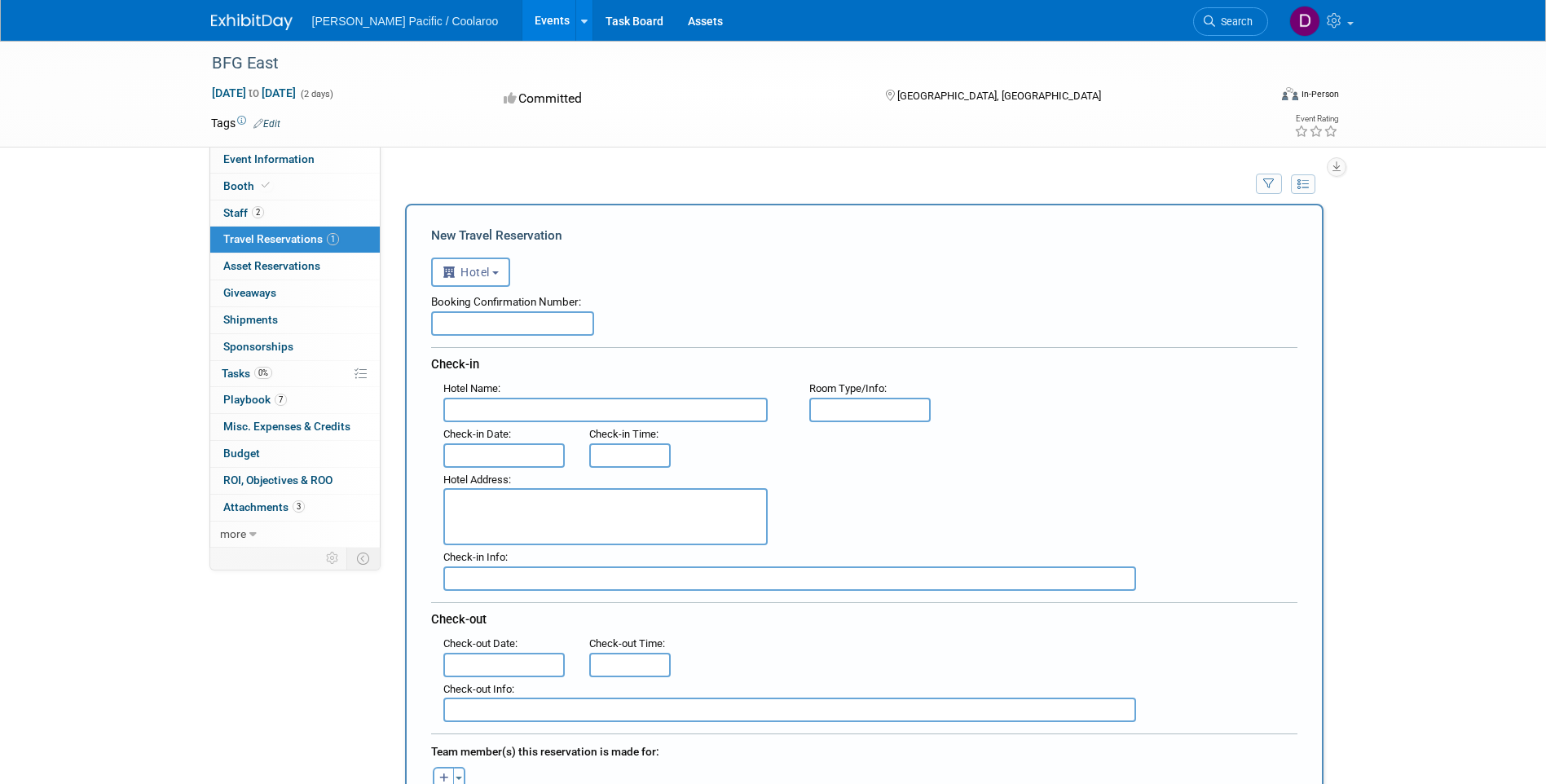
click at [549, 333] on input "text" at bounding box center [513, 323] width 163 height 24
click at [873, 413] on input "text" at bounding box center [870, 409] width 123 height 24
click at [512, 413] on input "text" at bounding box center [605, 409] width 324 height 24
type input "Hilton GI Cleveland Gateway"
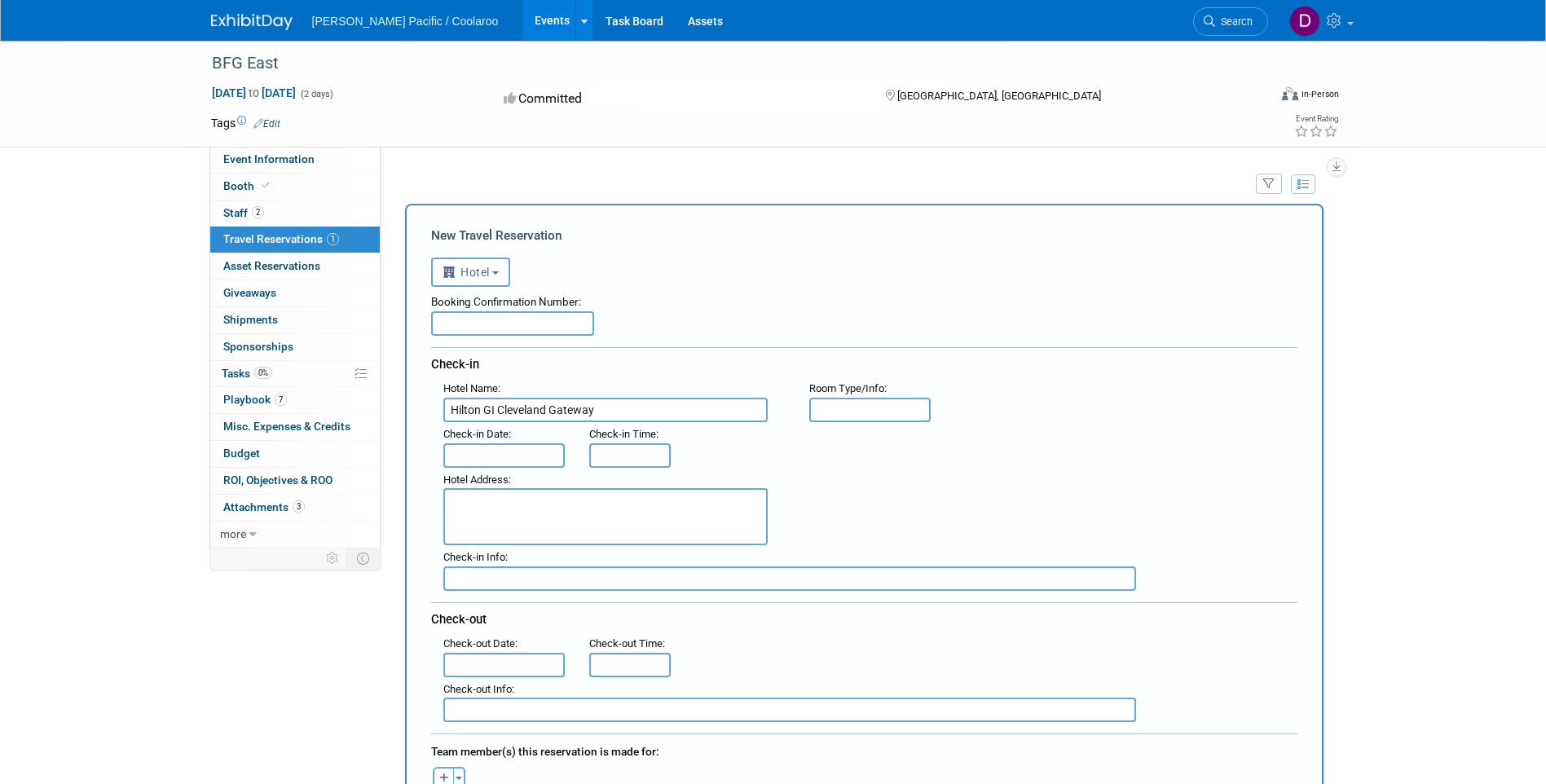
click at [528, 322] on input "text" at bounding box center [513, 323] width 163 height 24
paste input "3331742678"
type input "3331742678"
click at [508, 455] on input "text" at bounding box center [504, 455] width 123 height 24
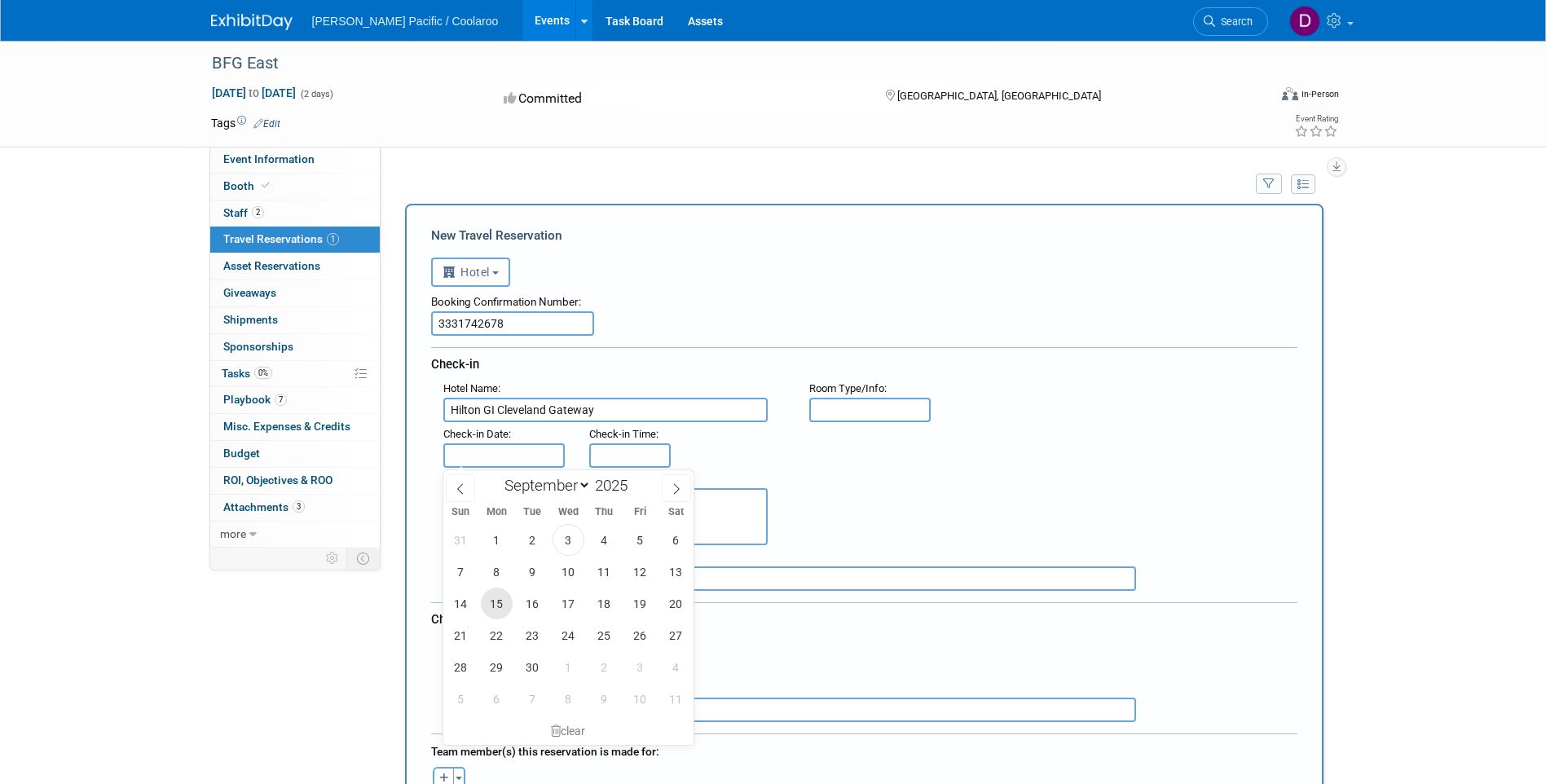
click at [498, 607] on span "15" at bounding box center [497, 603] width 32 height 32
type input "[DATE]"
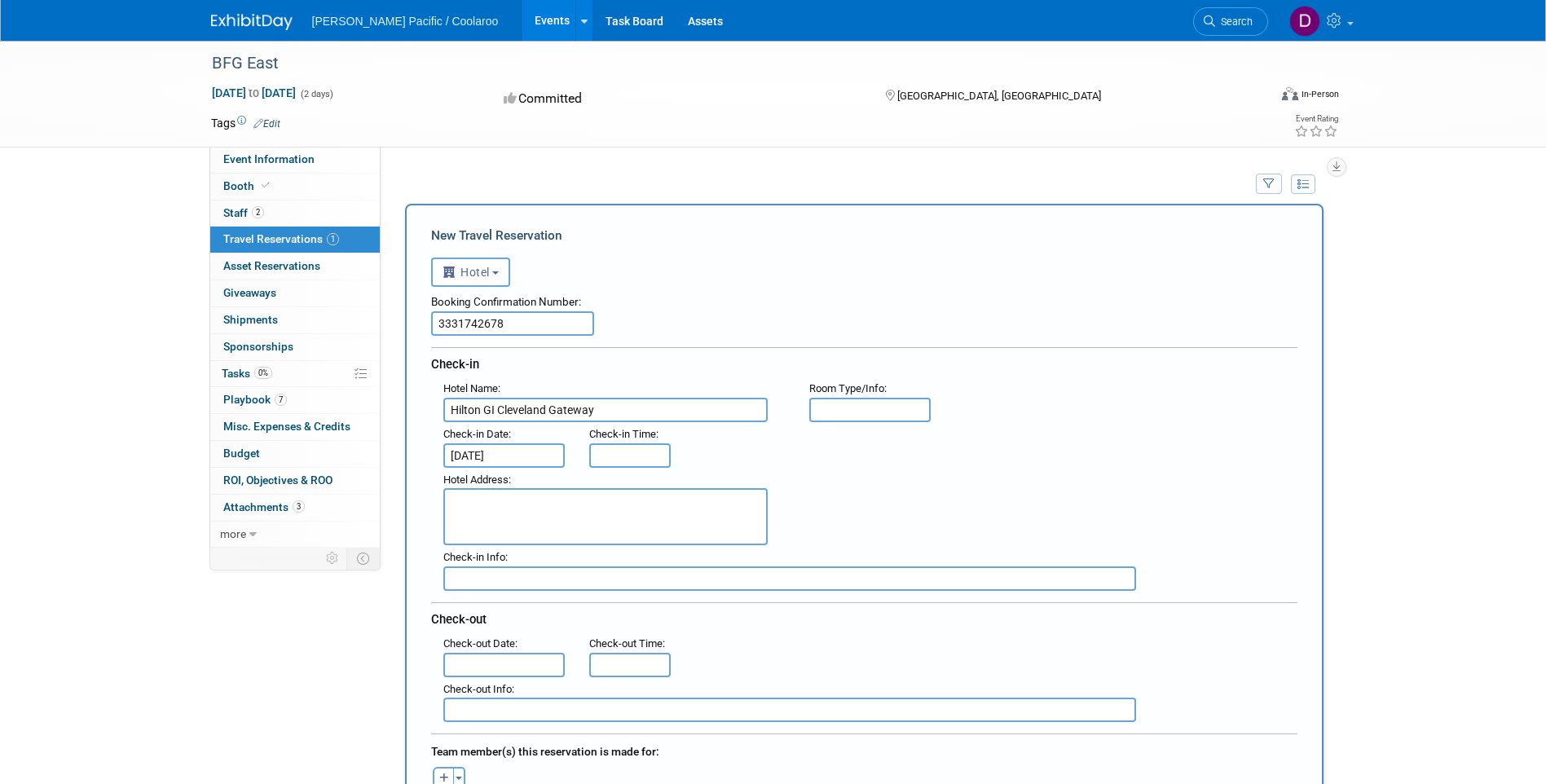
type input "3:00 PM"
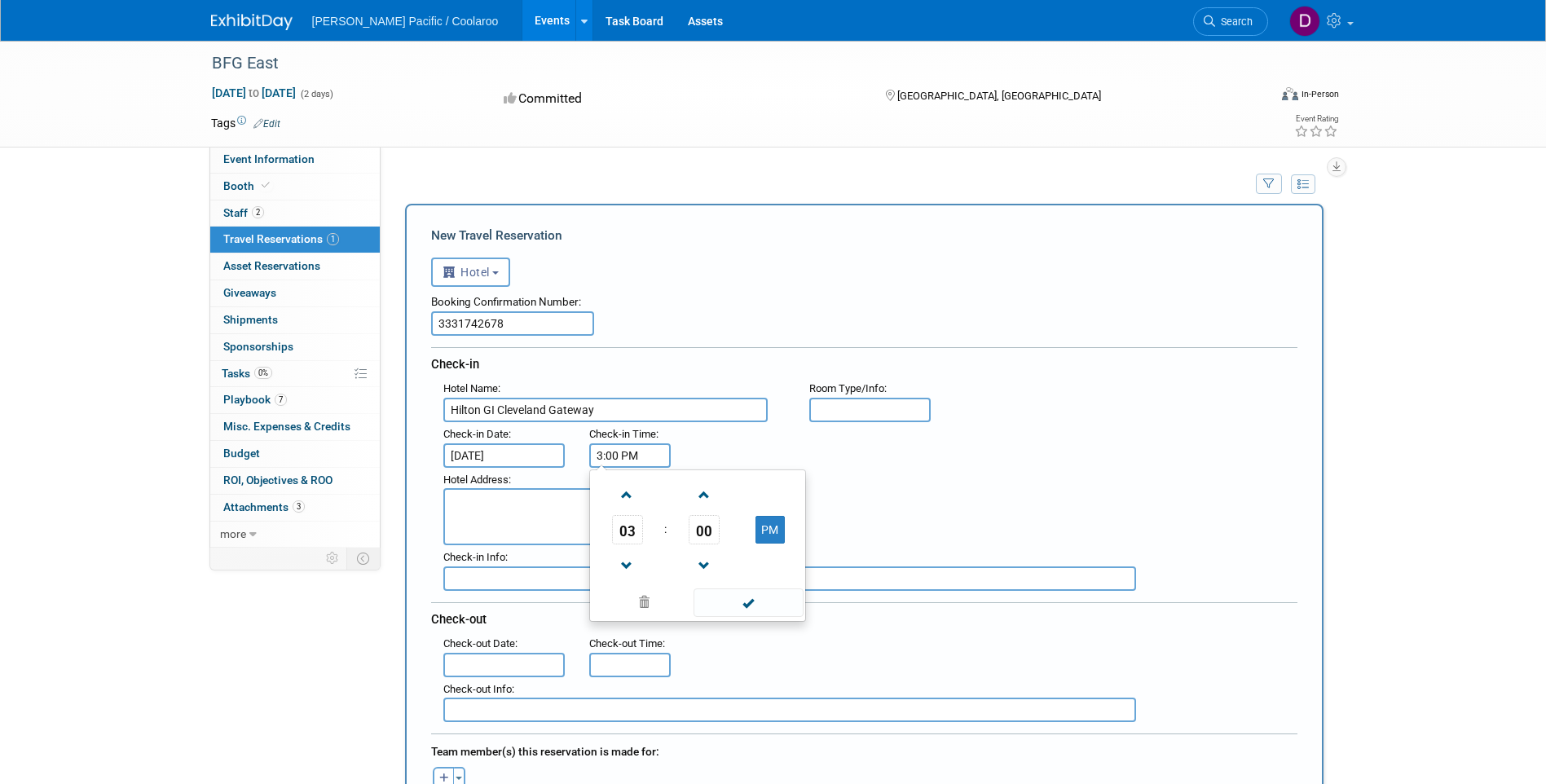
click at [620, 454] on input "3:00 PM" at bounding box center [630, 455] width 82 height 24
click at [743, 604] on span at bounding box center [748, 602] width 110 height 28
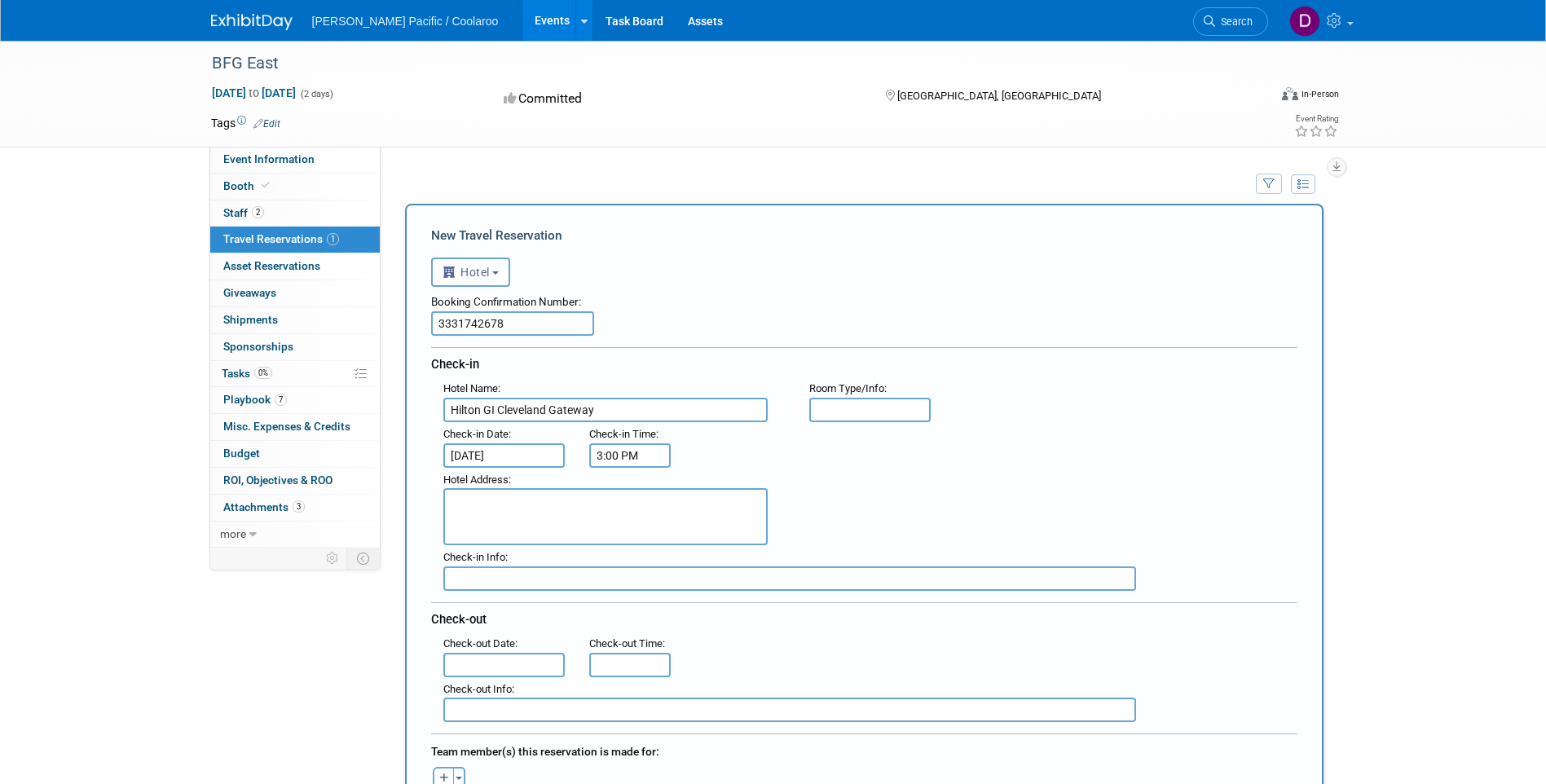
click at [590, 514] on textarea at bounding box center [605, 517] width 324 height 57
paste textarea "[STREET_ADDRESS]"
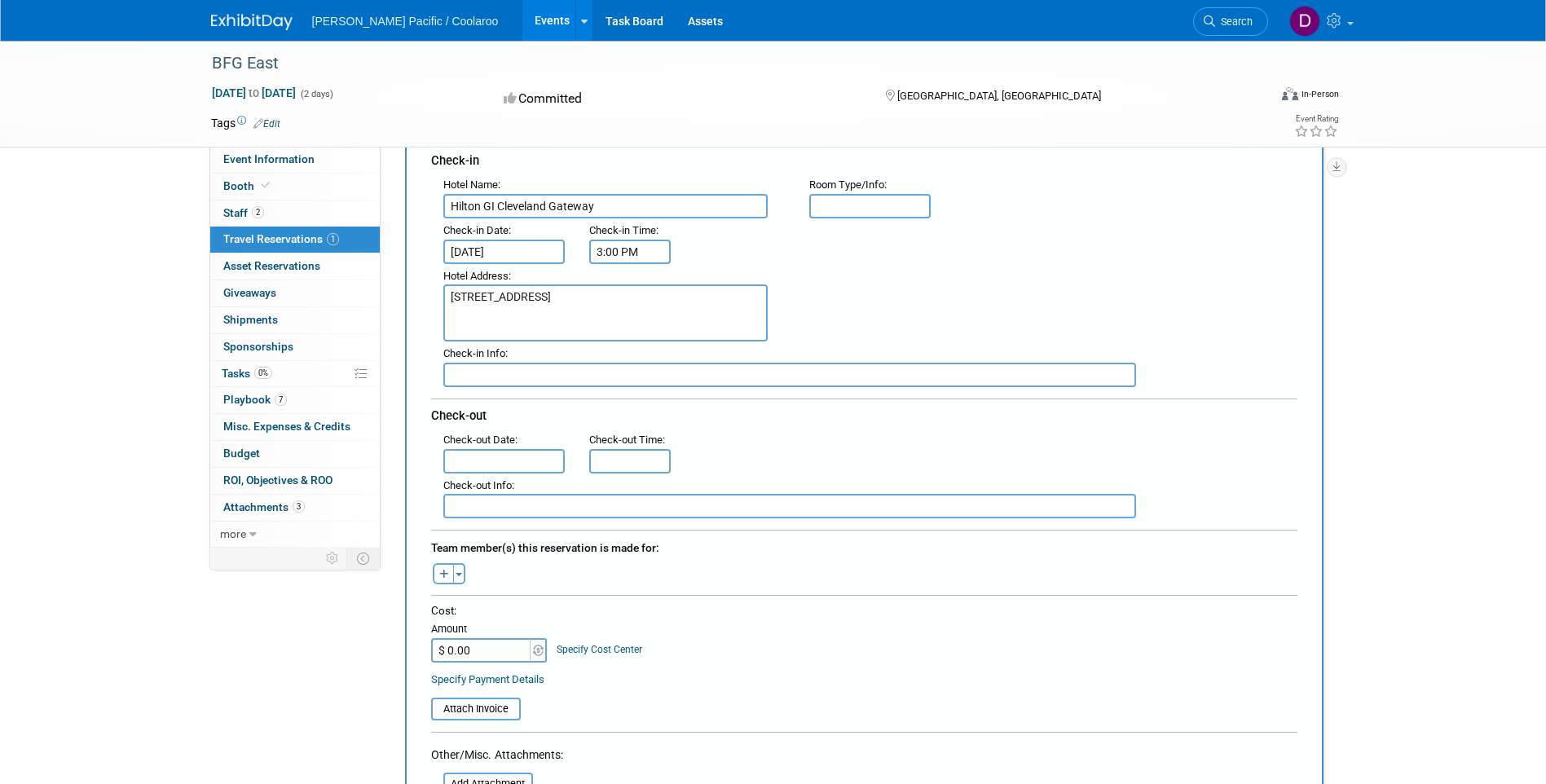
scroll to position [205, 0]
type textarea "[STREET_ADDRESS]"
click at [496, 462] on input "text" at bounding box center [504, 459] width 123 height 24
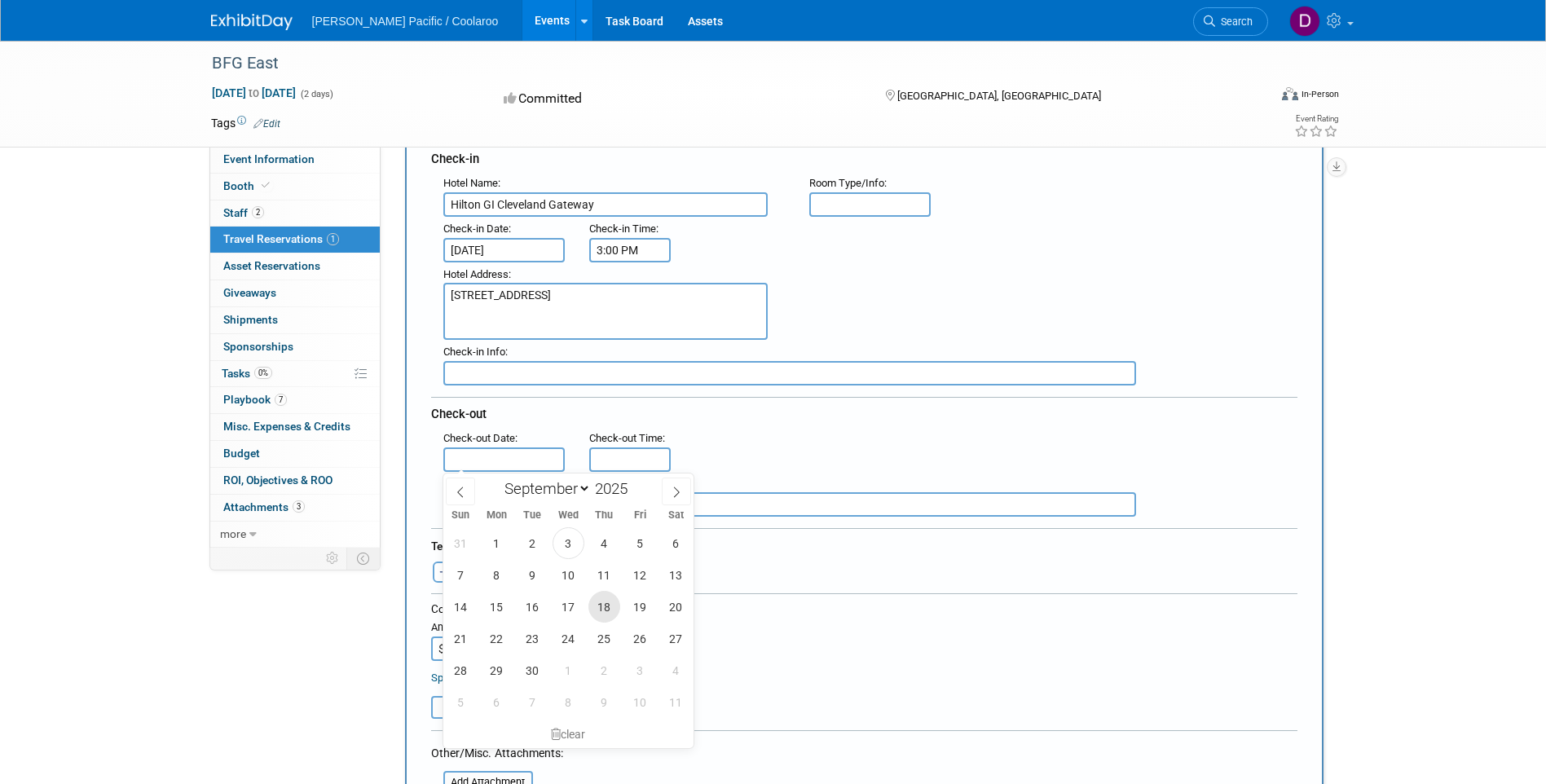
click at [612, 605] on span "18" at bounding box center [604, 607] width 32 height 32
type input "[DATE]"
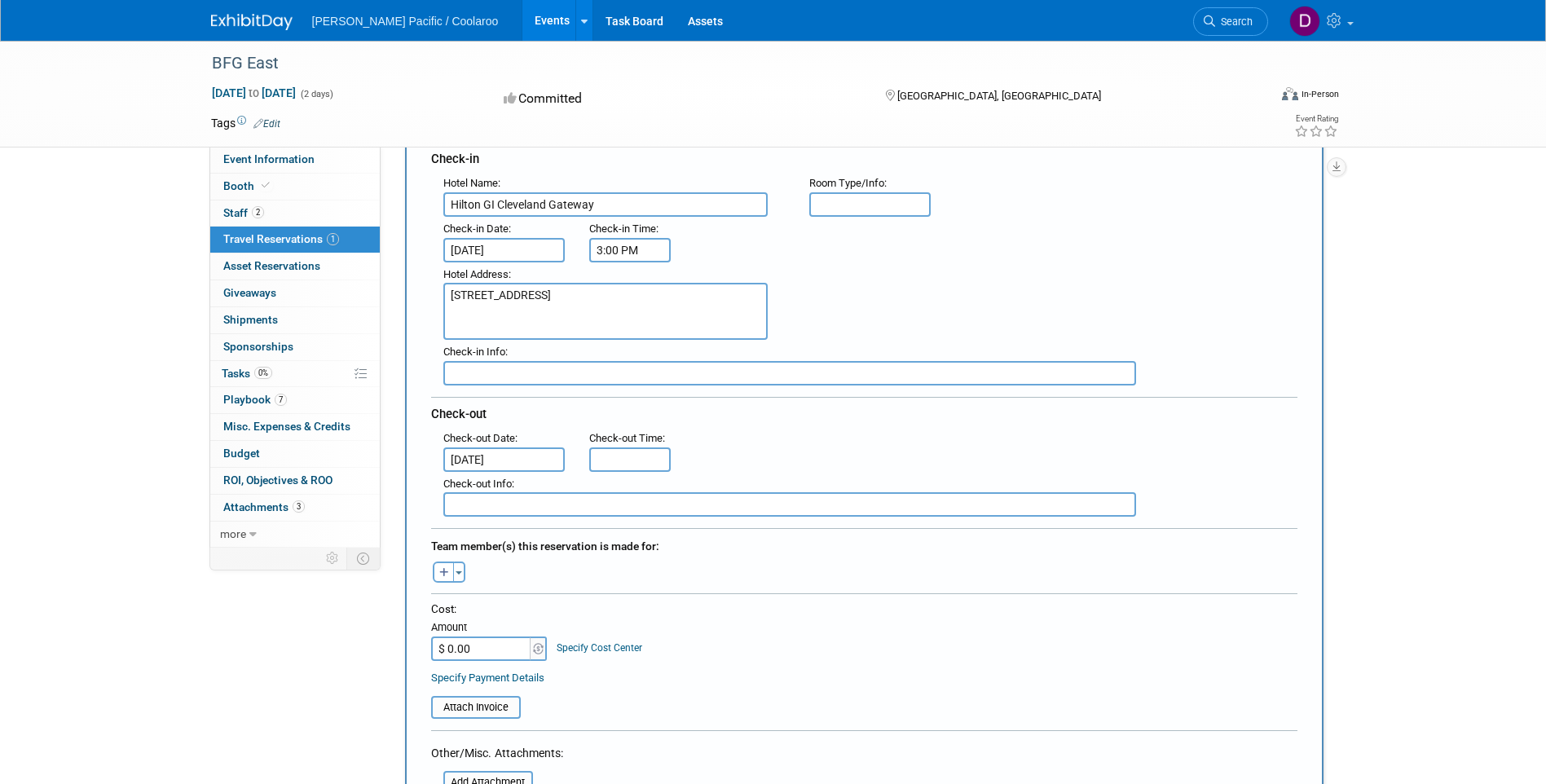
type input "11:00 AM"
click at [627, 465] on input "11:00 AM" at bounding box center [630, 459] width 82 height 24
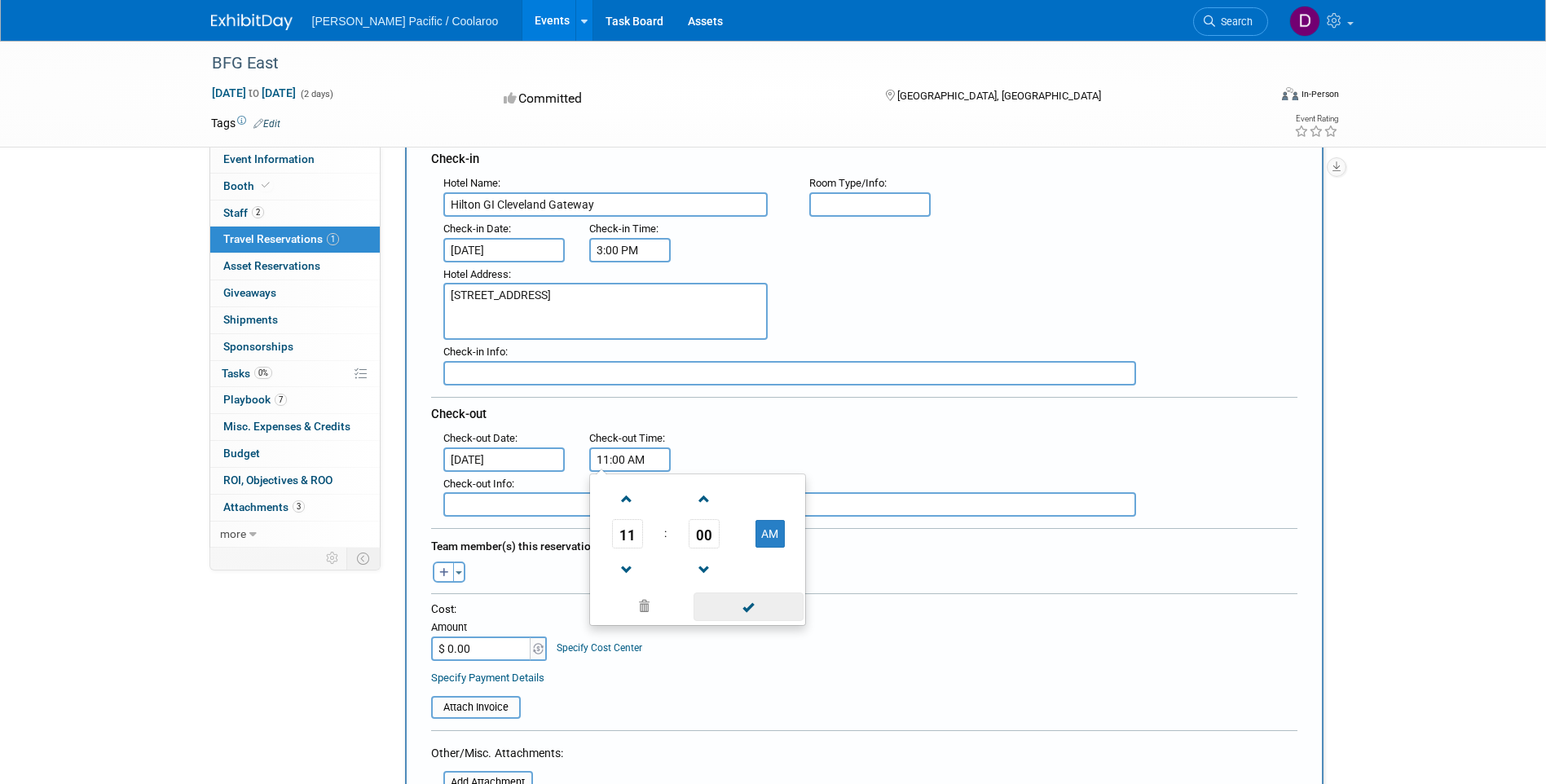
click at [761, 606] on span at bounding box center [748, 607] width 110 height 28
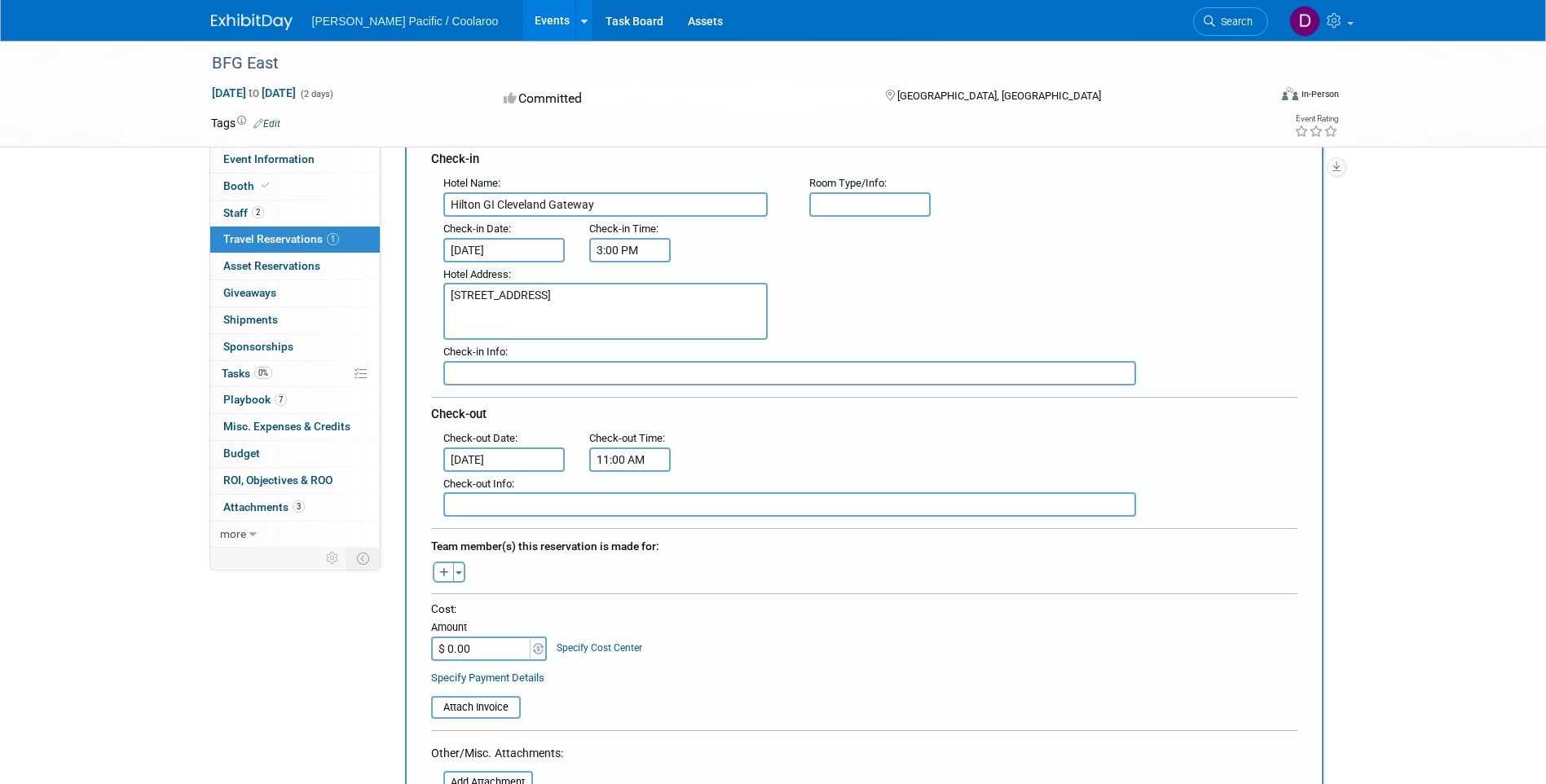
click at [476, 645] on input "$ 0.00" at bounding box center [482, 648] width 102 height 24
type input "$ 703.52"
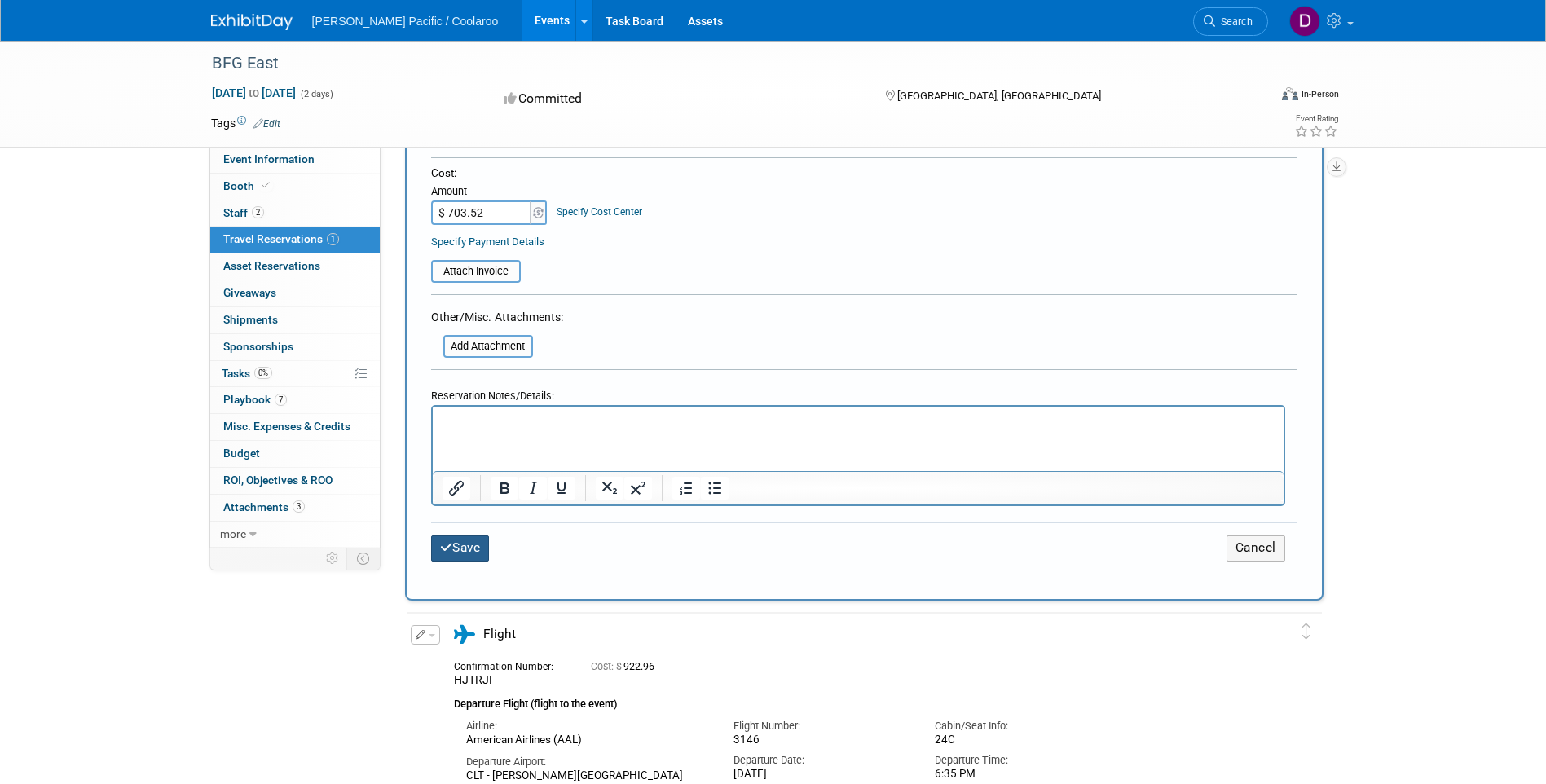
click at [461, 553] on button "Save" at bounding box center [460, 547] width 58 height 25
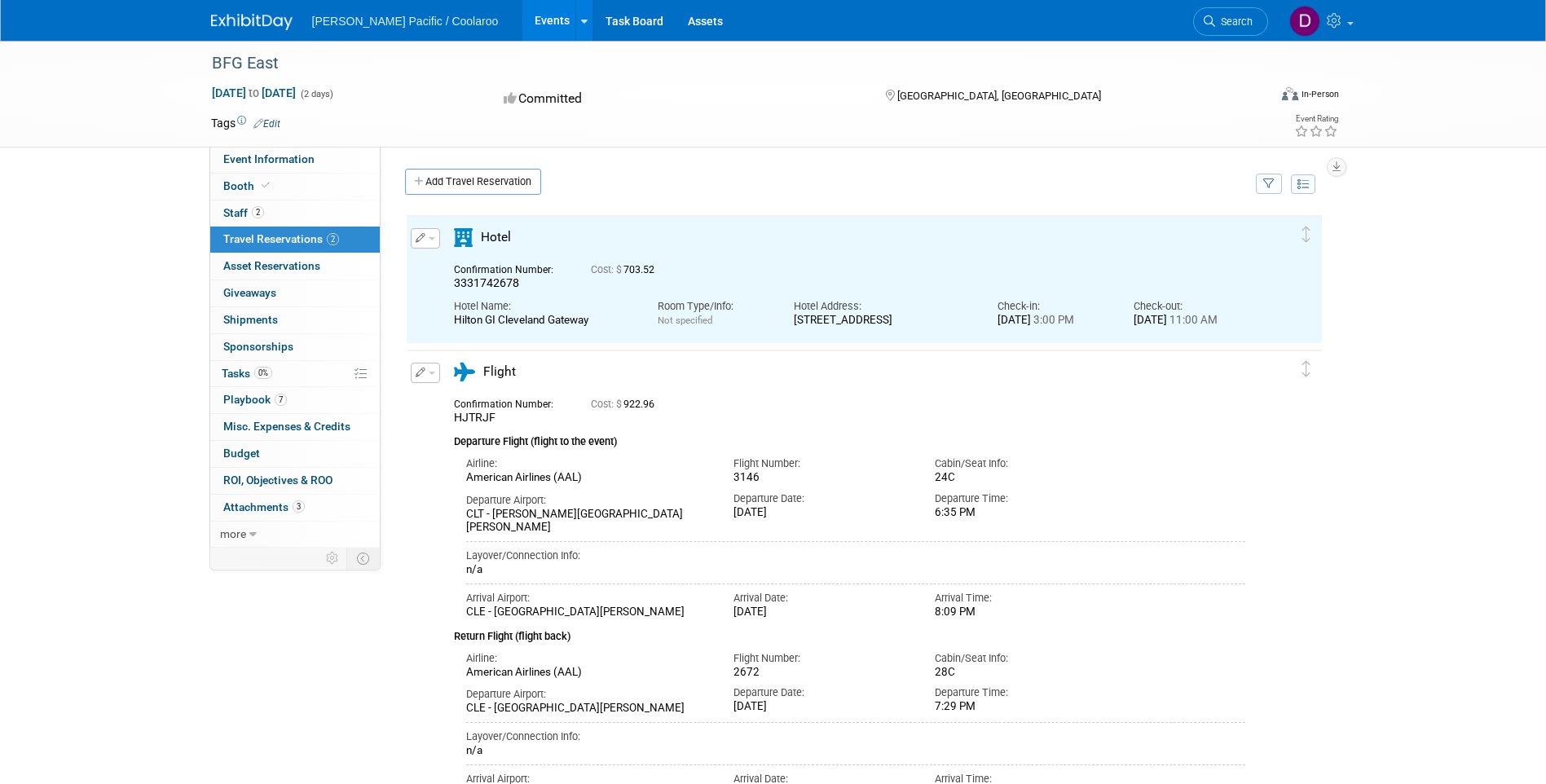
scroll to position [0, 0]
click at [1290, 431] on div "Edit Reservation HJTRJF" at bounding box center [852, 587] width 891 height 451
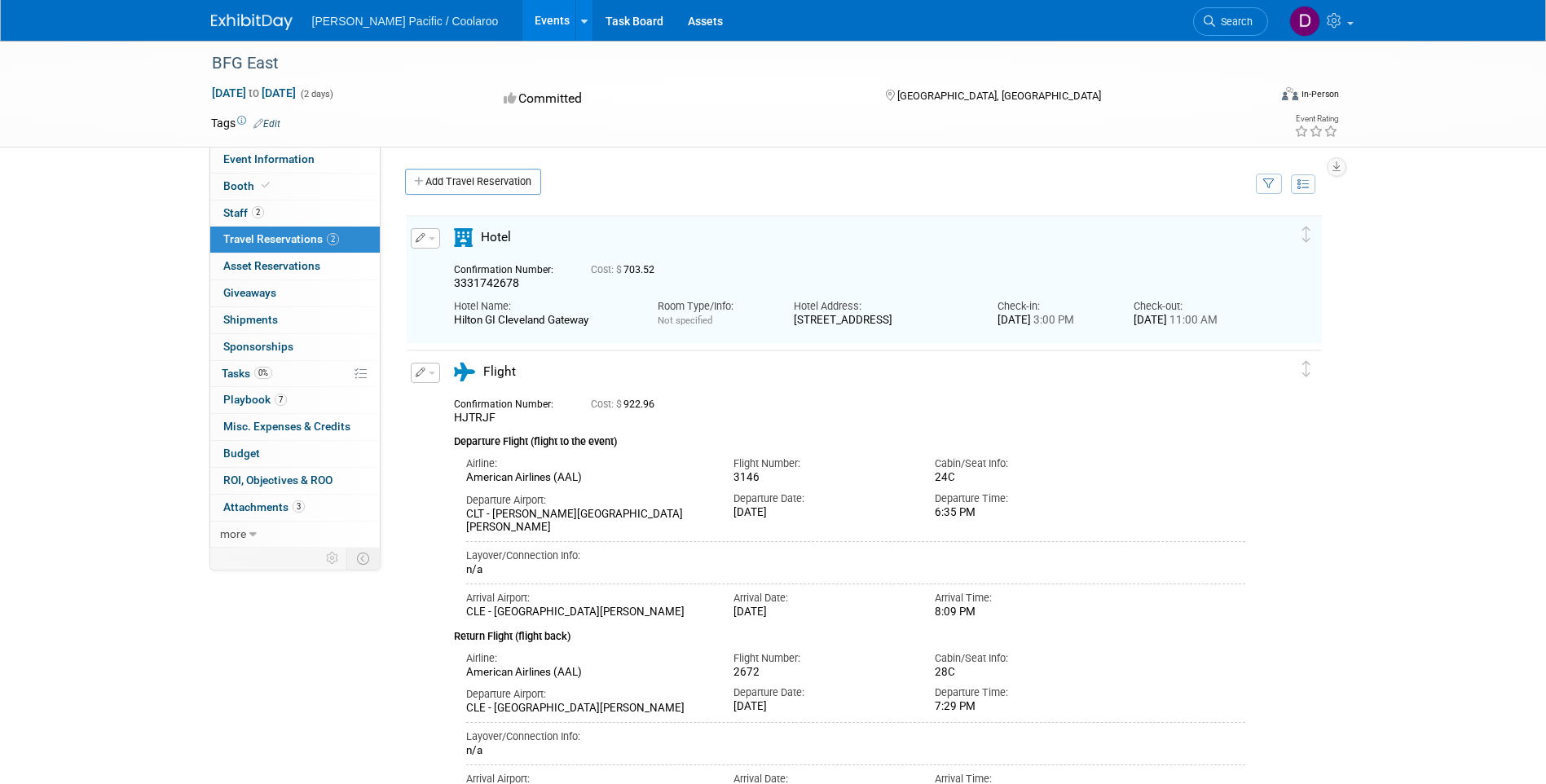
click at [1428, 436] on div "BFG East [DATE] to [DATE] (2 days) [DATE] to [DATE] Committed [GEOGRAPHIC_DATA]…" at bounding box center [773, 434] width 1546 height 786
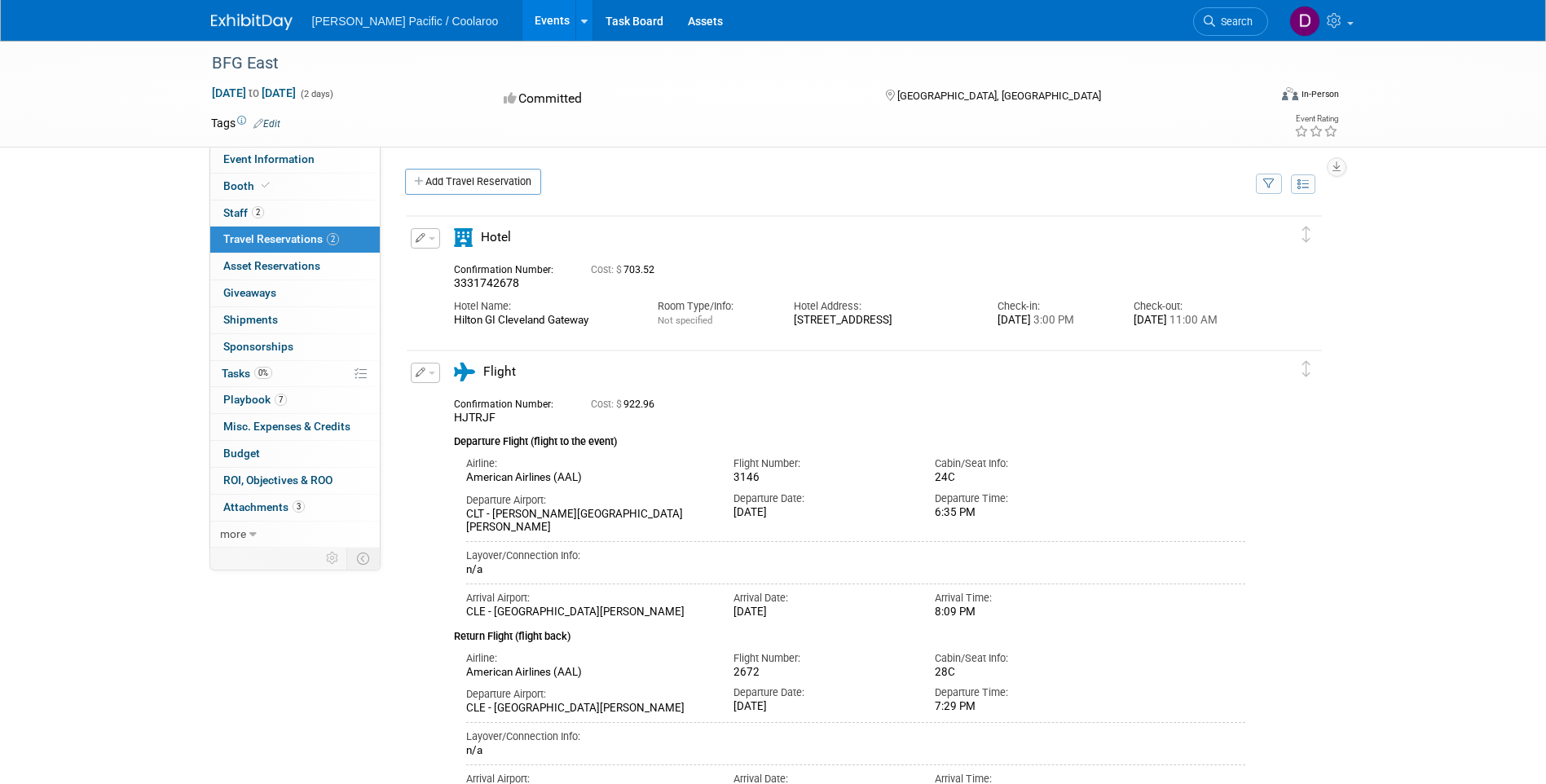
click at [1315, 520] on td at bounding box center [1309, 583] width 24 height 467
